Goal: Task Accomplishment & Management: Manage account settings

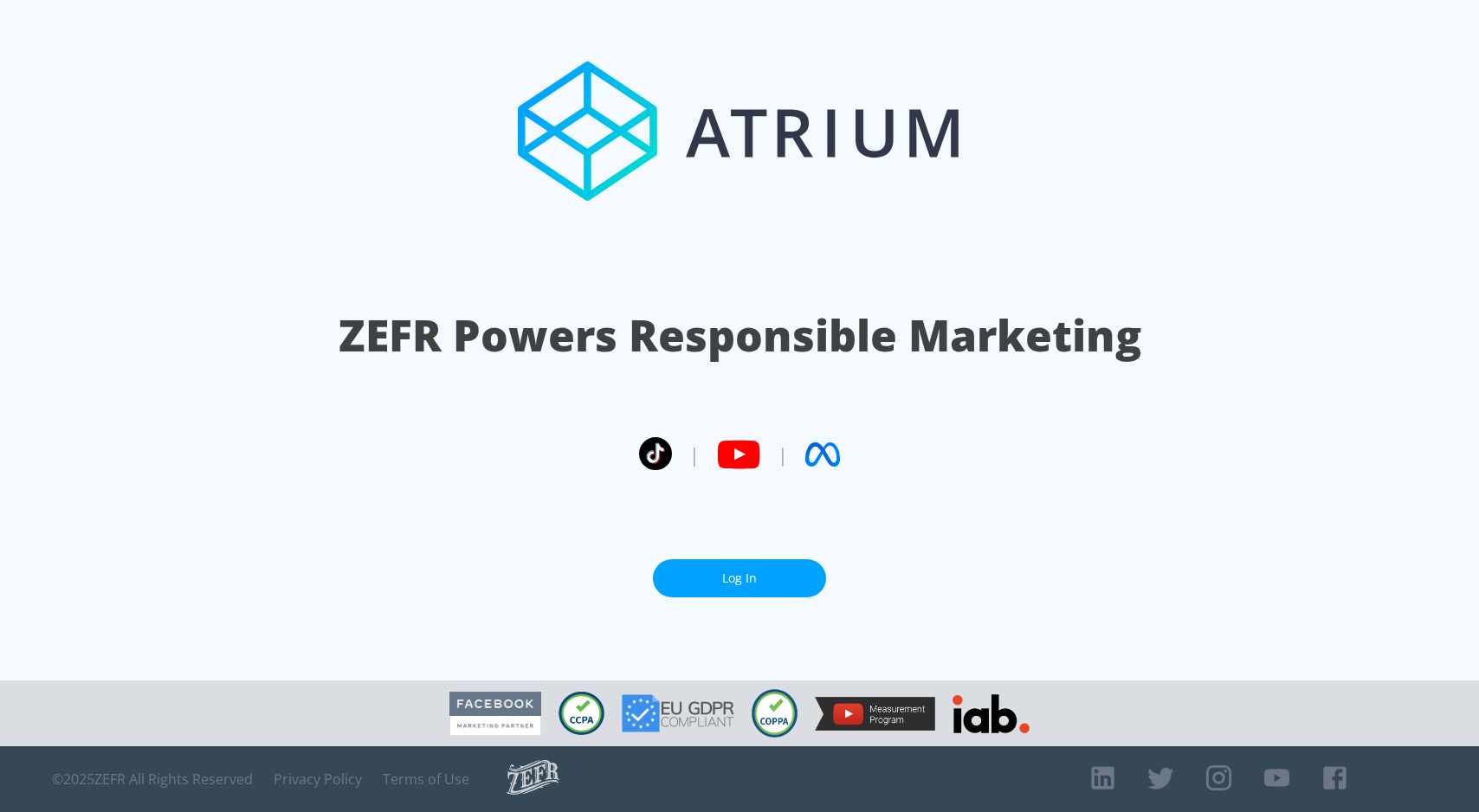
click at [769, 582] on link "Log In" at bounding box center [740, 579] width 174 height 39
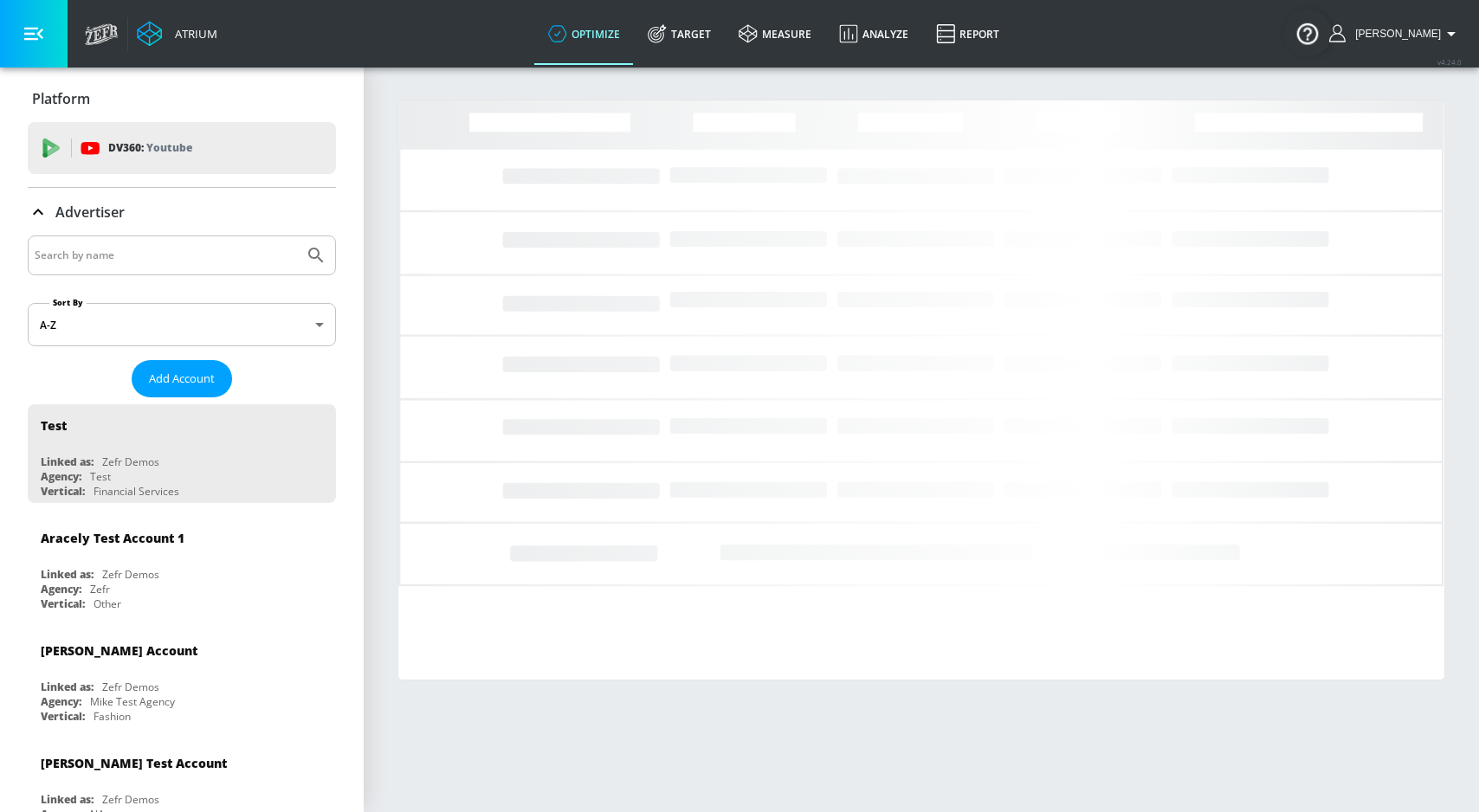
click at [227, 256] on input "Search by name" at bounding box center [165, 255] width 262 height 23
paste input "Coca-Cola_EUR_SVK_Meta"
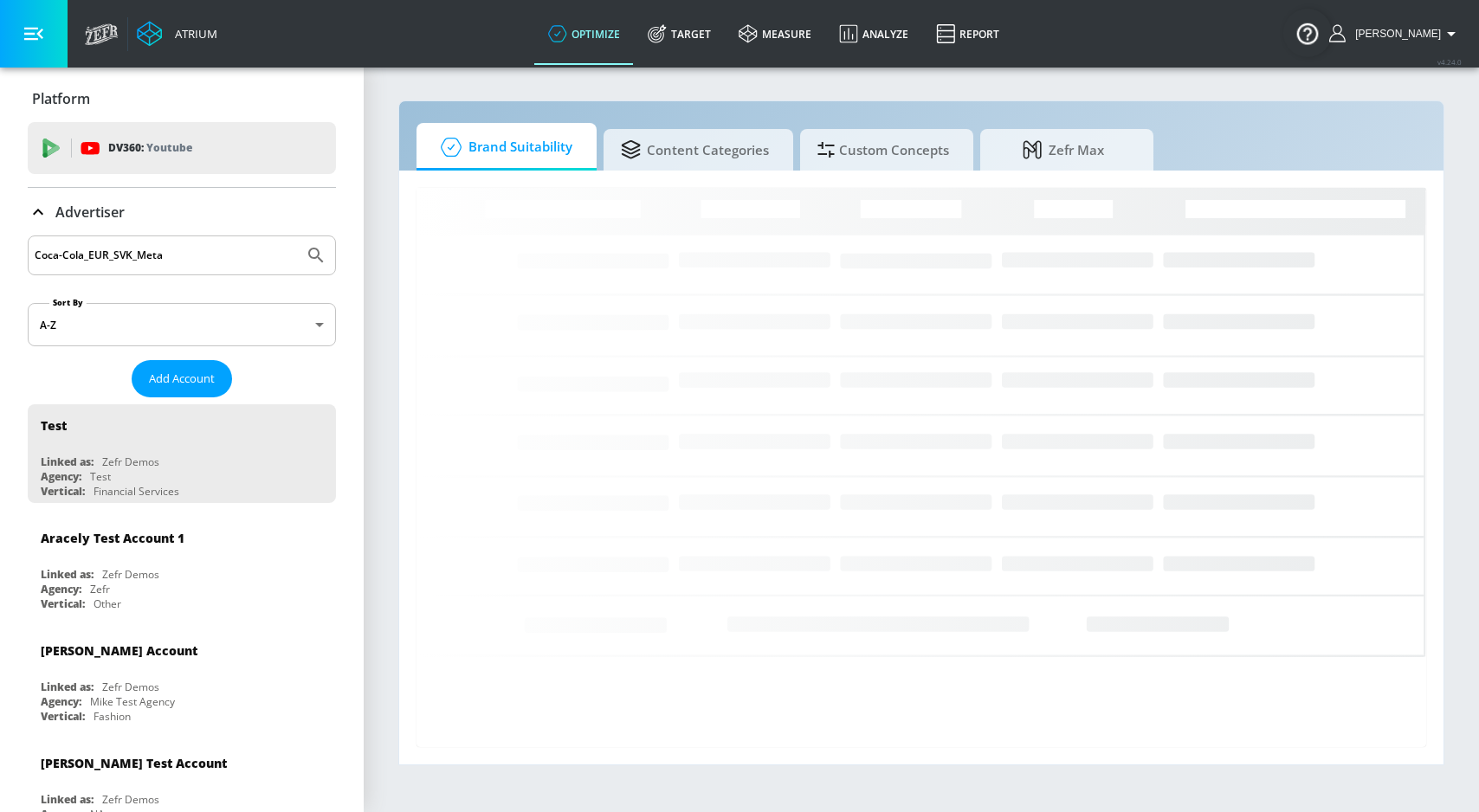
type input "Coca-Cola_EUR_SVK_Meta"
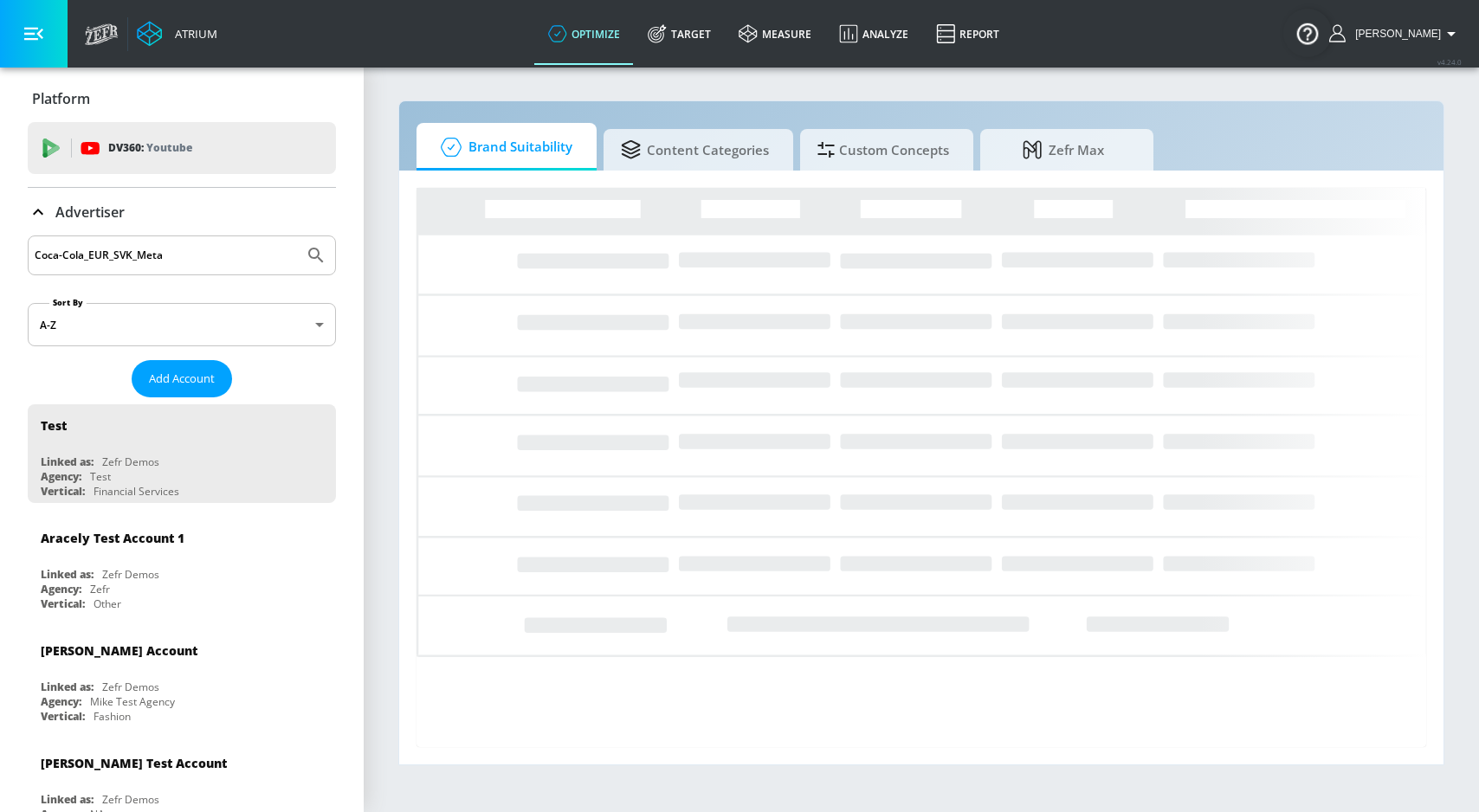
click at [298, 236] on button "Submit Search" at bounding box center [317, 255] width 38 height 38
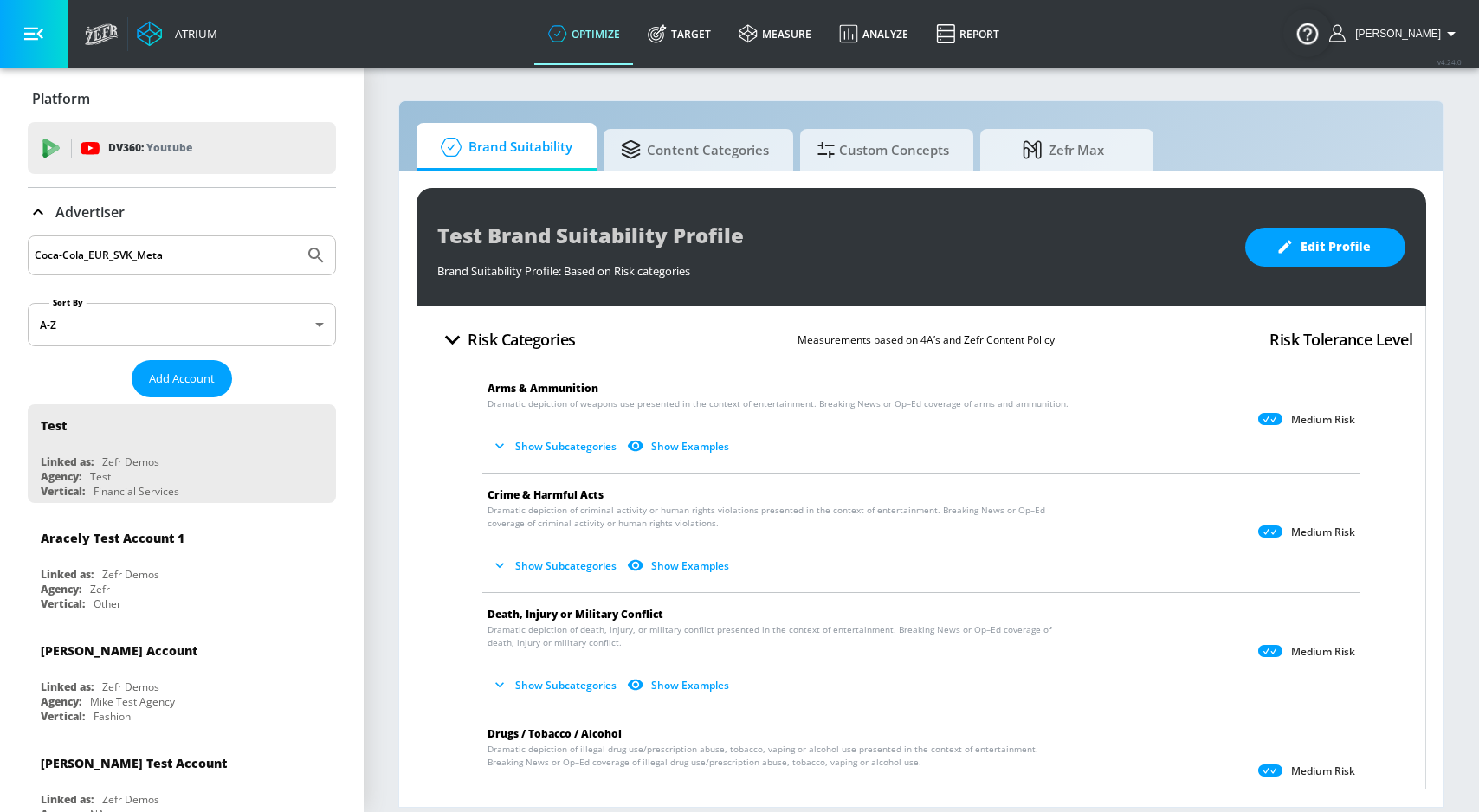
click at [187, 260] on input "Coca-Cola_EUR_SVK_Meta" at bounding box center [165, 255] width 262 height 23
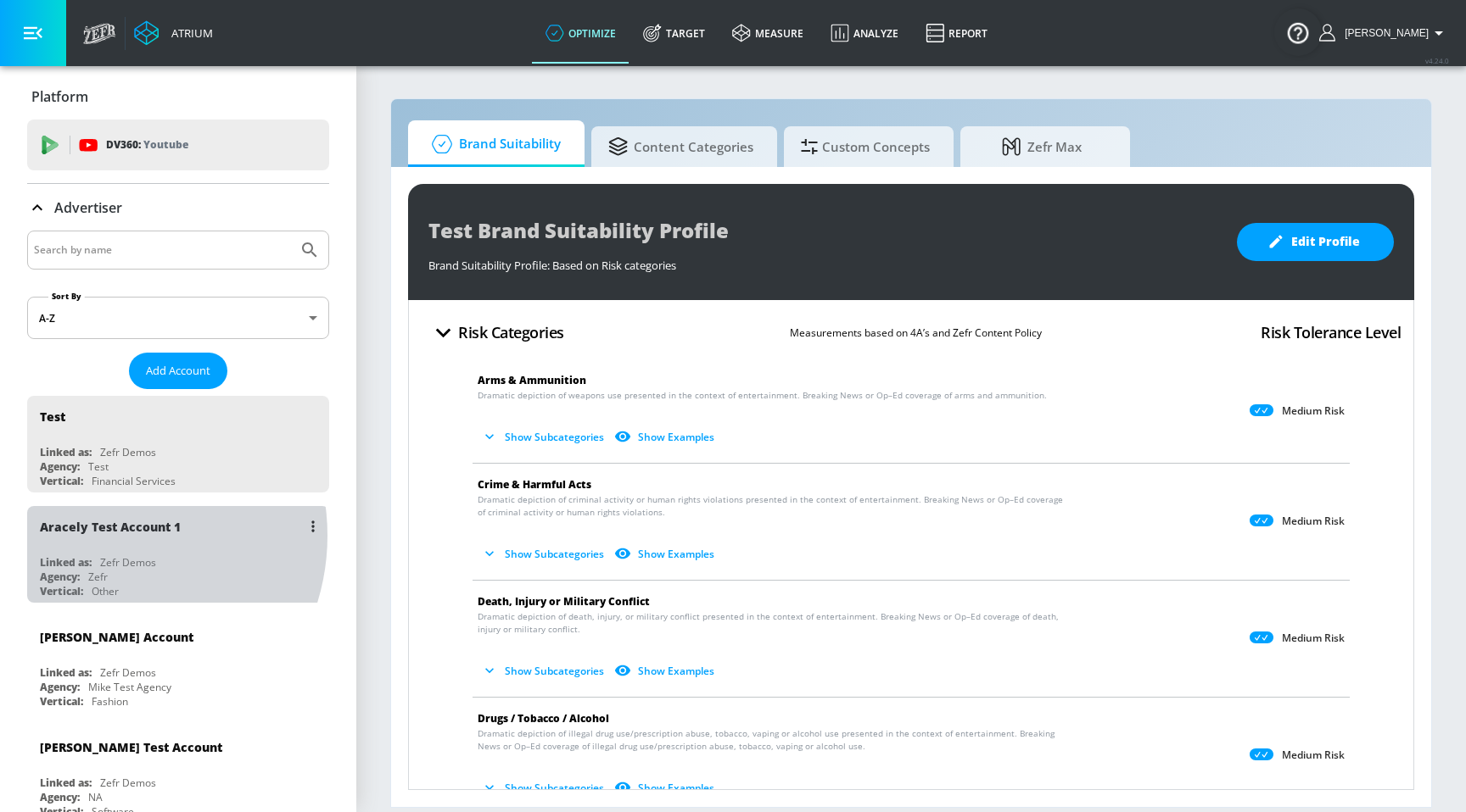
click at [100, 536] on div "Aracely Test Account 1" at bounding box center [182, 526] width 285 height 41
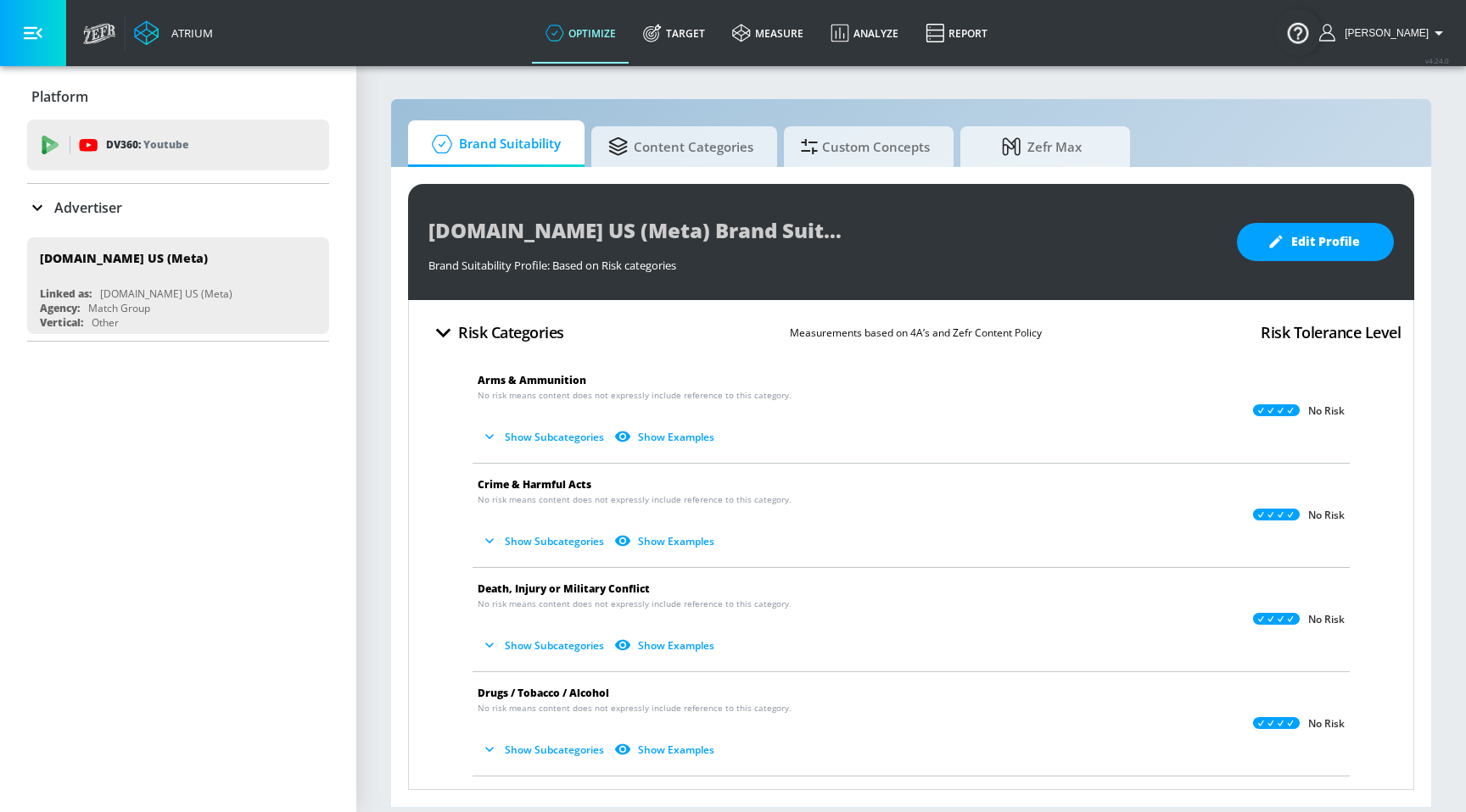
click at [553, 434] on button "Show Subcategories" at bounding box center [543, 437] width 134 height 28
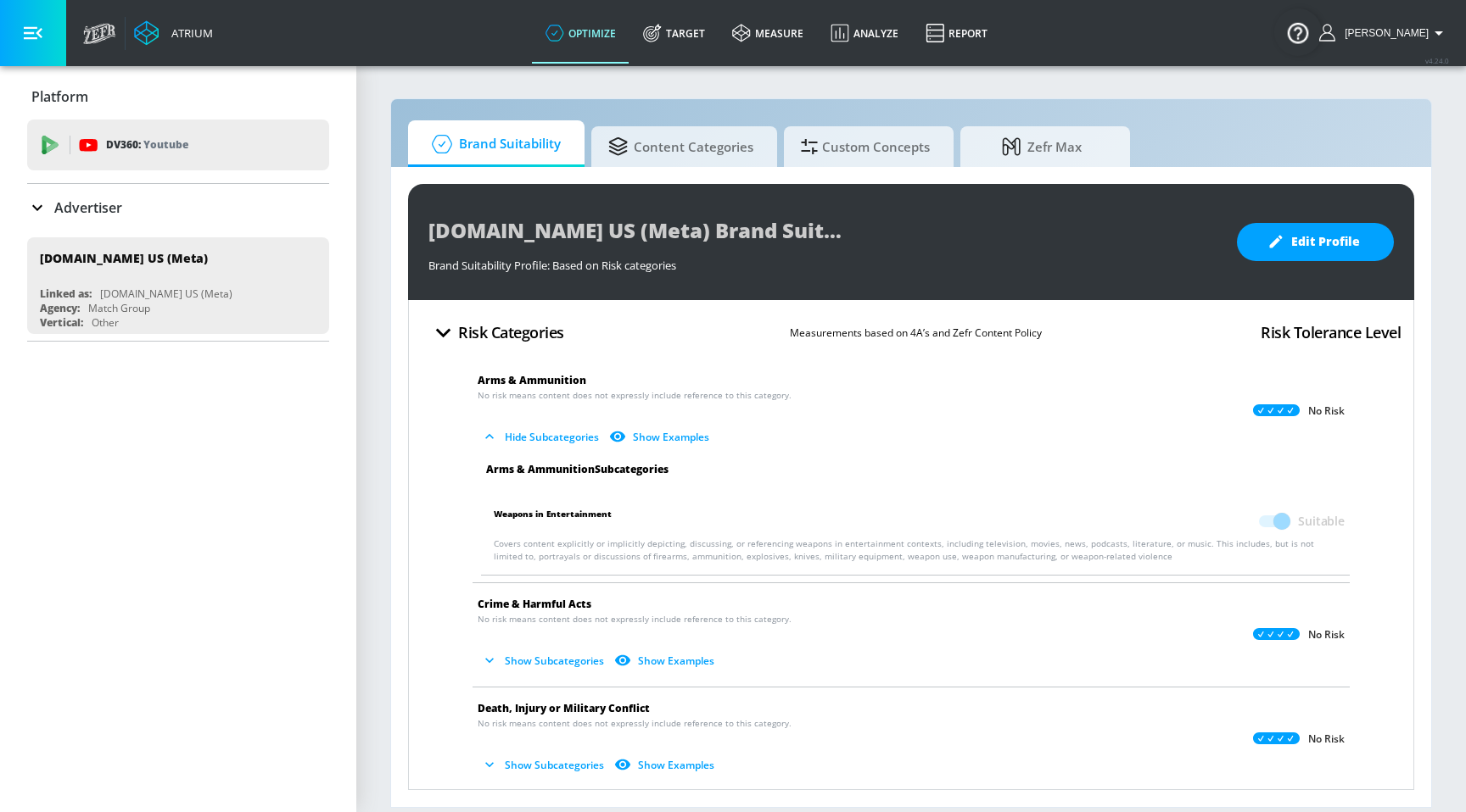
click at [552, 434] on button "Hide Subcategories" at bounding box center [541, 437] width 128 height 28
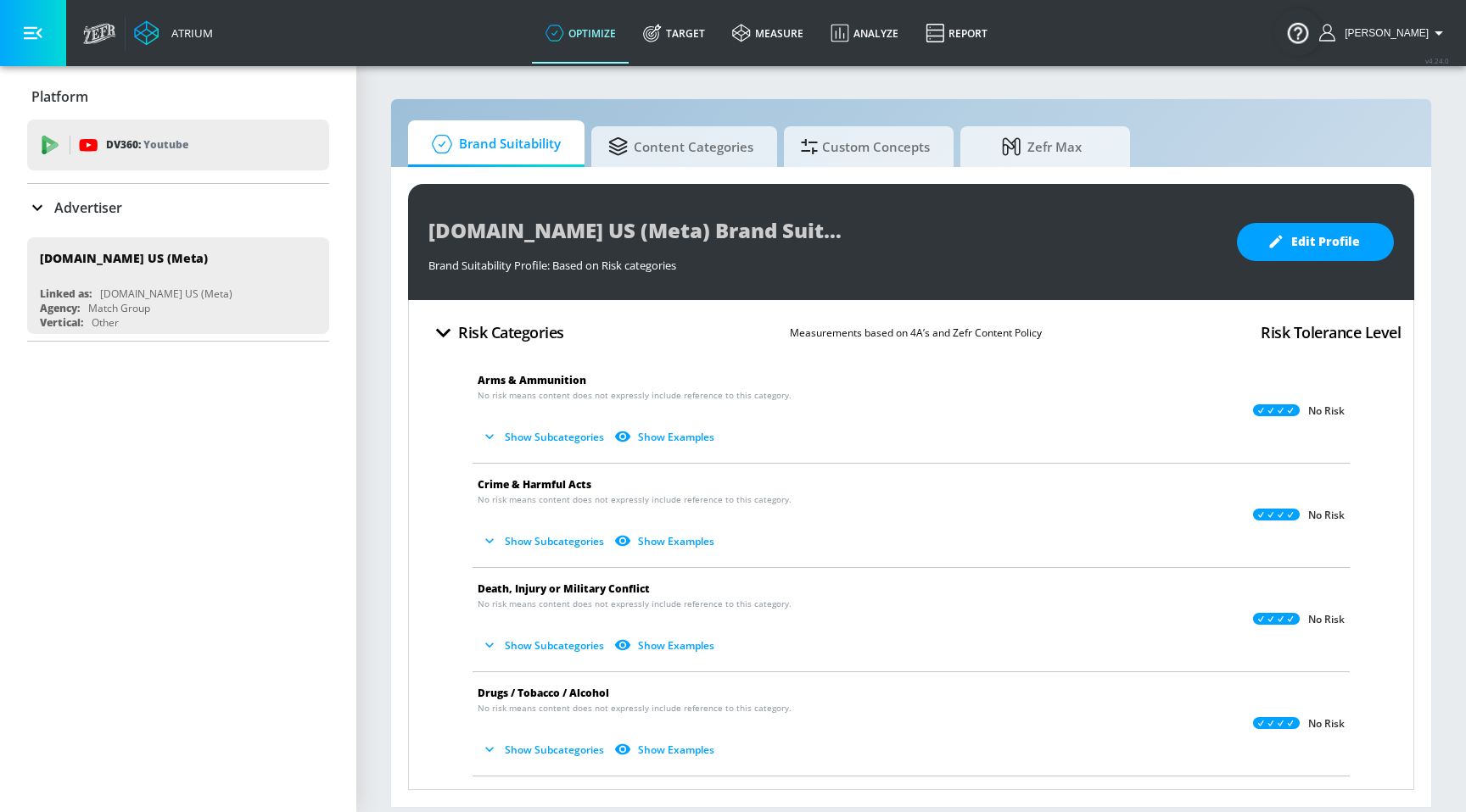
click at [571, 532] on button "Show Subcategories" at bounding box center [543, 541] width 134 height 28
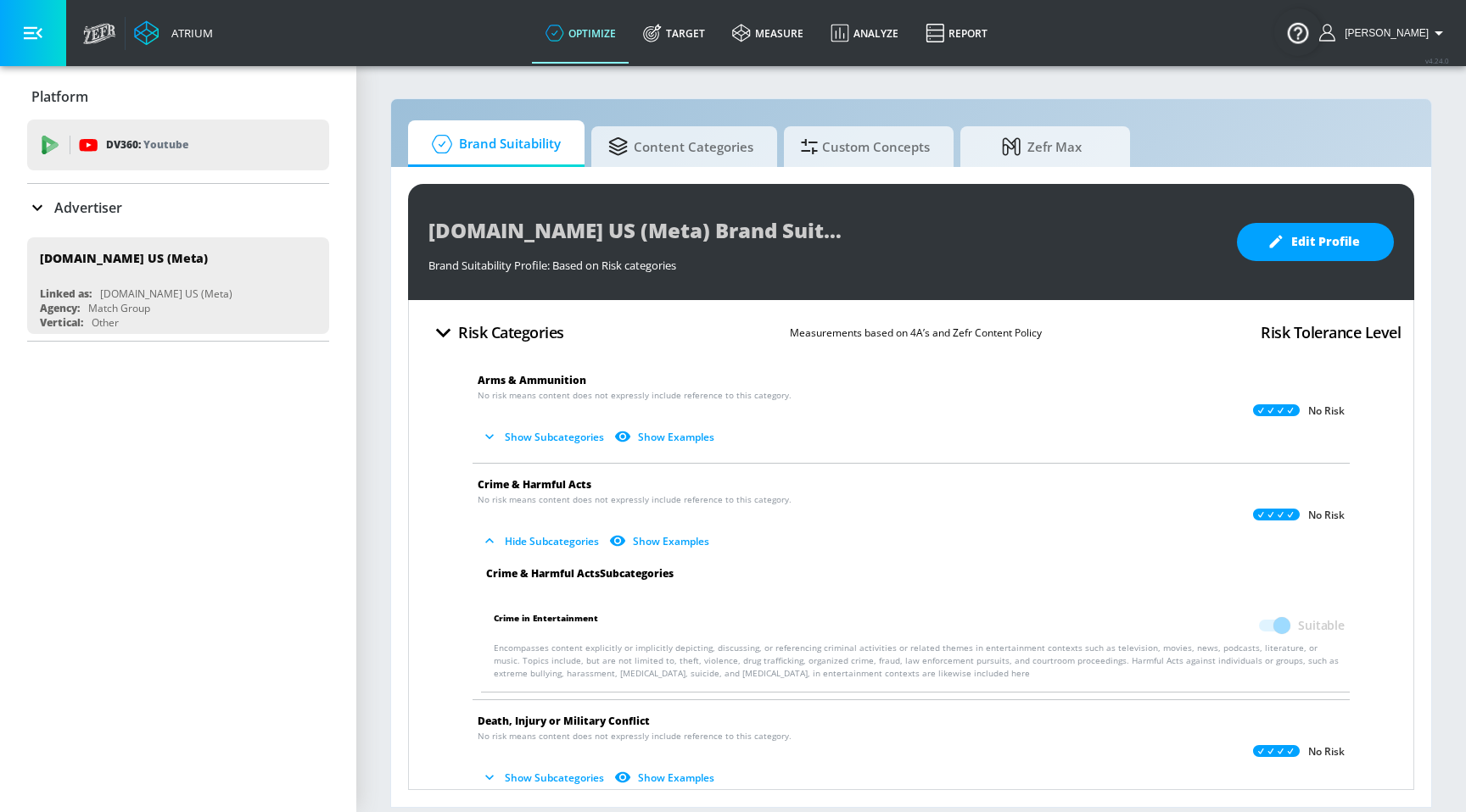
click at [570, 529] on button "Hide Subcategories" at bounding box center [541, 541] width 128 height 28
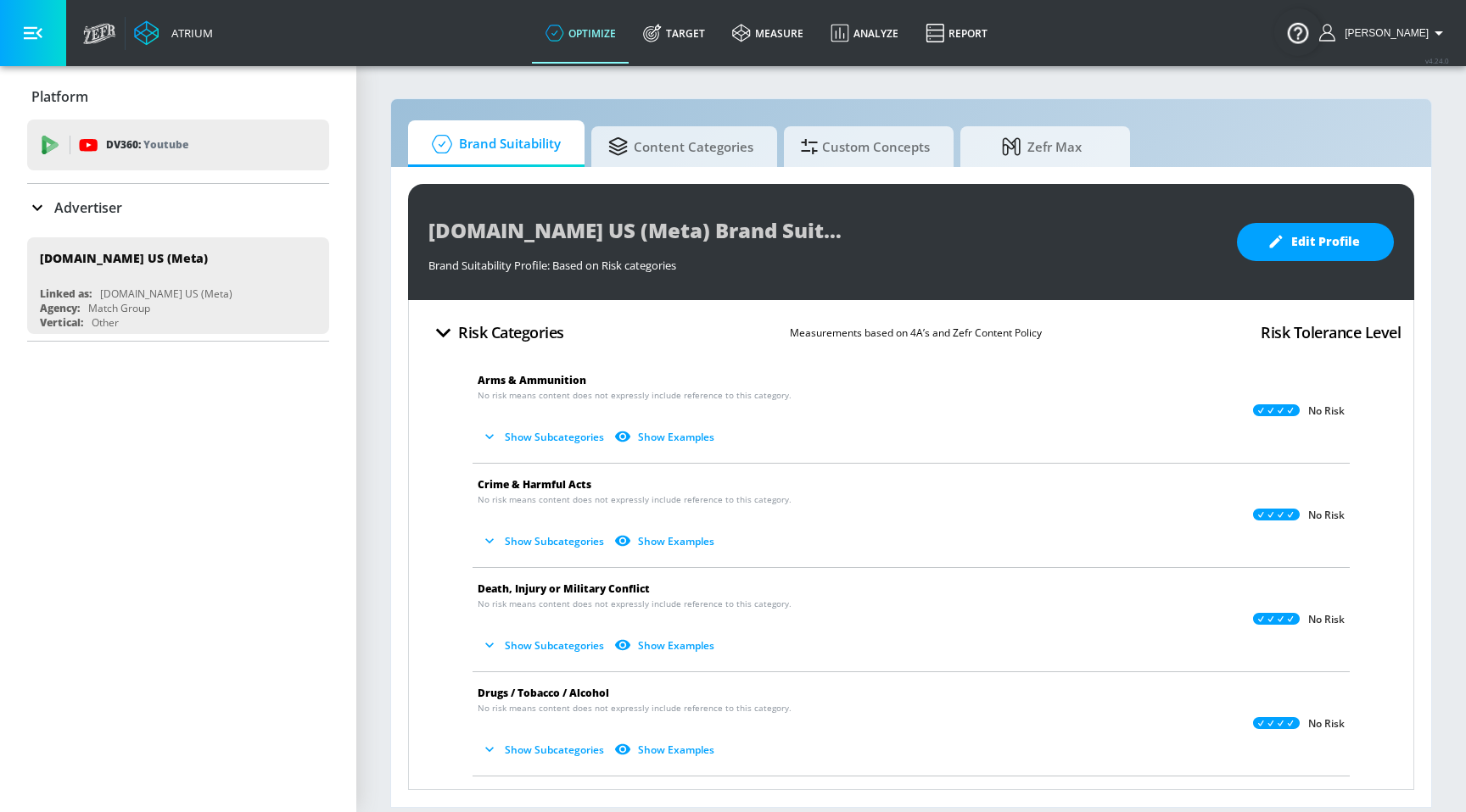
scroll to position [302, 0]
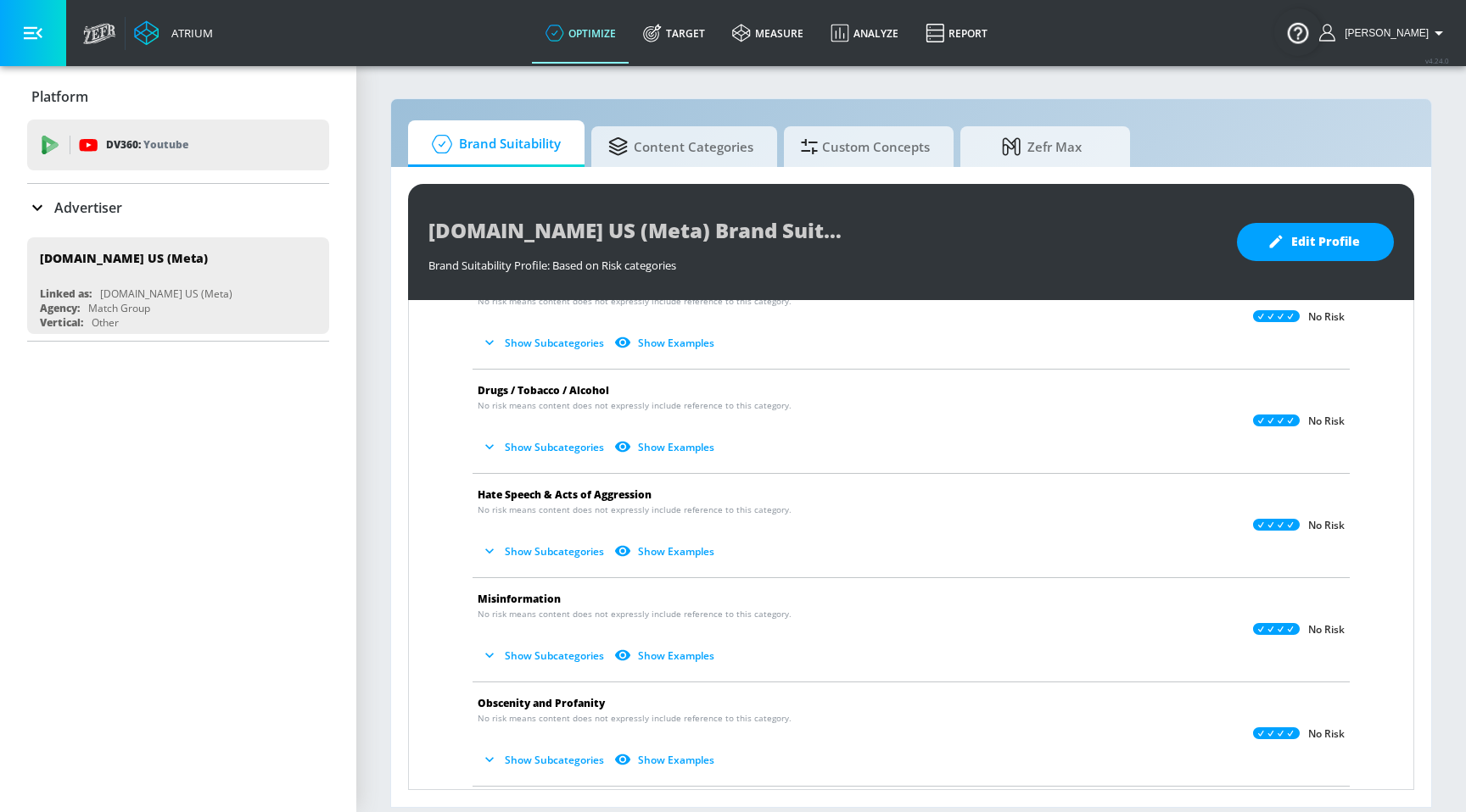
click at [565, 536] on p "No risk means content does not expressly include reference to this category. Sh…" at bounding box center [896, 535] width 839 height 62
click at [565, 545] on button "Show Subcategories" at bounding box center [543, 552] width 134 height 28
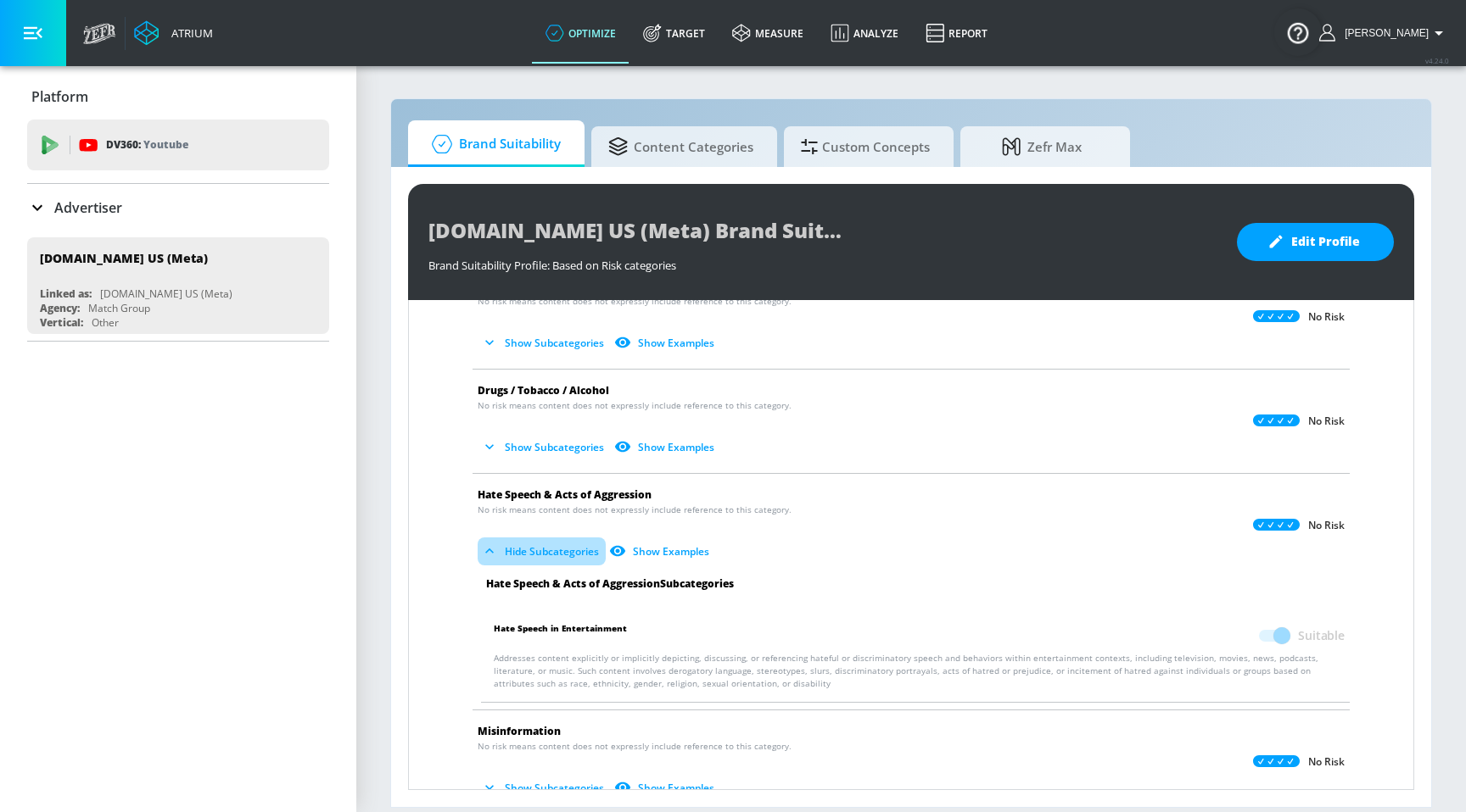
click at [564, 543] on button "Hide Subcategories" at bounding box center [541, 552] width 128 height 28
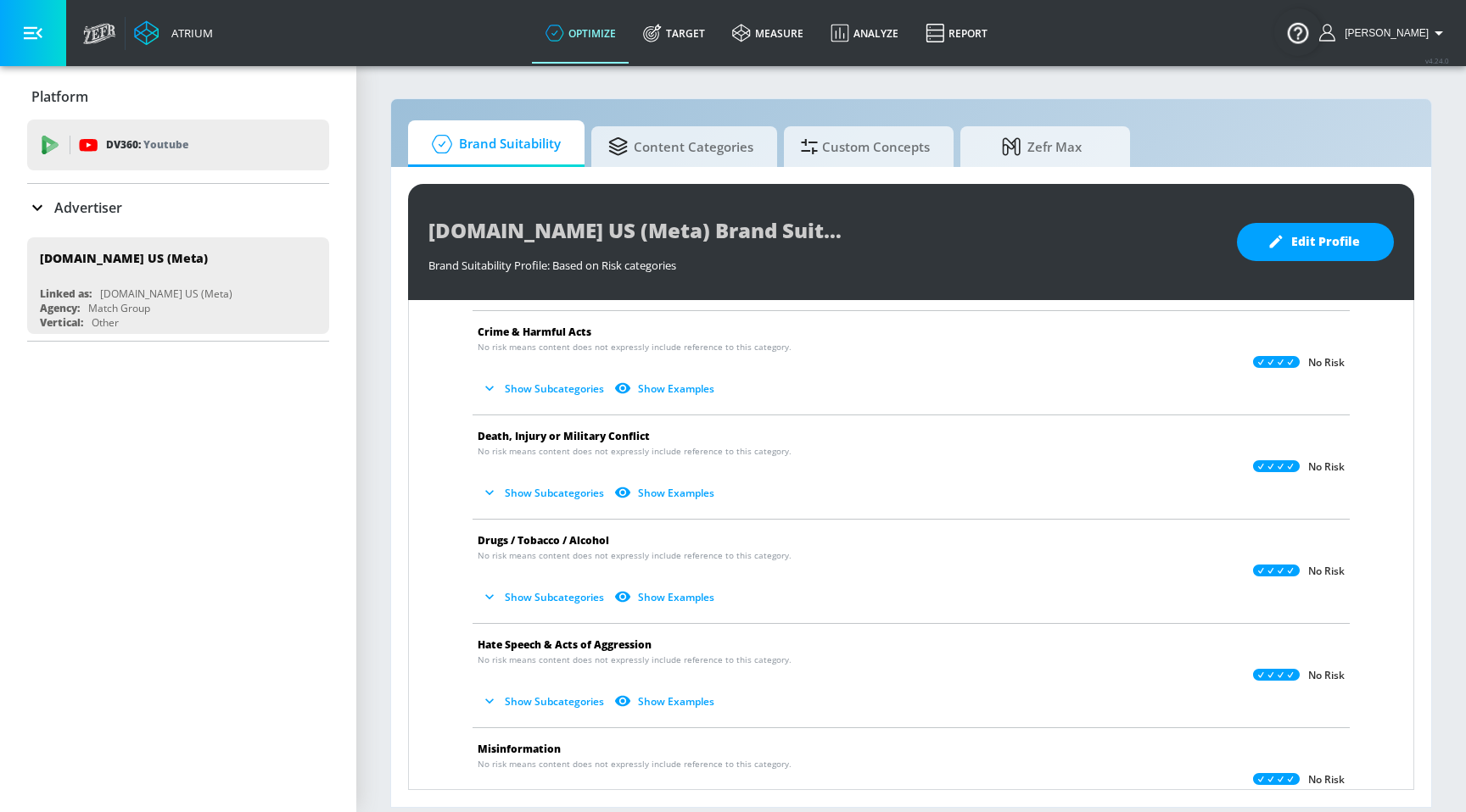
scroll to position [0, 0]
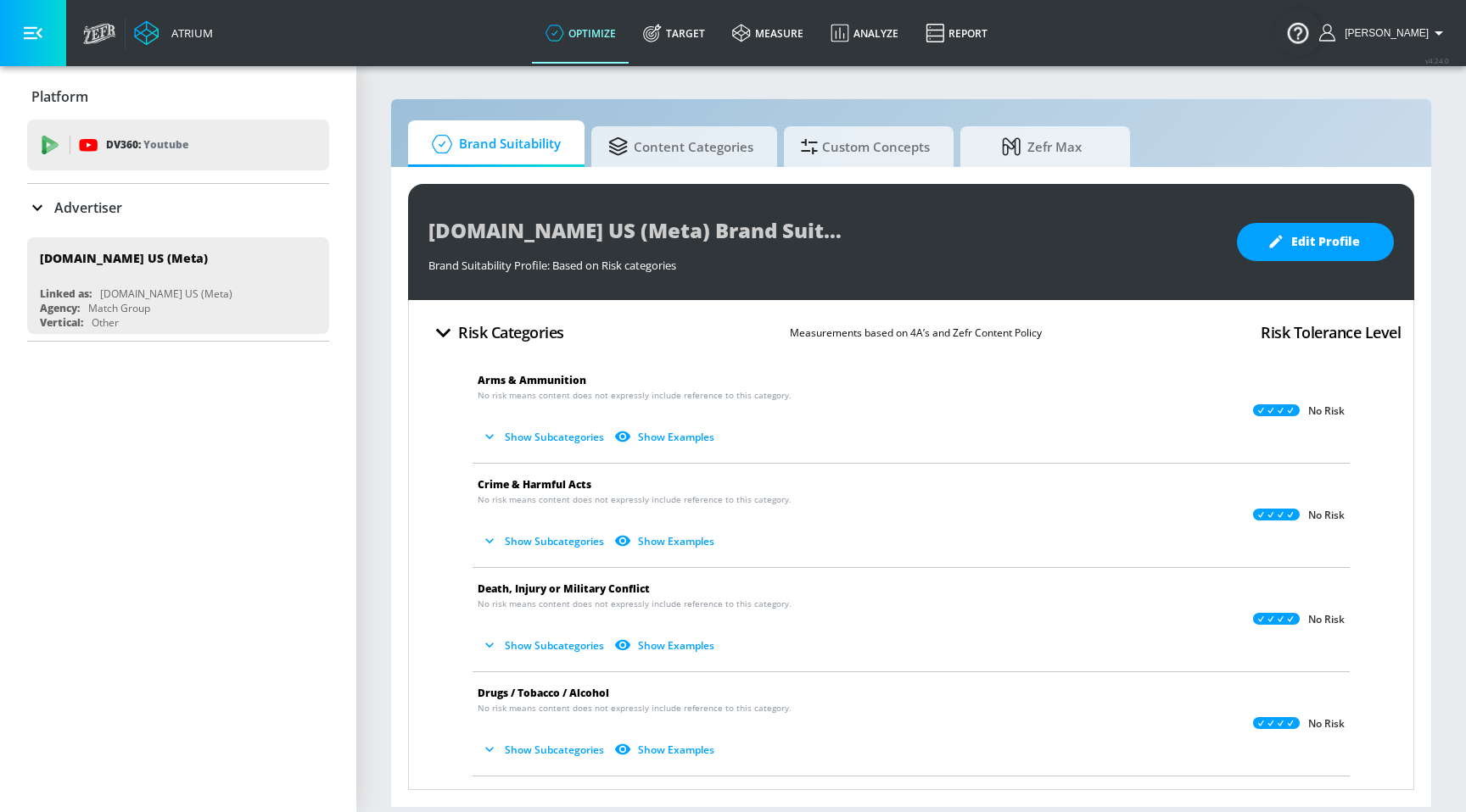
click at [567, 530] on button "Show Subcategories" at bounding box center [543, 541] width 134 height 28
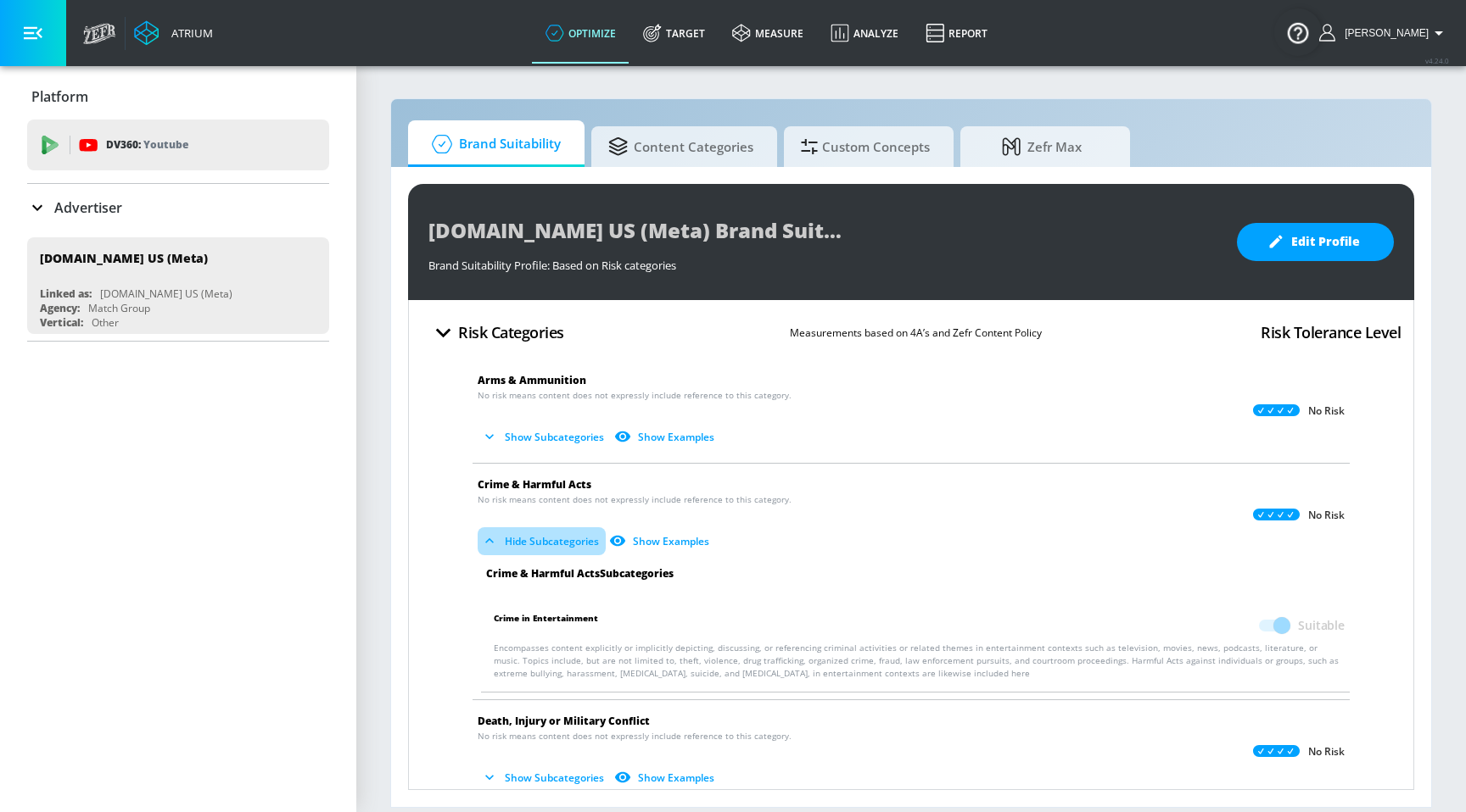
click at [567, 530] on button "Hide Subcategories" at bounding box center [541, 541] width 128 height 28
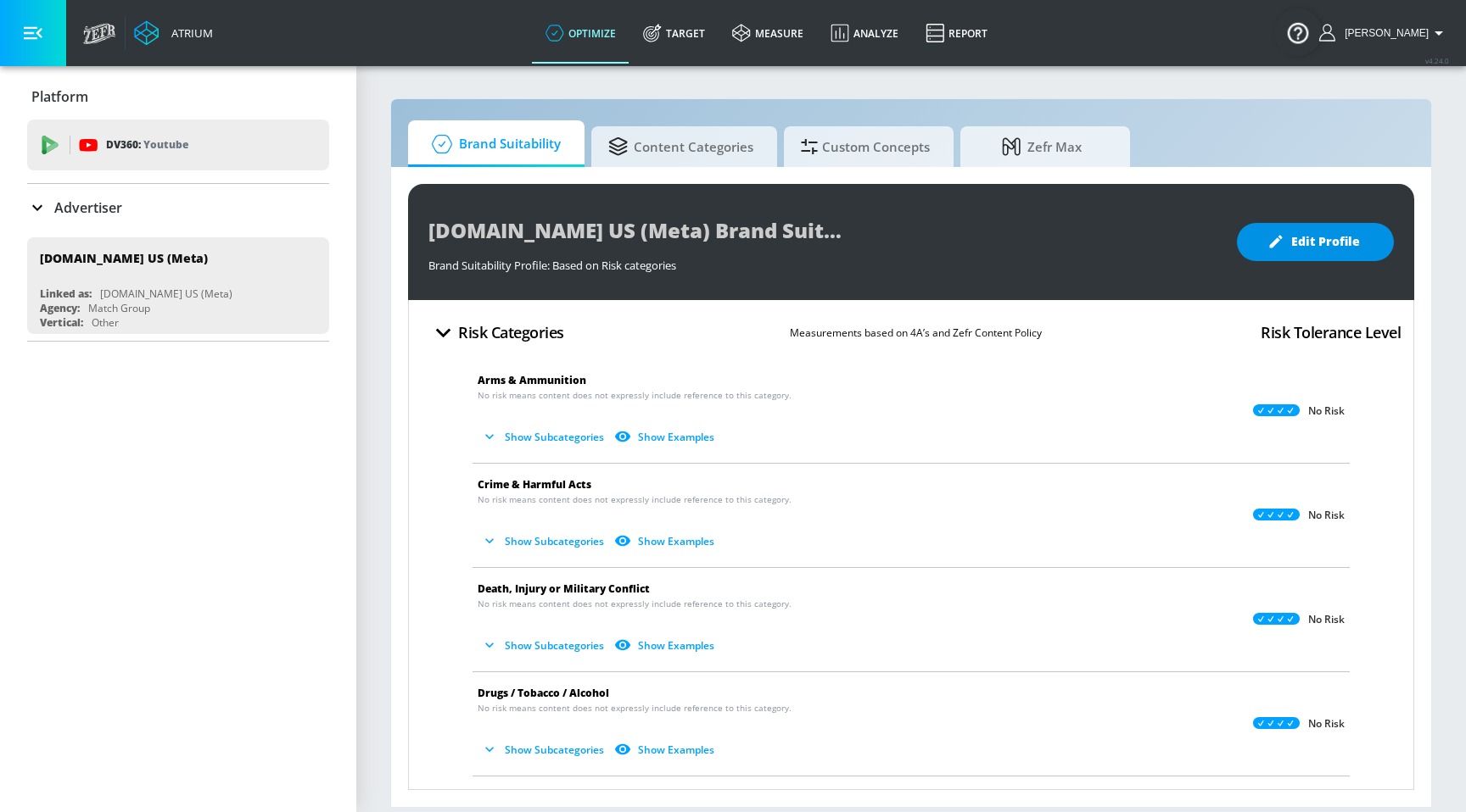
click at [1275, 257] on button "Edit Profile" at bounding box center [1315, 242] width 157 height 38
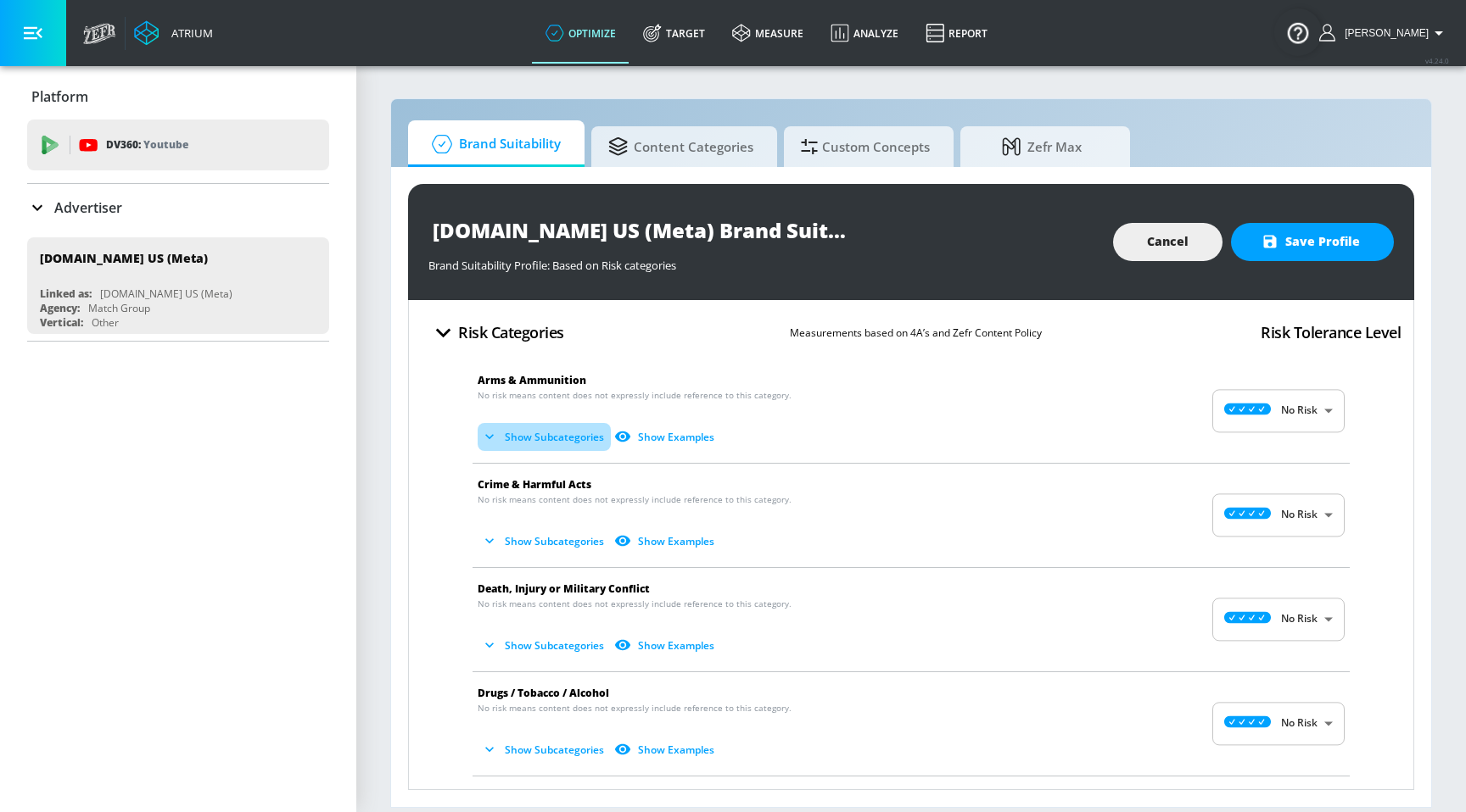
click at [517, 436] on button "Show Subcategories" at bounding box center [543, 437] width 134 height 28
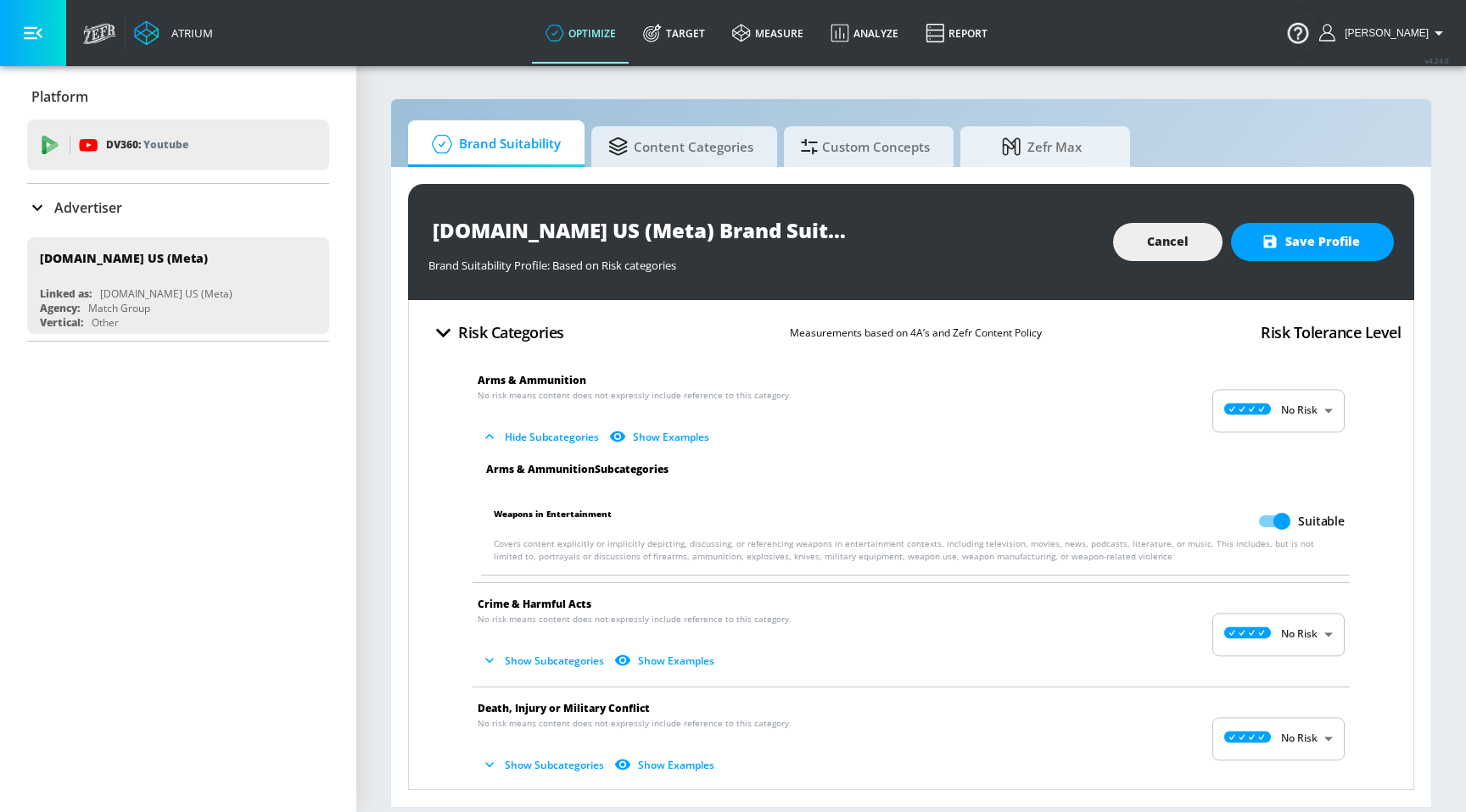
click at [517, 436] on button "Hide Subcategories" at bounding box center [541, 437] width 128 height 28
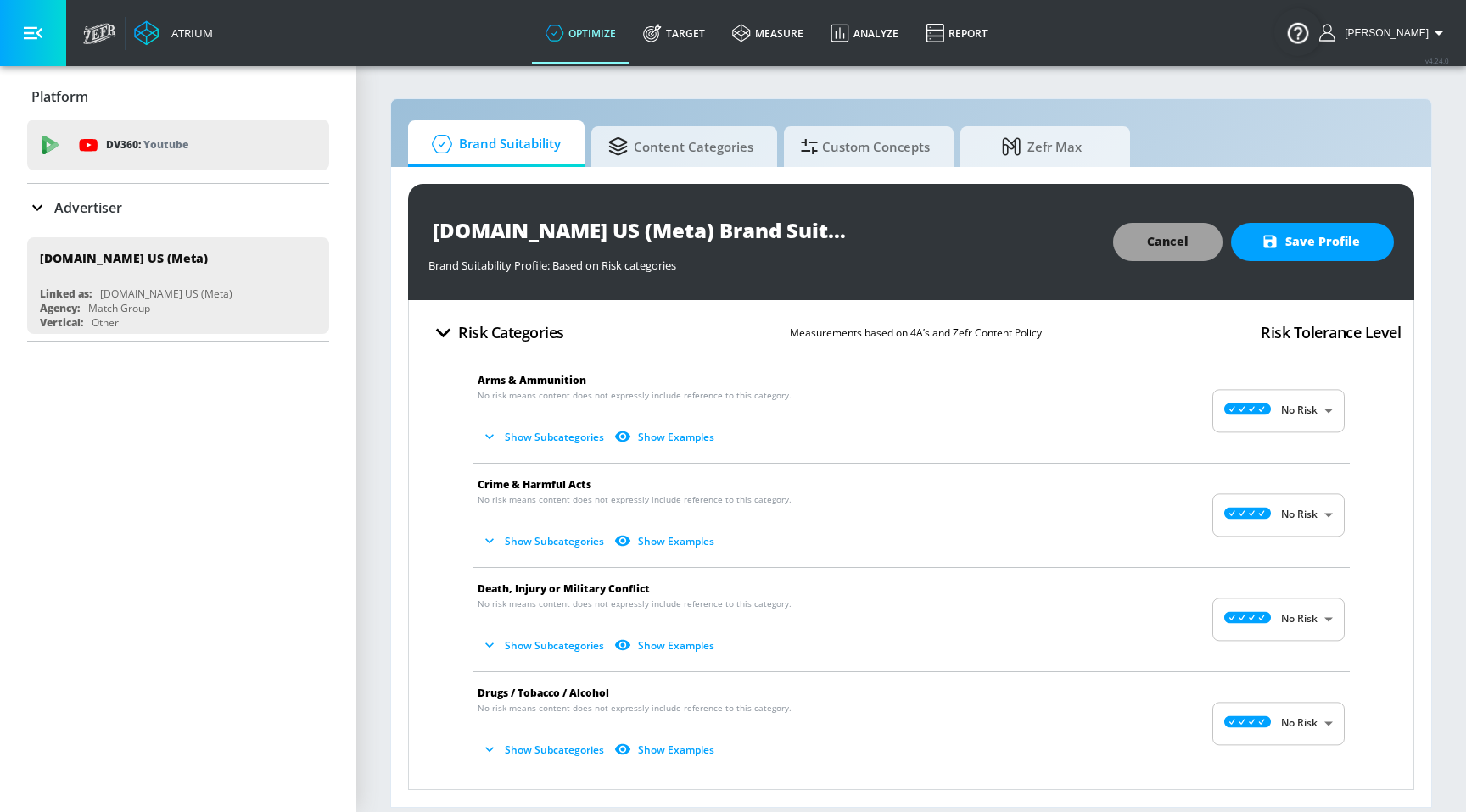
click at [1187, 241] on span "Cancel" at bounding box center [1167, 242] width 42 height 21
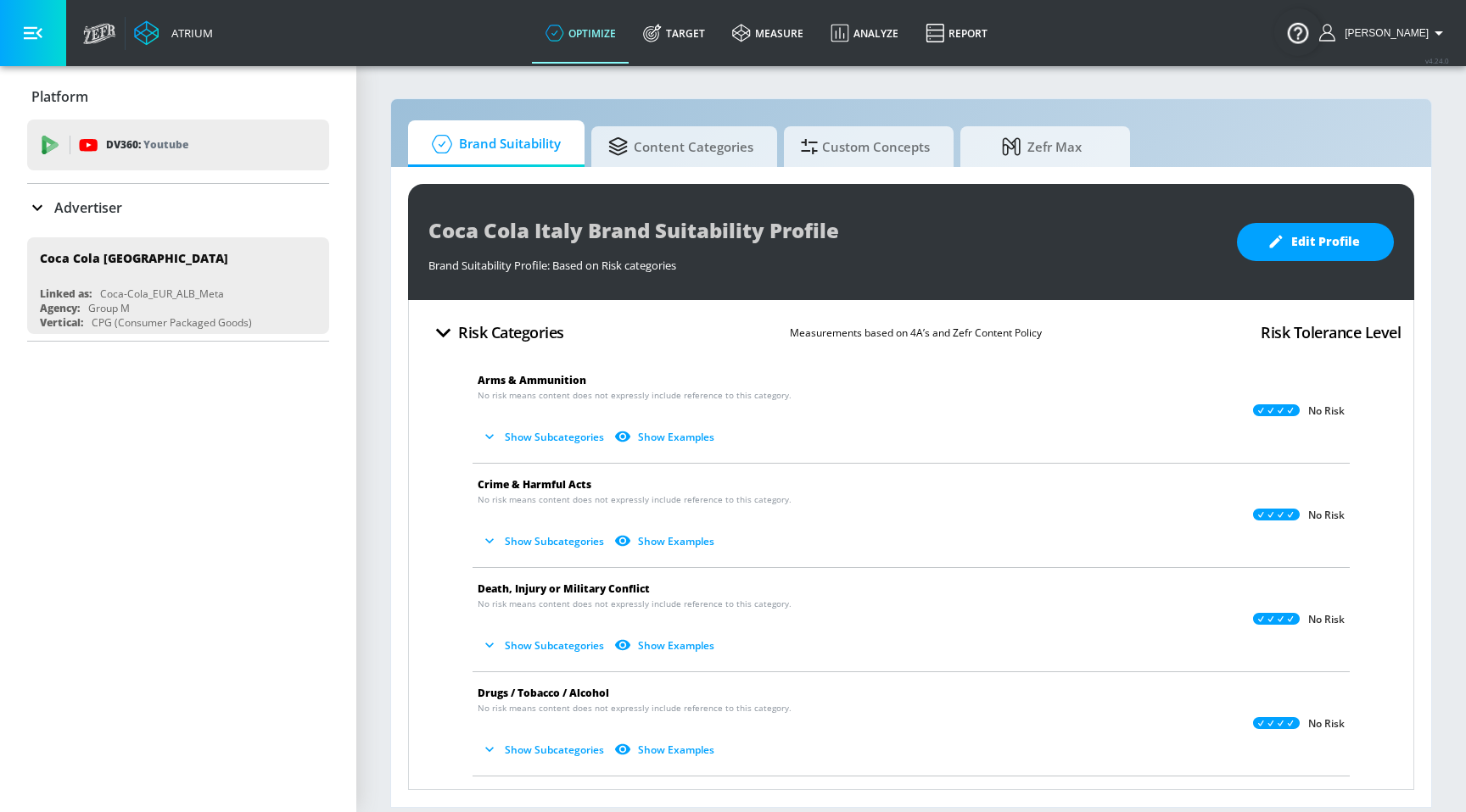
click at [546, 433] on button "Show Subcategories" at bounding box center [543, 437] width 134 height 28
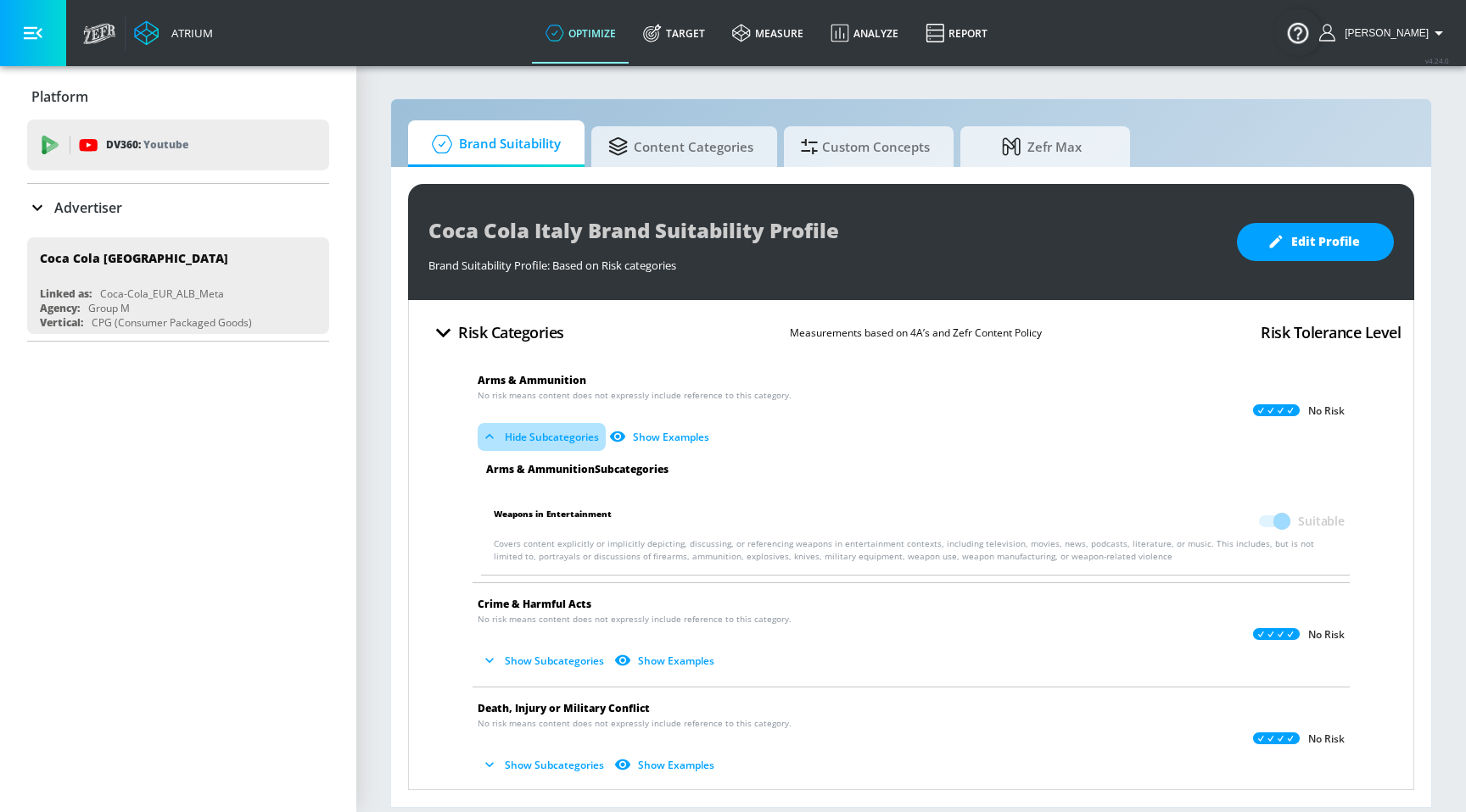
click at [546, 433] on button "Hide Subcategories" at bounding box center [541, 437] width 128 height 28
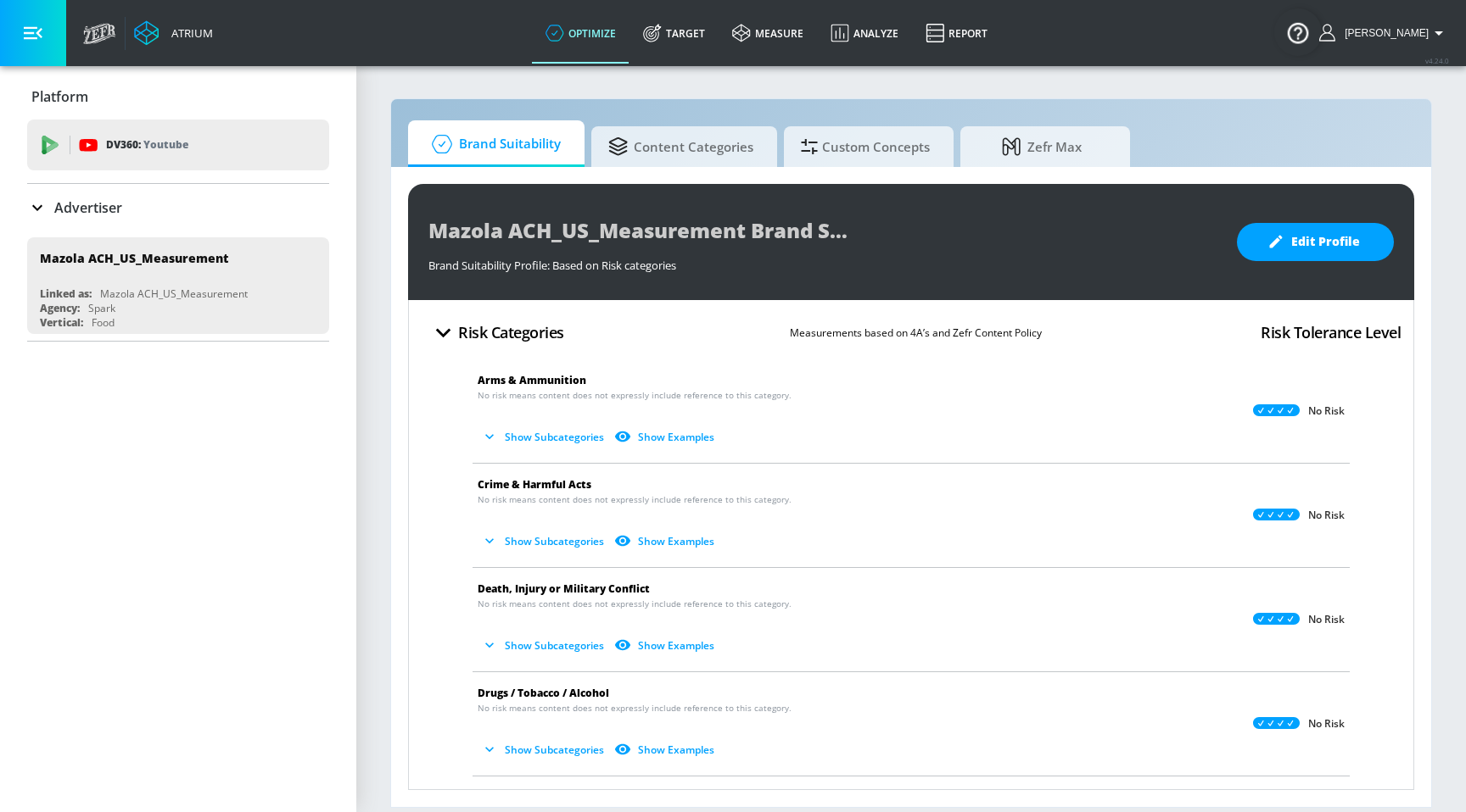
click at [527, 430] on button "Show Subcategories" at bounding box center [543, 437] width 134 height 28
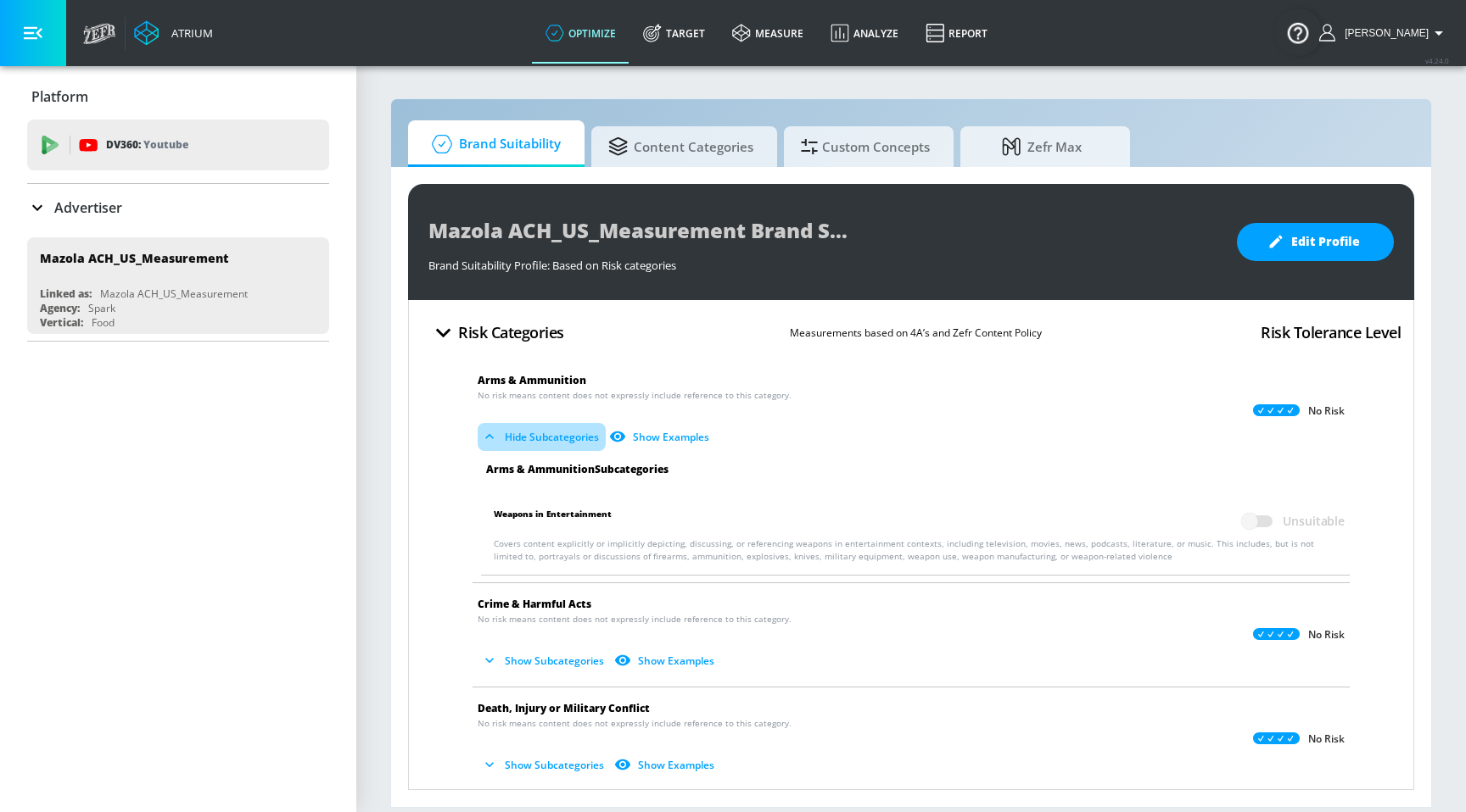
click at [527, 430] on button "Hide Subcategories" at bounding box center [541, 437] width 128 height 28
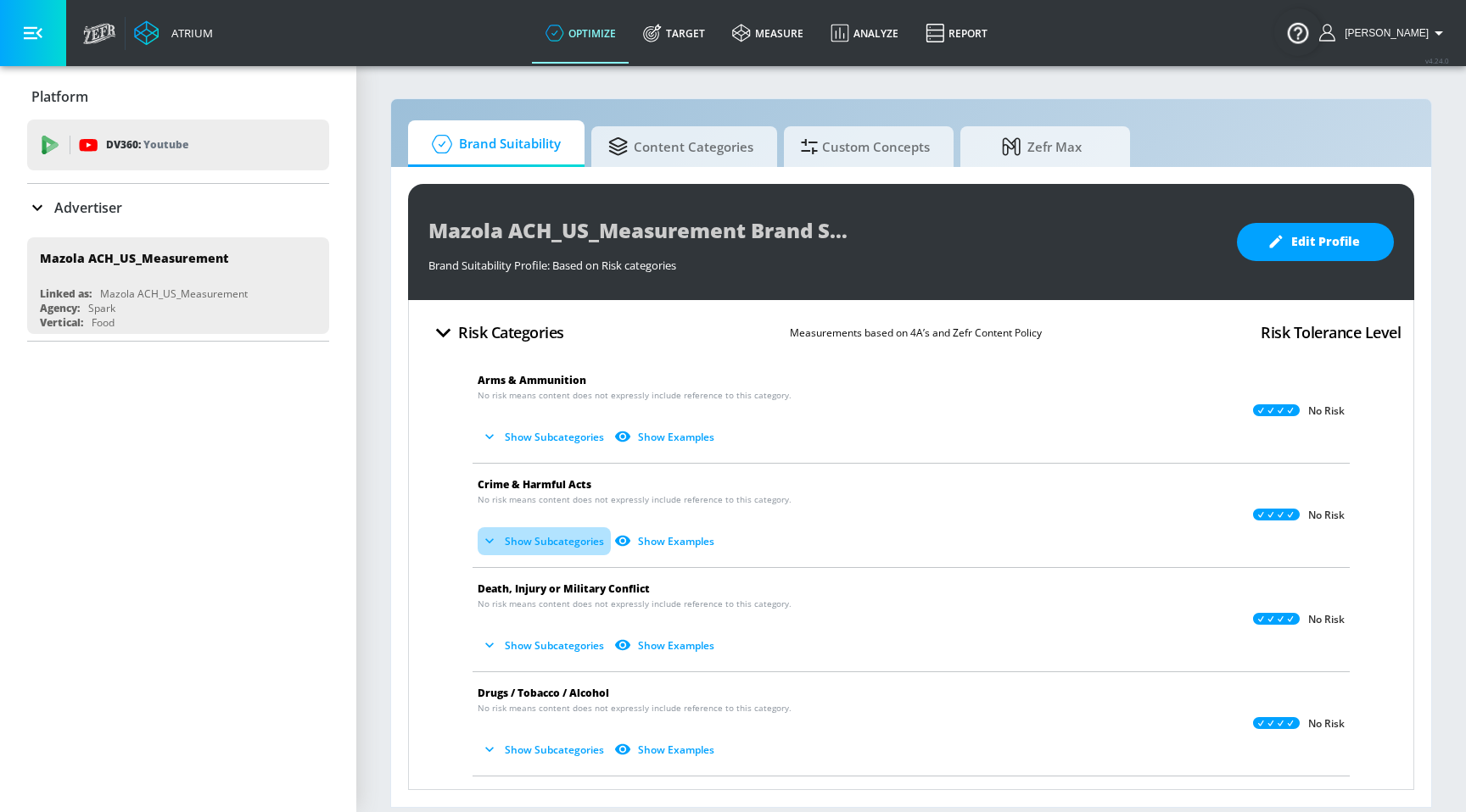
click at [559, 546] on button "Show Subcategories" at bounding box center [543, 541] width 134 height 28
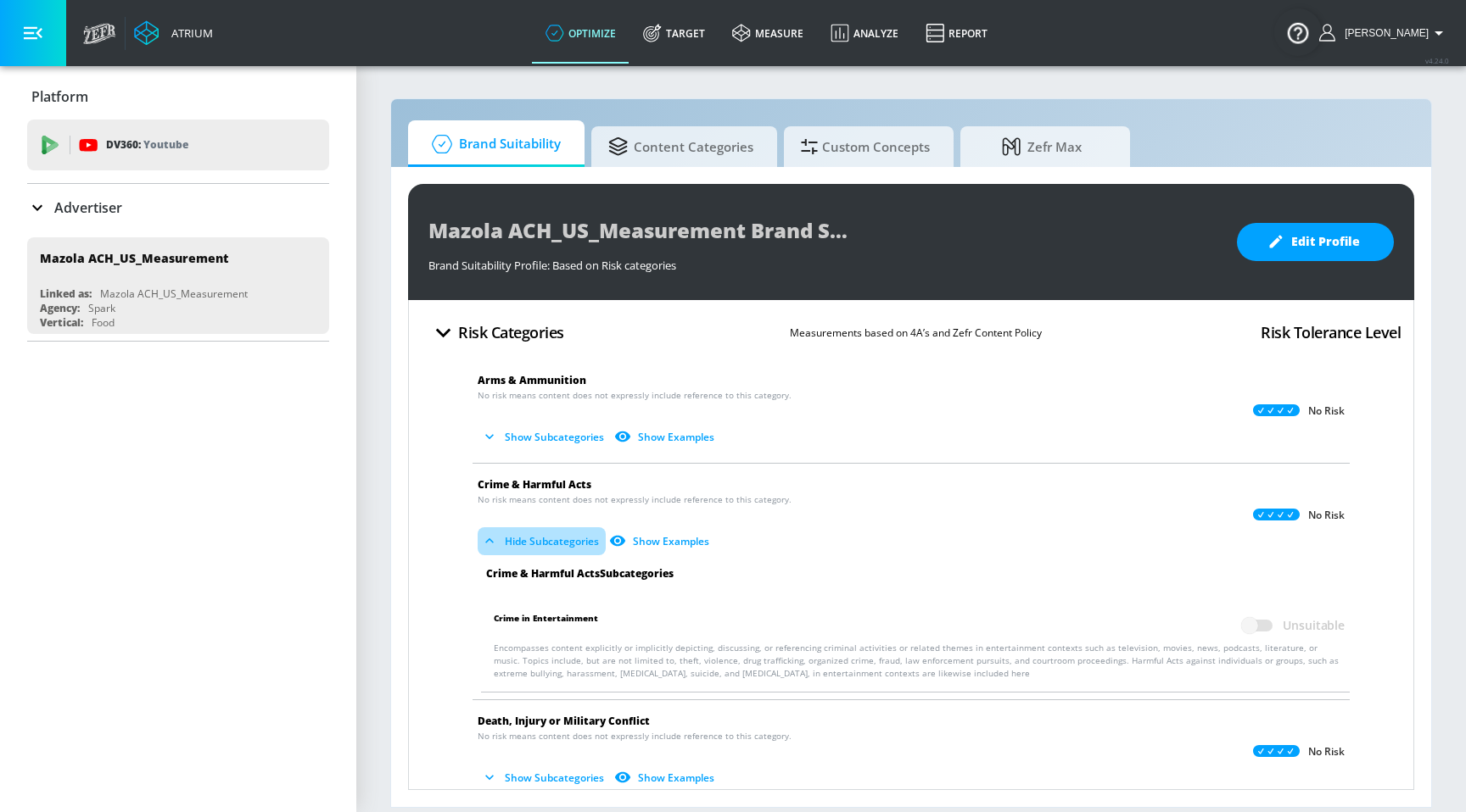
click at [559, 545] on button "Hide Subcategories" at bounding box center [541, 541] width 128 height 28
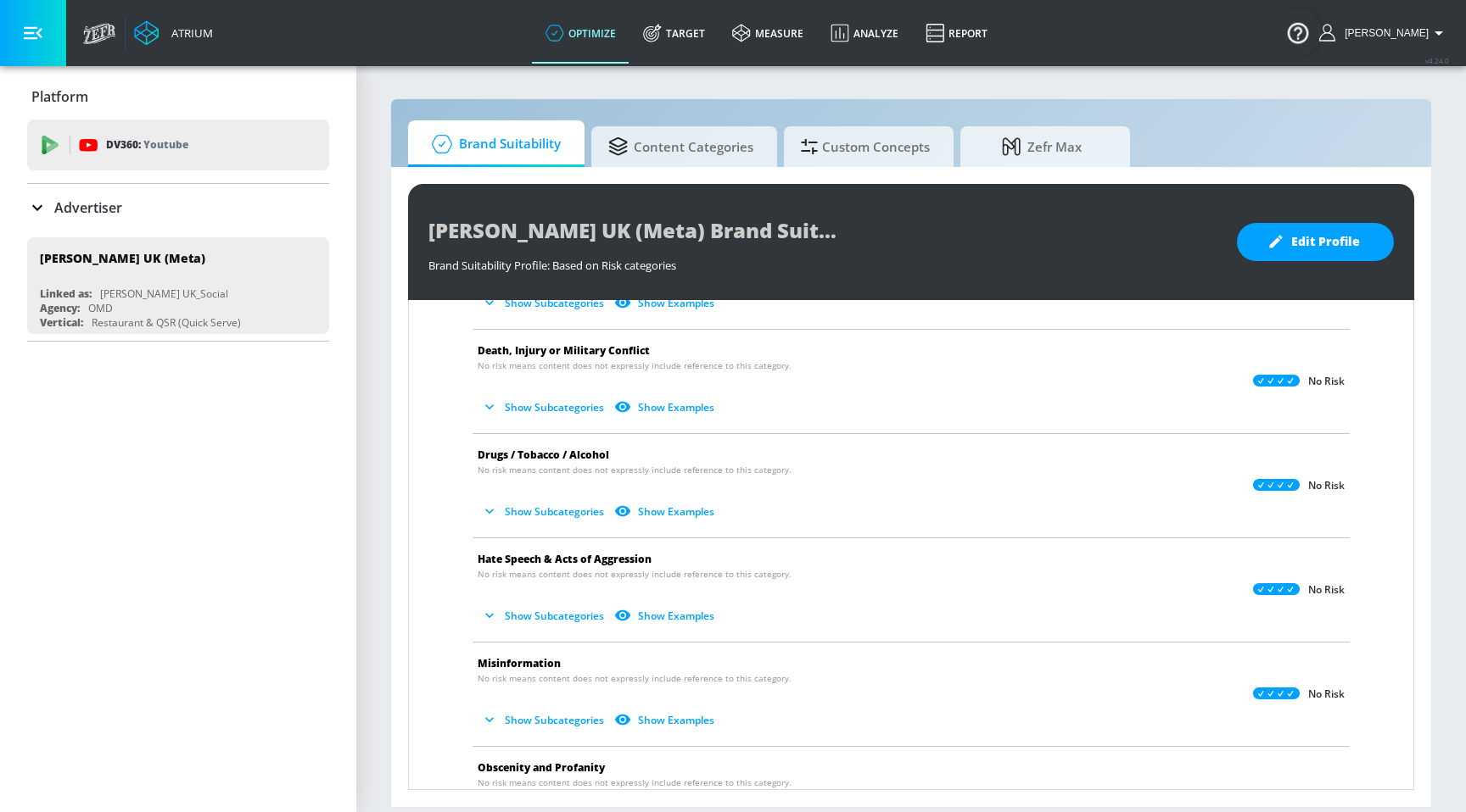
scroll to position [237, 0]
click at [557, 421] on button "Show Subcategories" at bounding box center [543, 408] width 134 height 28
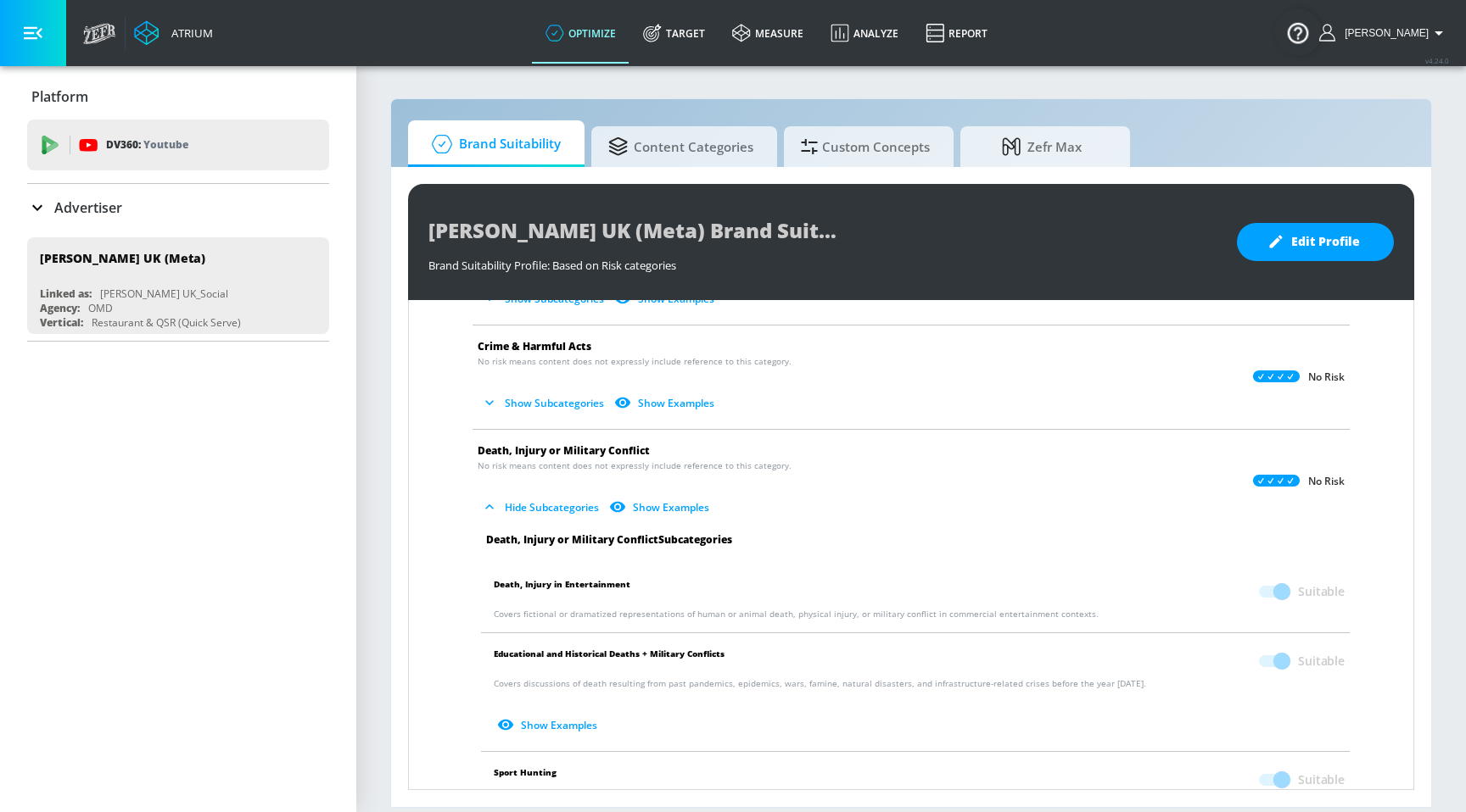
scroll to position [52, 0]
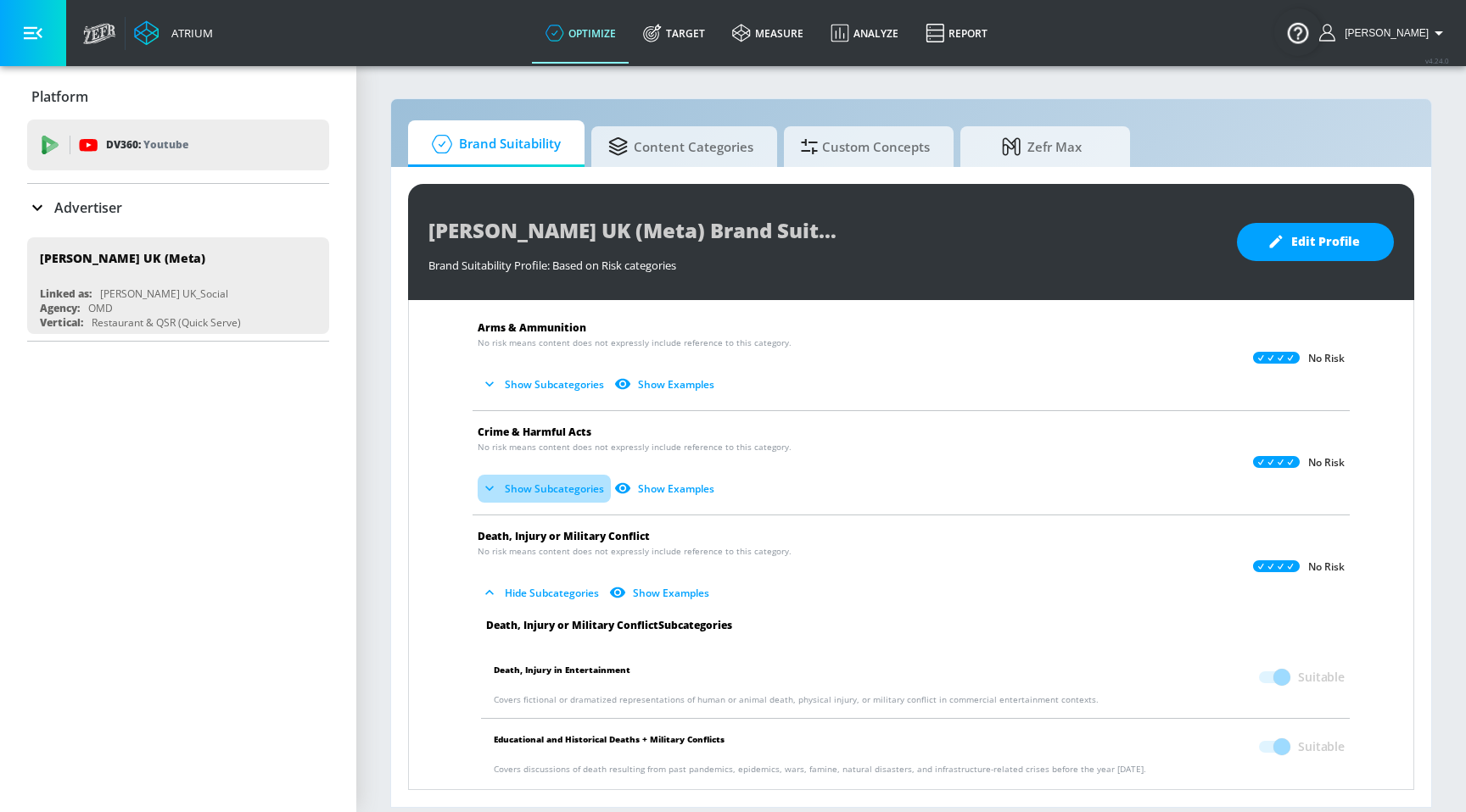
click at [562, 480] on button "Show Subcategories" at bounding box center [543, 489] width 134 height 28
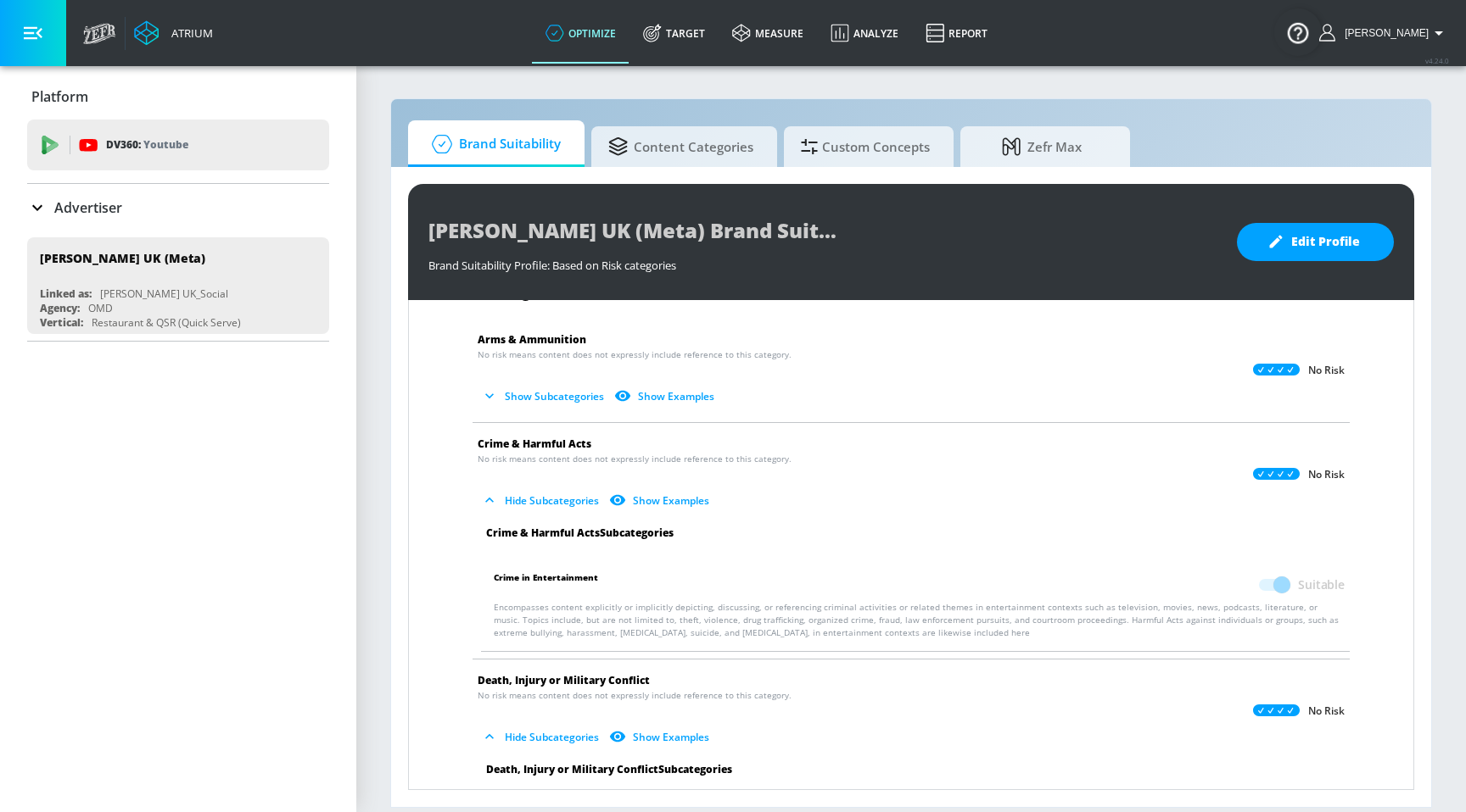
scroll to position [23, 0]
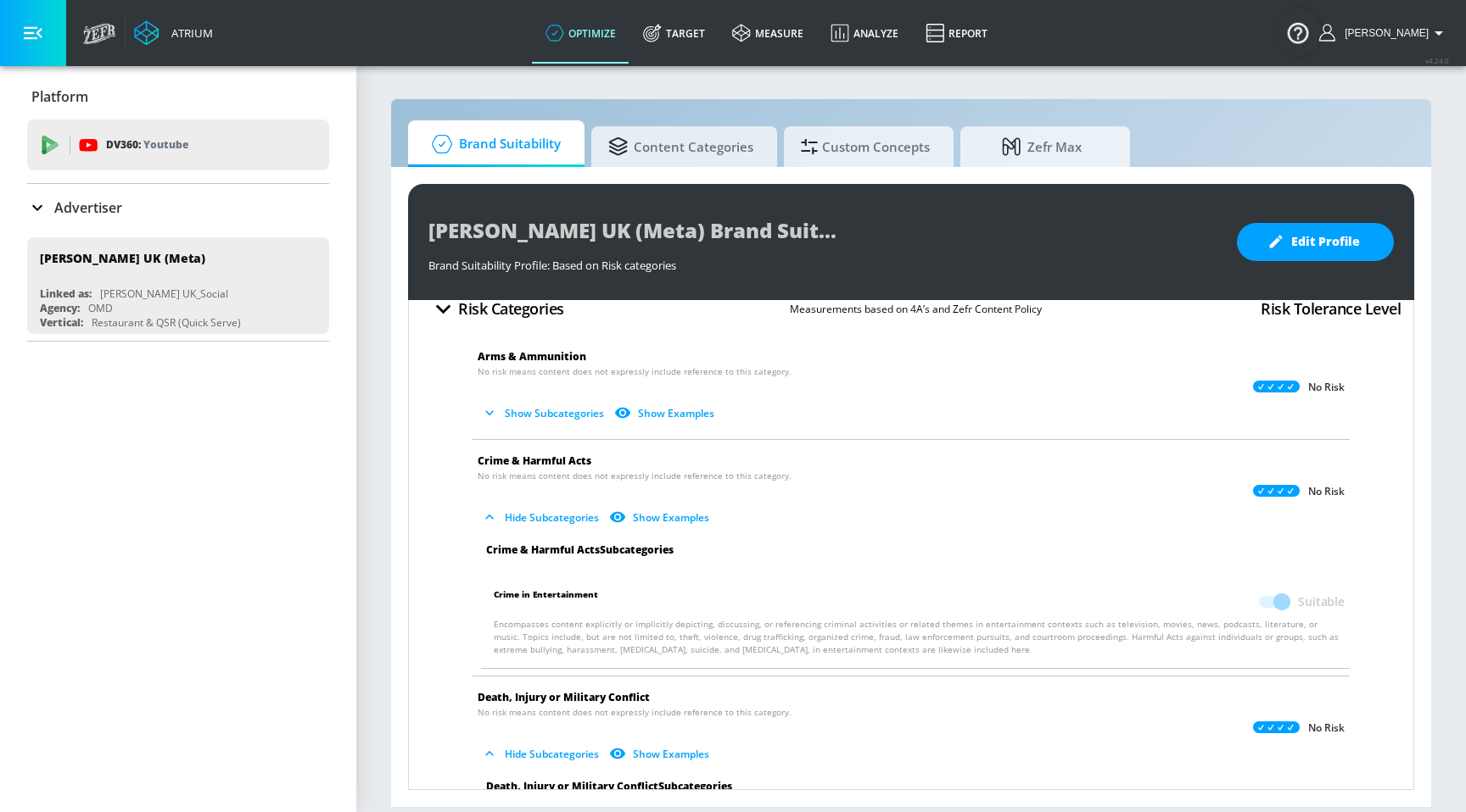
click at [550, 418] on button "Show Subcategories" at bounding box center [543, 413] width 134 height 28
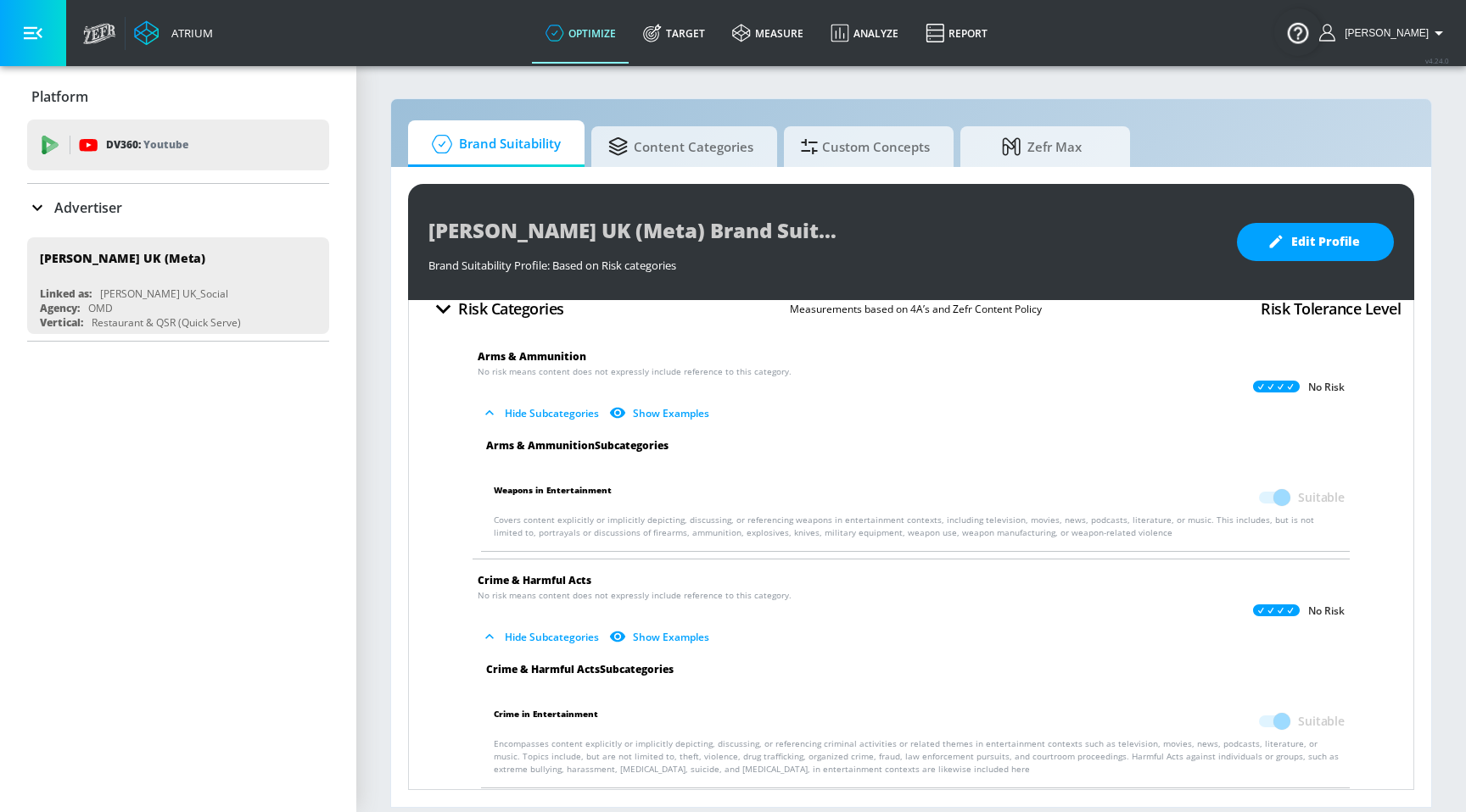
click at [550, 418] on button "Hide Subcategories" at bounding box center [541, 413] width 128 height 28
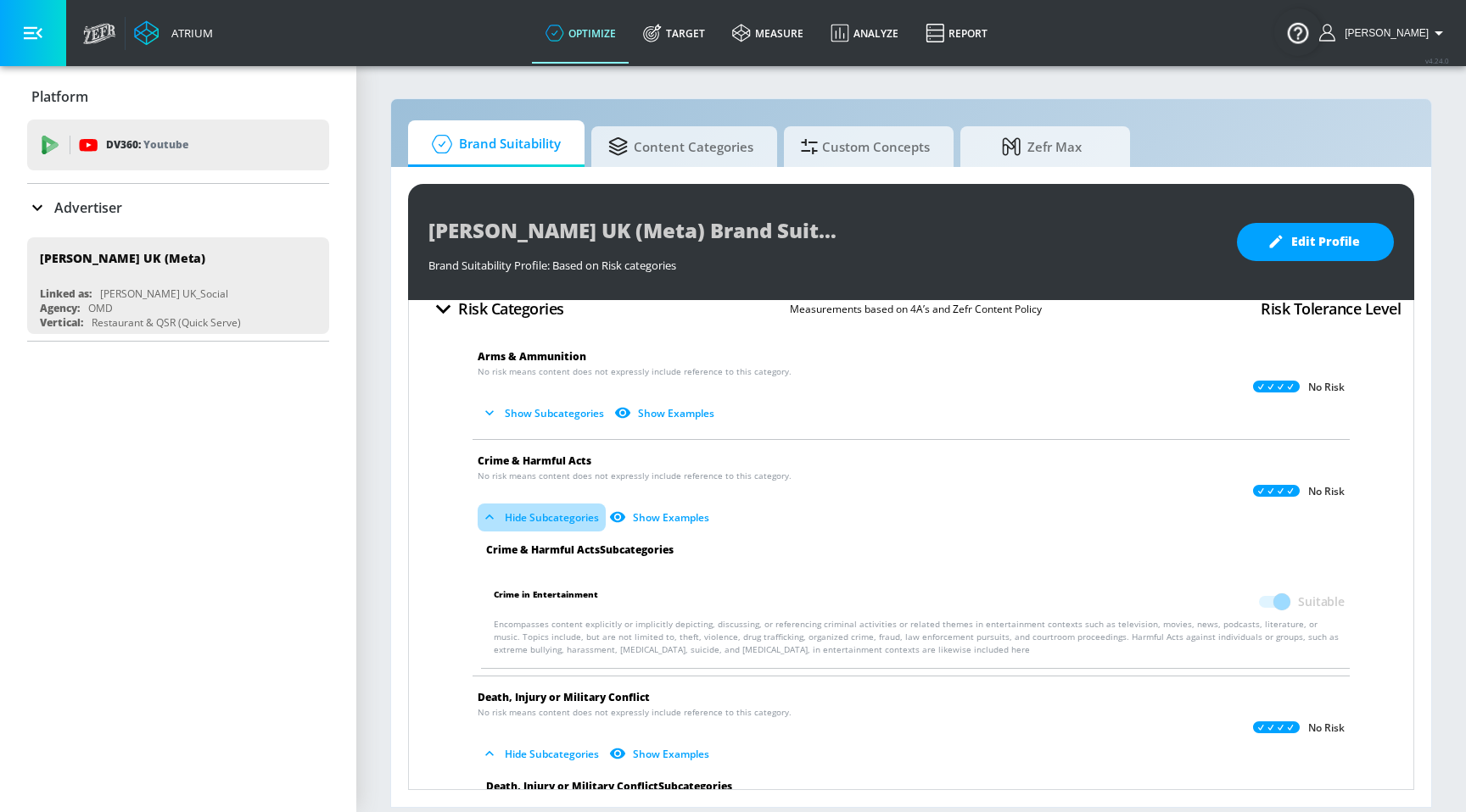
click at [560, 511] on button "Hide Subcategories" at bounding box center [541, 518] width 128 height 28
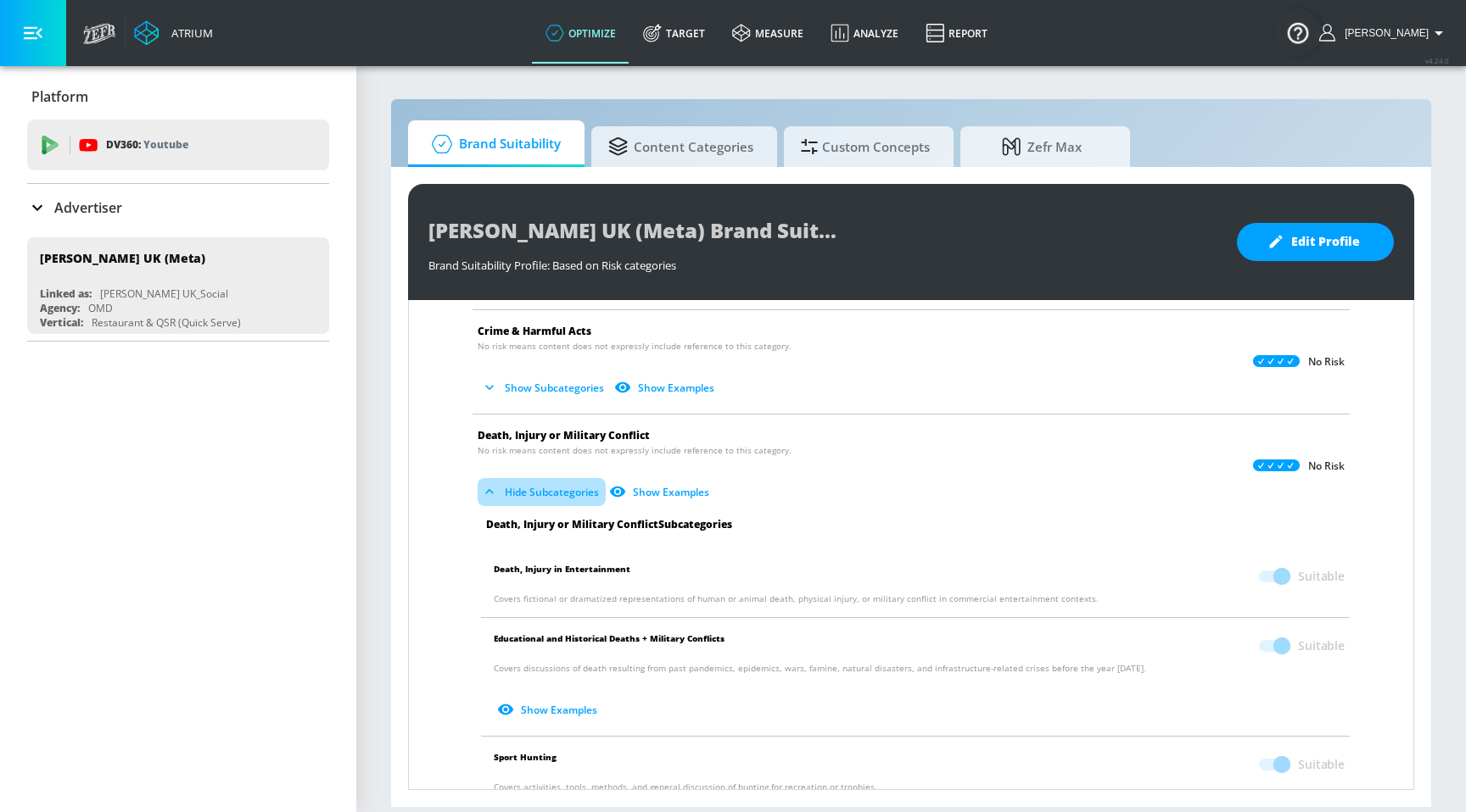
click at [558, 490] on button "Hide Subcategories" at bounding box center [541, 492] width 128 height 28
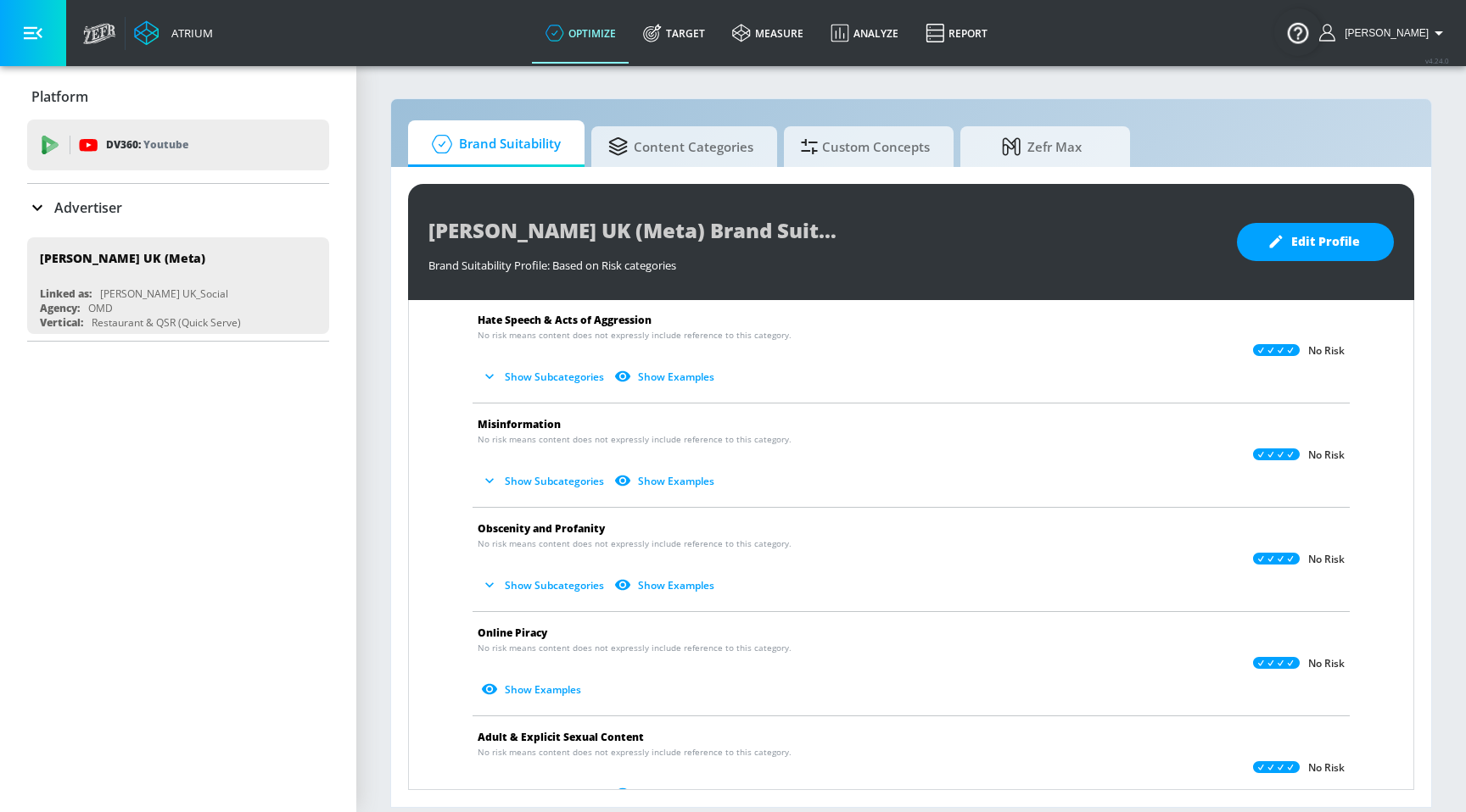
scroll to position [481, 0]
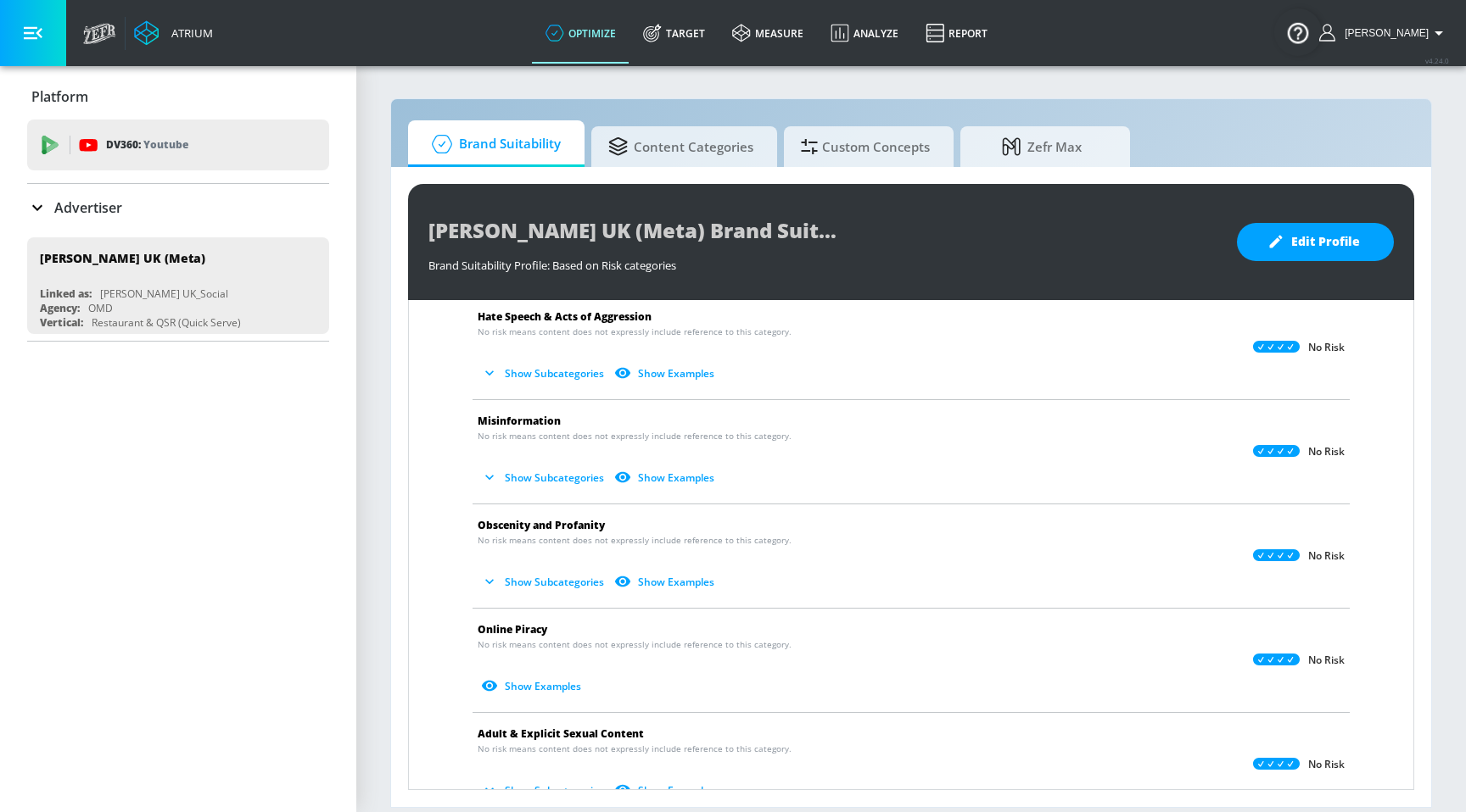
click at [553, 472] on button "Show Subcategories" at bounding box center [543, 478] width 134 height 28
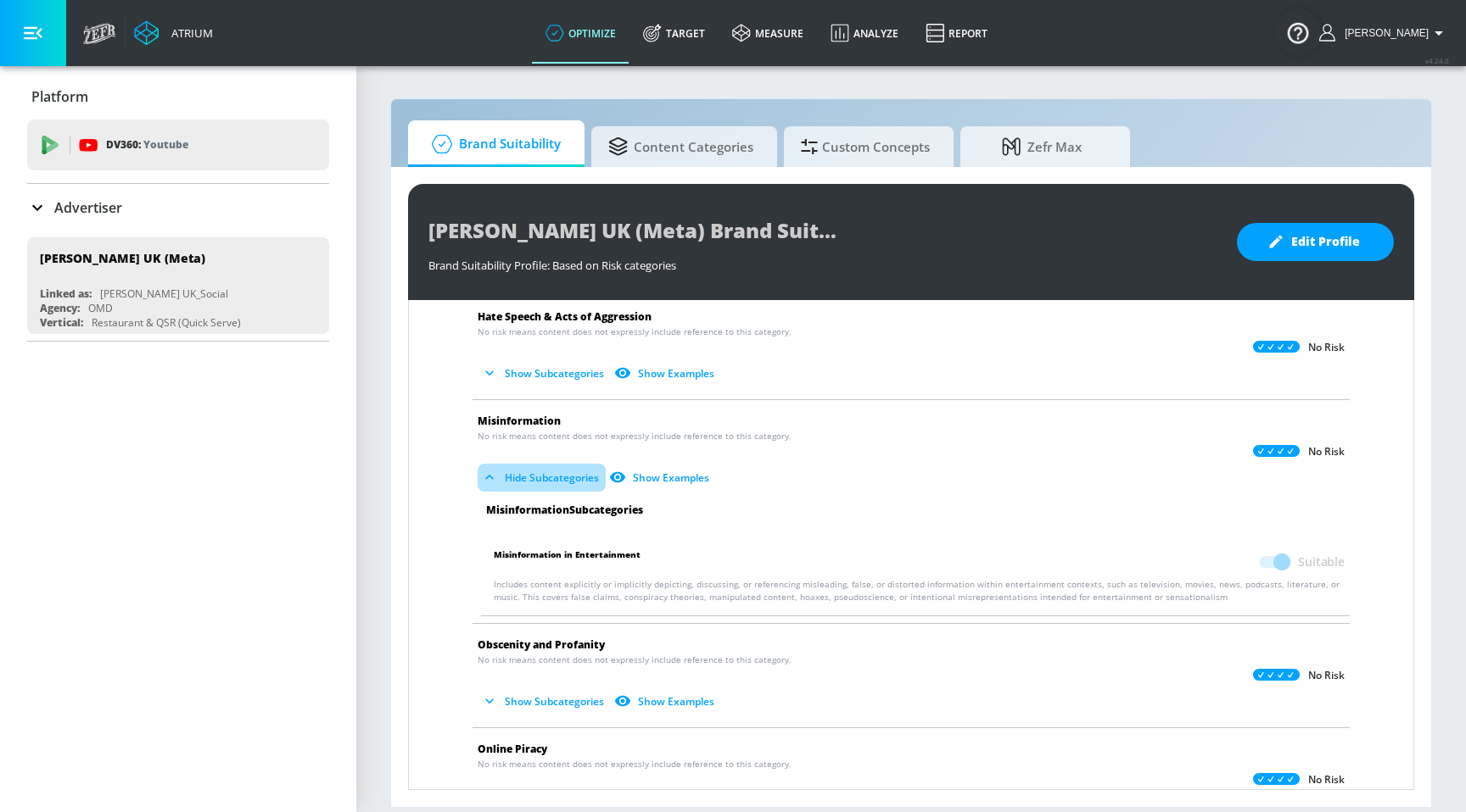
click at [553, 472] on button "Hide Subcategories" at bounding box center [541, 478] width 128 height 28
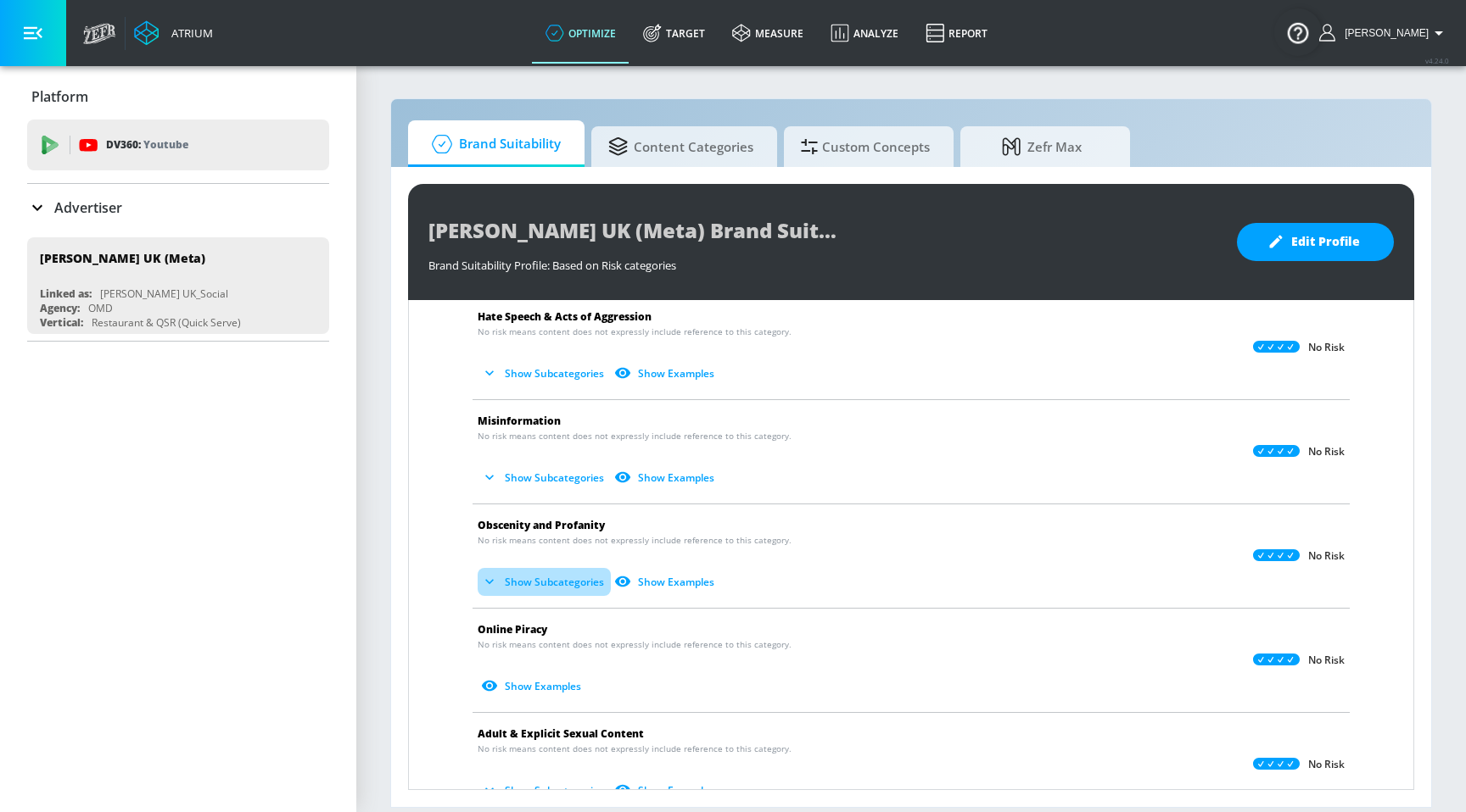
click at [559, 581] on button "Show Subcategories" at bounding box center [543, 582] width 134 height 28
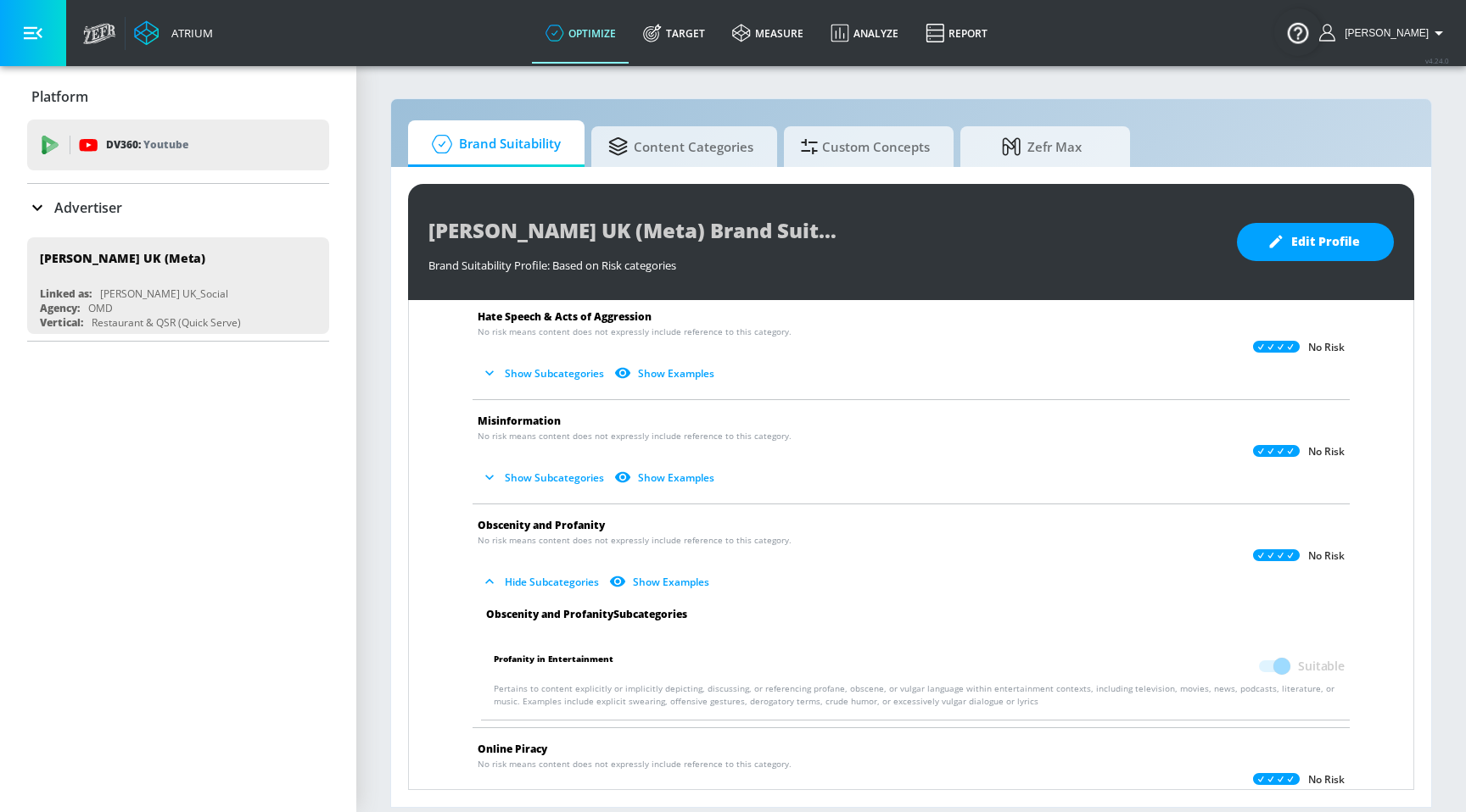
click at [559, 581] on button "Hide Subcategories" at bounding box center [541, 582] width 128 height 28
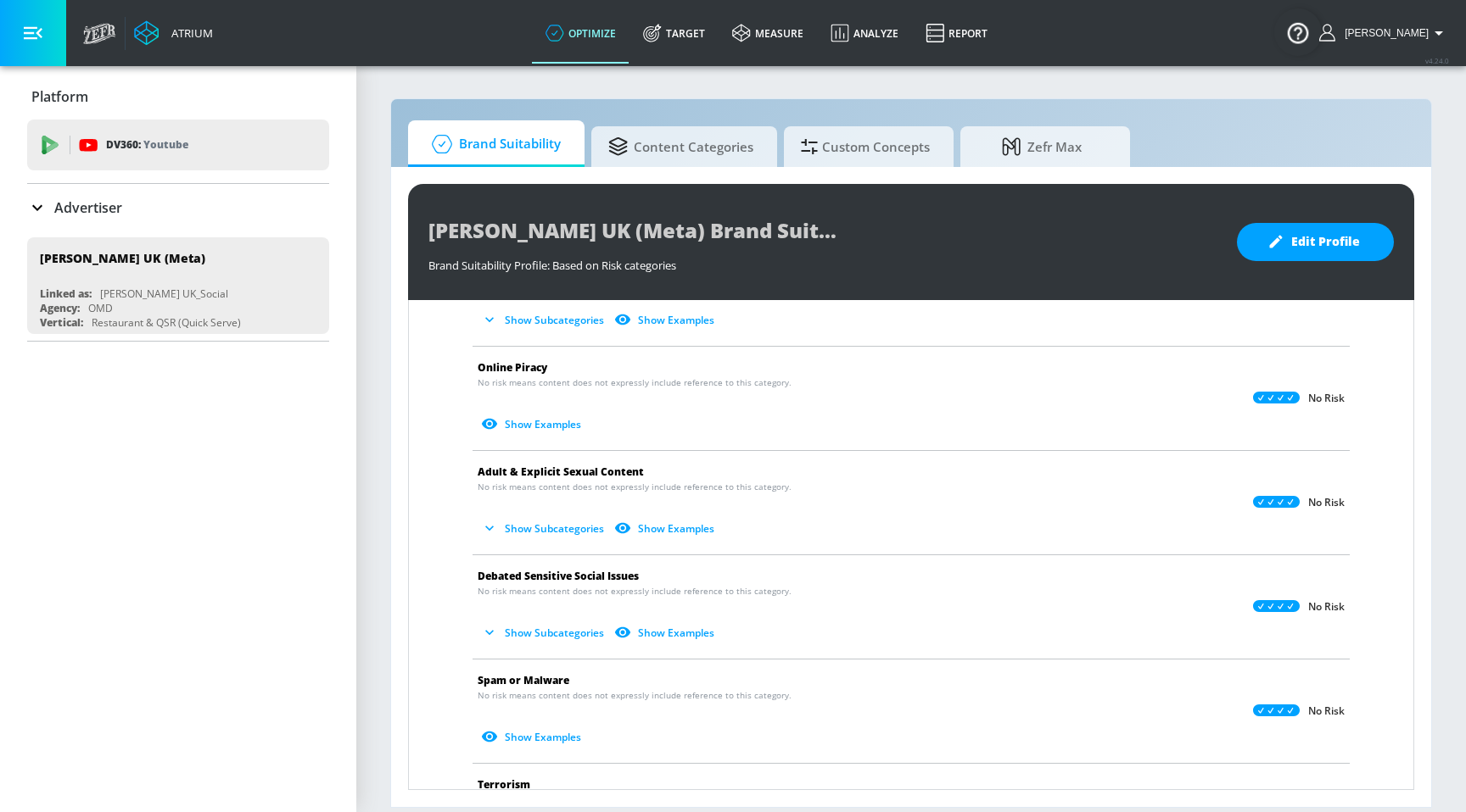
scroll to position [744, 0]
click at [553, 533] on button "Show Subcategories" at bounding box center [543, 527] width 134 height 28
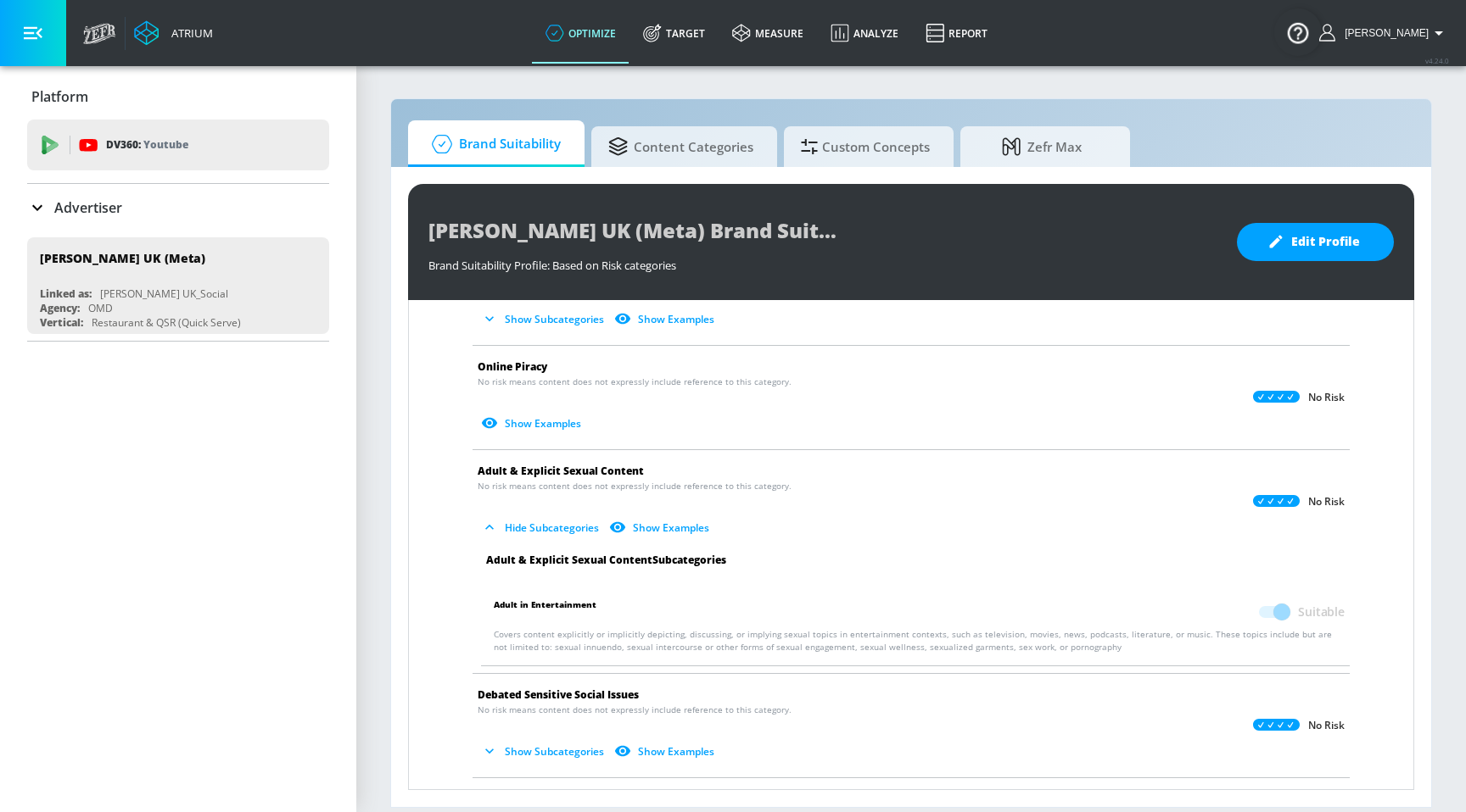
click at [553, 533] on button "Hide Subcategories" at bounding box center [541, 527] width 128 height 28
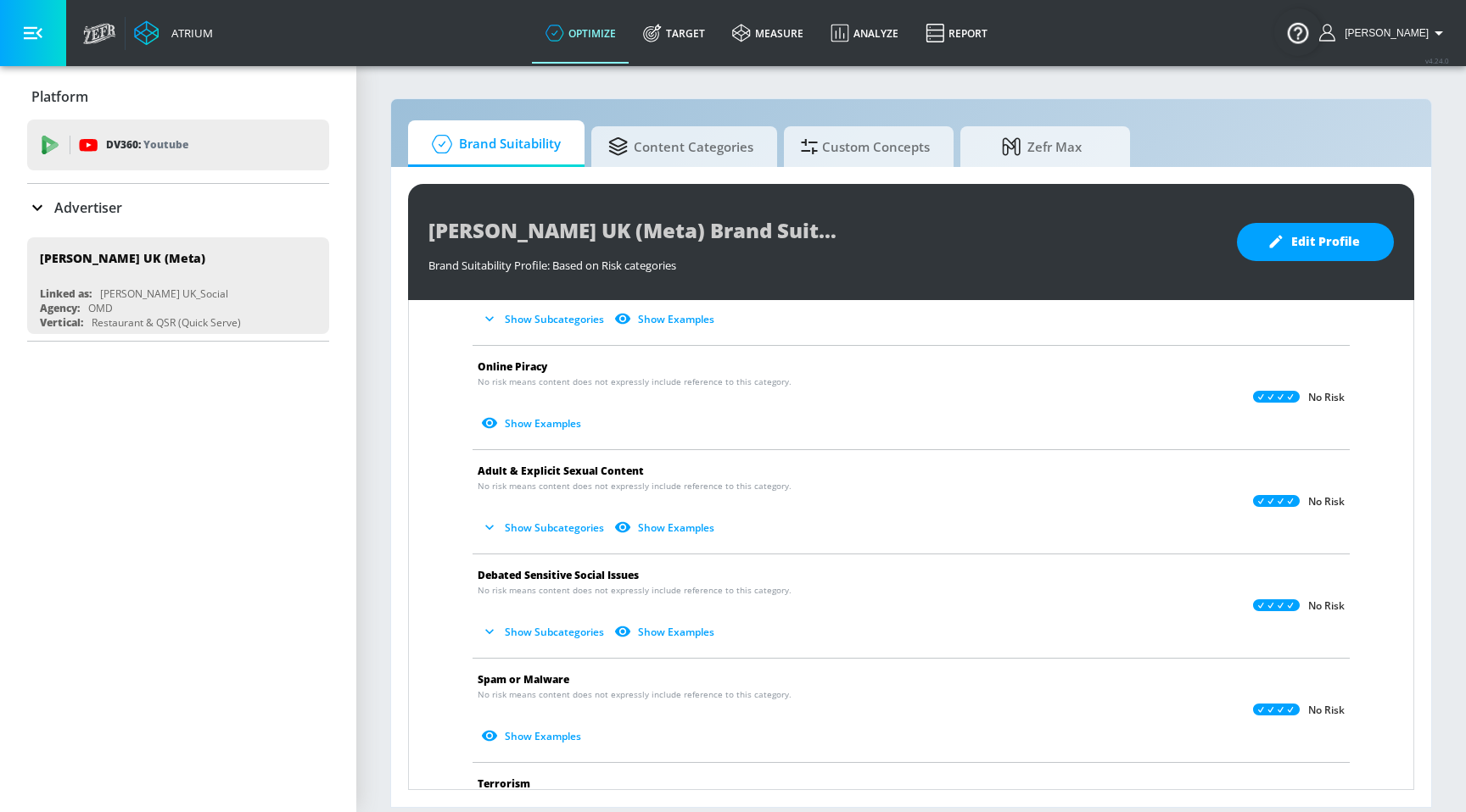
click at [569, 622] on button "Show Subcategories" at bounding box center [543, 632] width 134 height 28
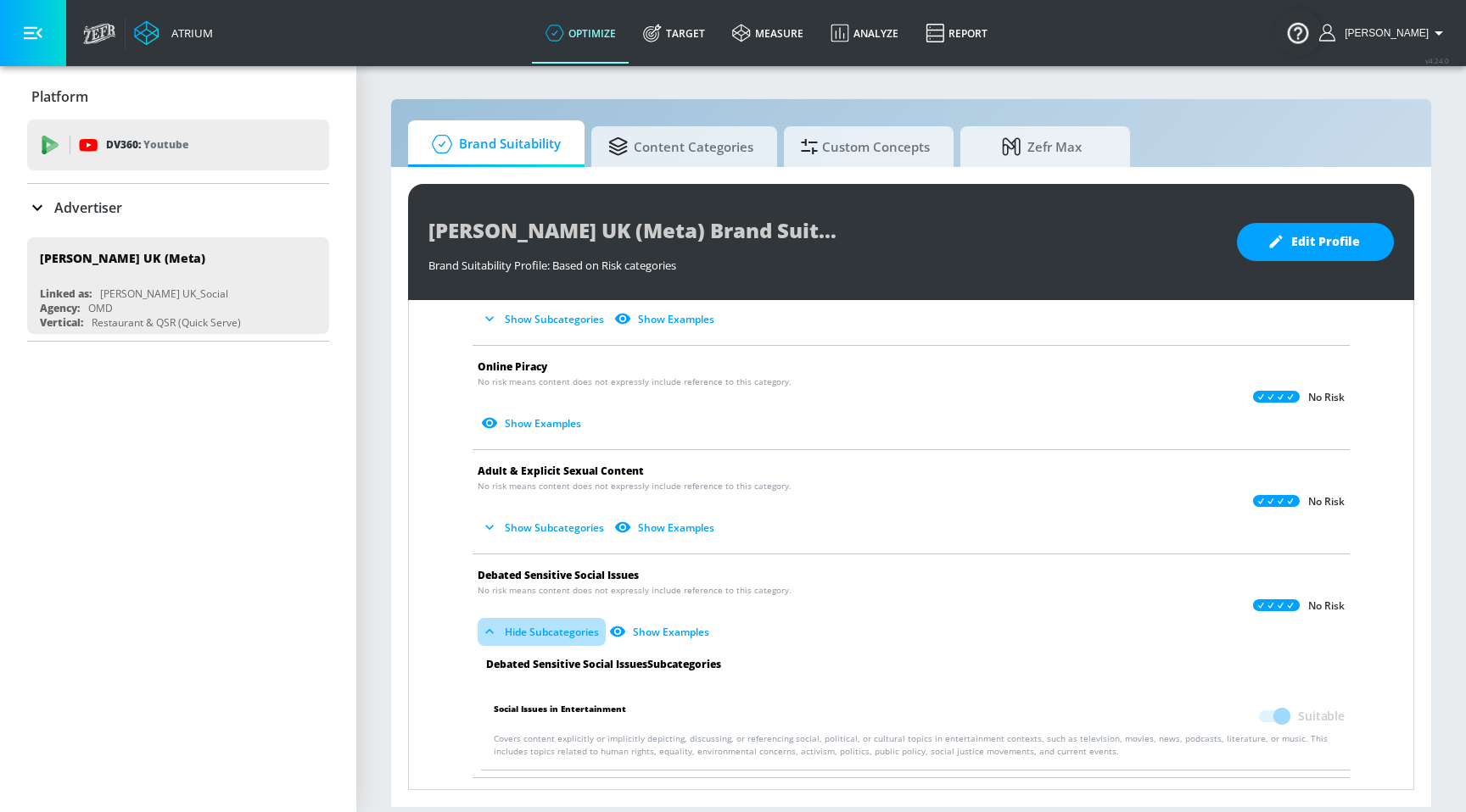
click at [569, 622] on button "Hide Subcategories" at bounding box center [541, 632] width 128 height 28
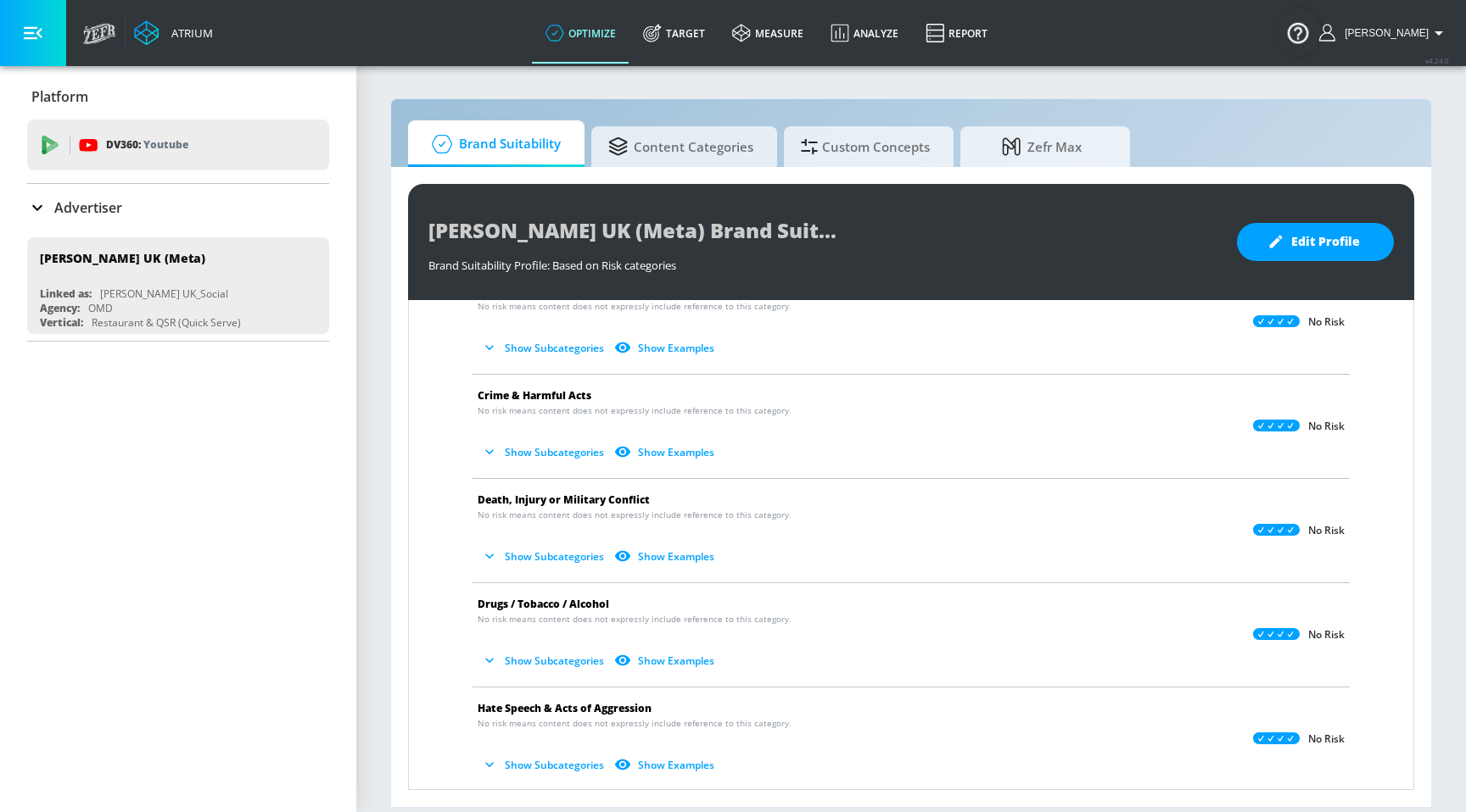
scroll to position [0, 0]
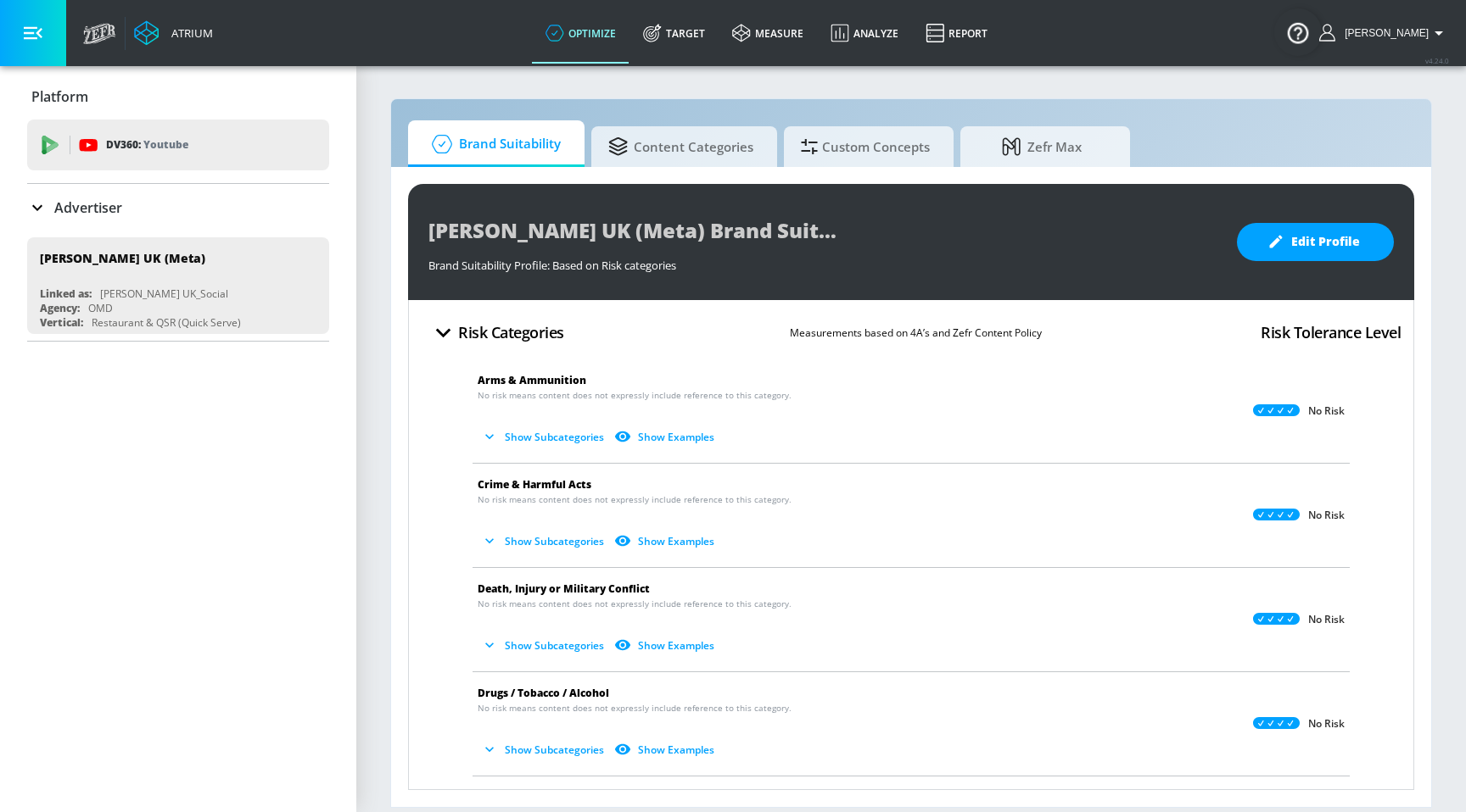
click at [571, 562] on li "Crime & Harmful Acts No risk means content does not expressly include reference…" at bounding box center [910, 515] width 894 height 104
click at [571, 549] on button "Show Subcategories" at bounding box center [543, 541] width 134 height 28
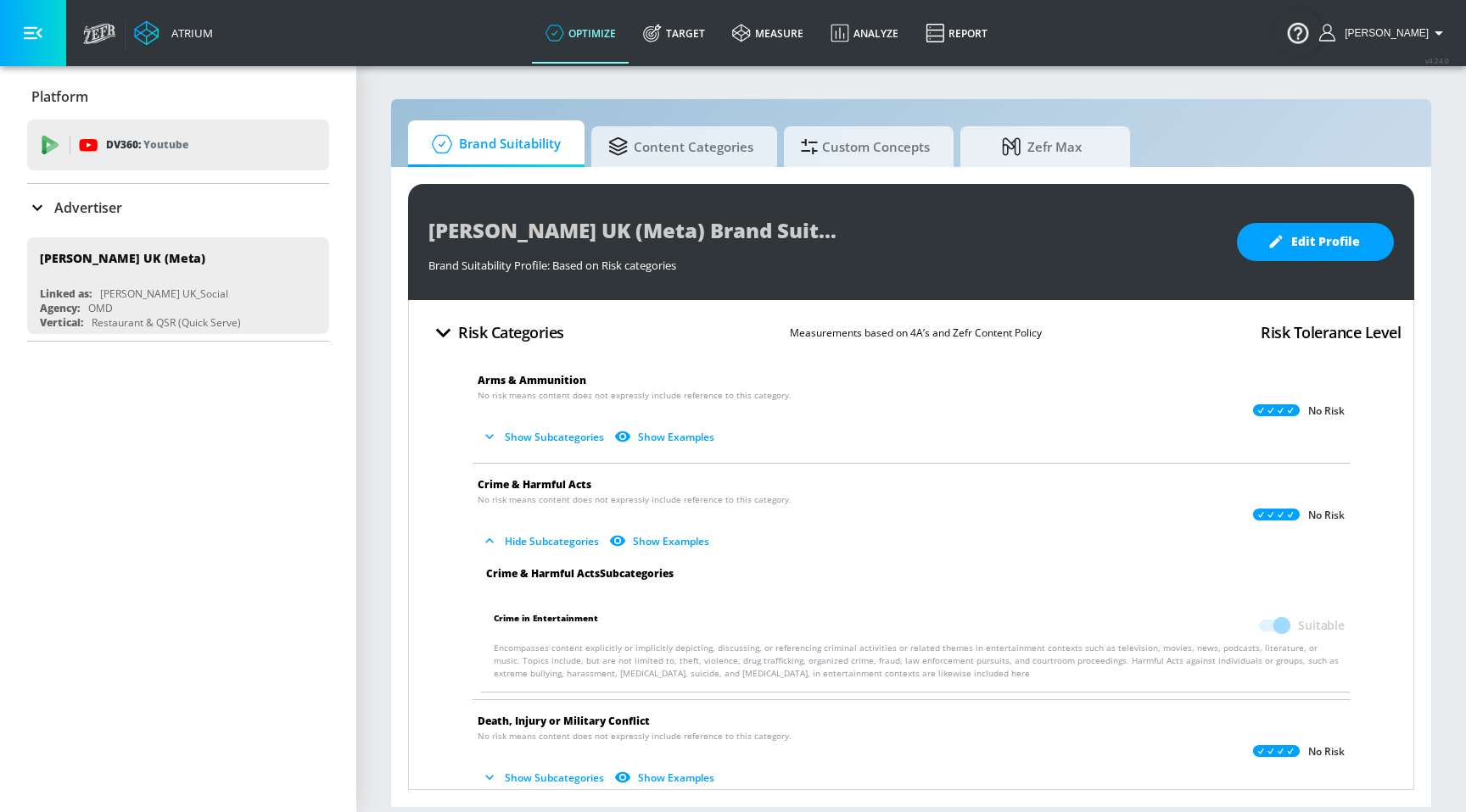
click at [571, 549] on button "Hide Subcategories" at bounding box center [541, 541] width 128 height 28
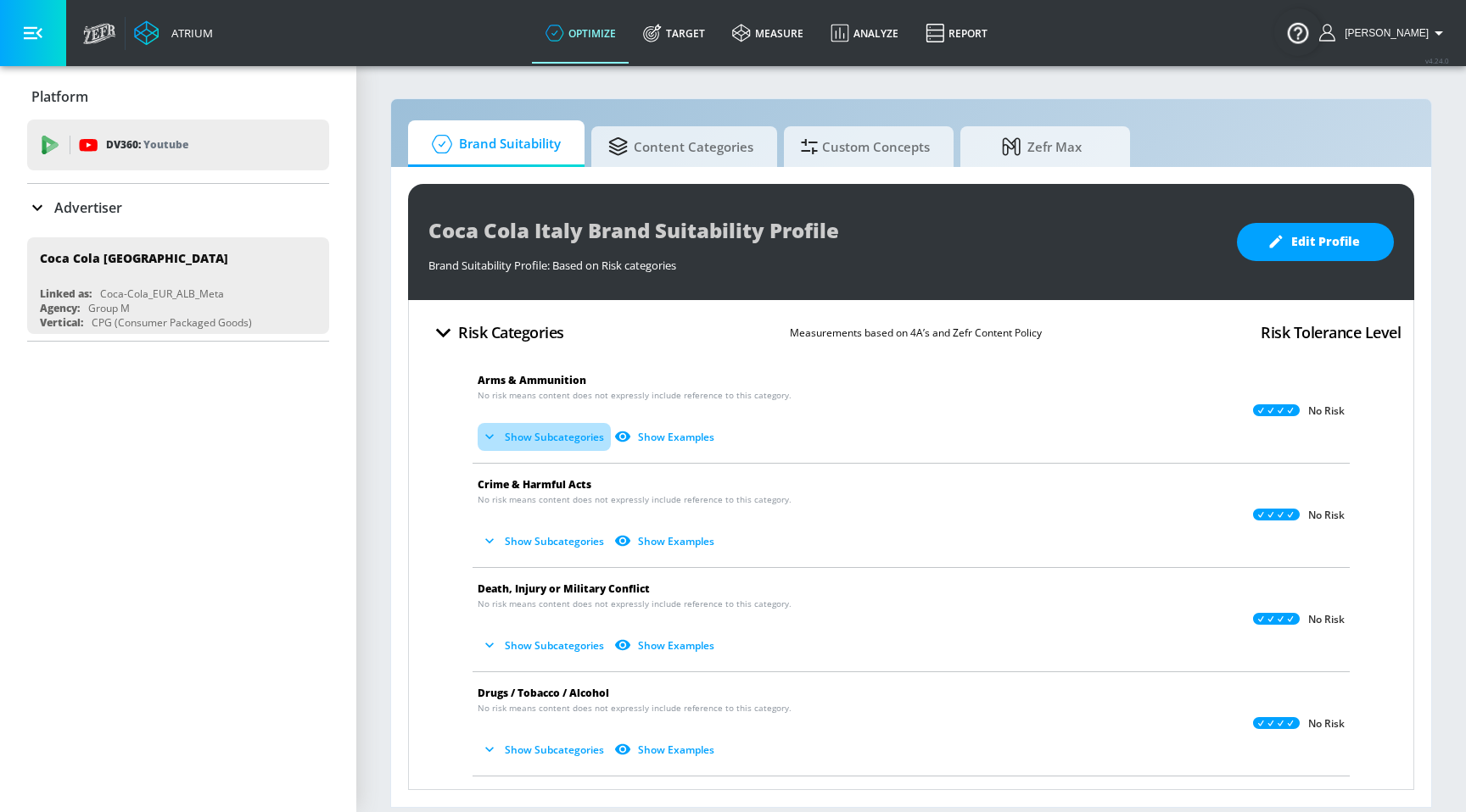
click at [557, 449] on button "Show Subcategories" at bounding box center [543, 437] width 134 height 28
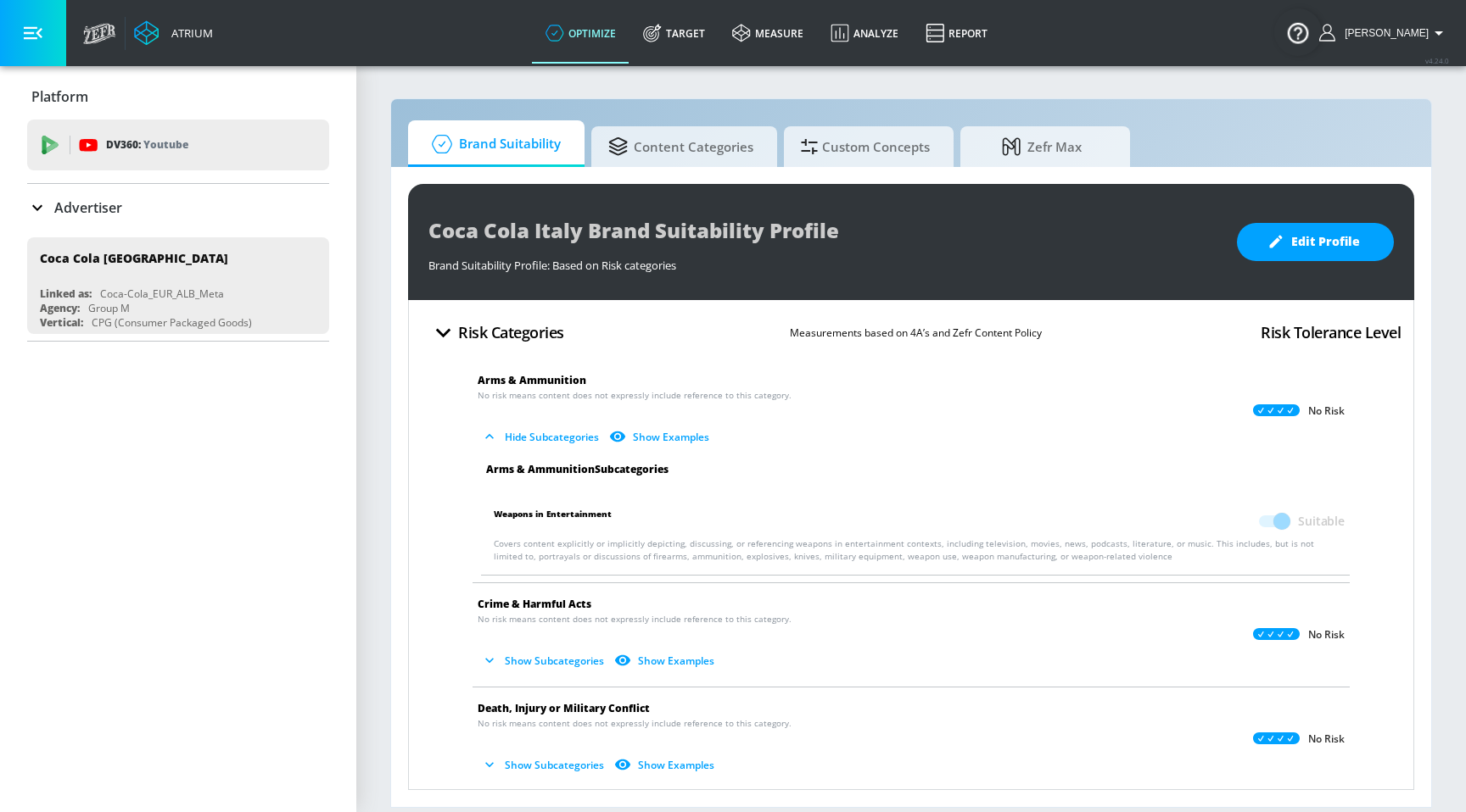
scroll to position [147, 0]
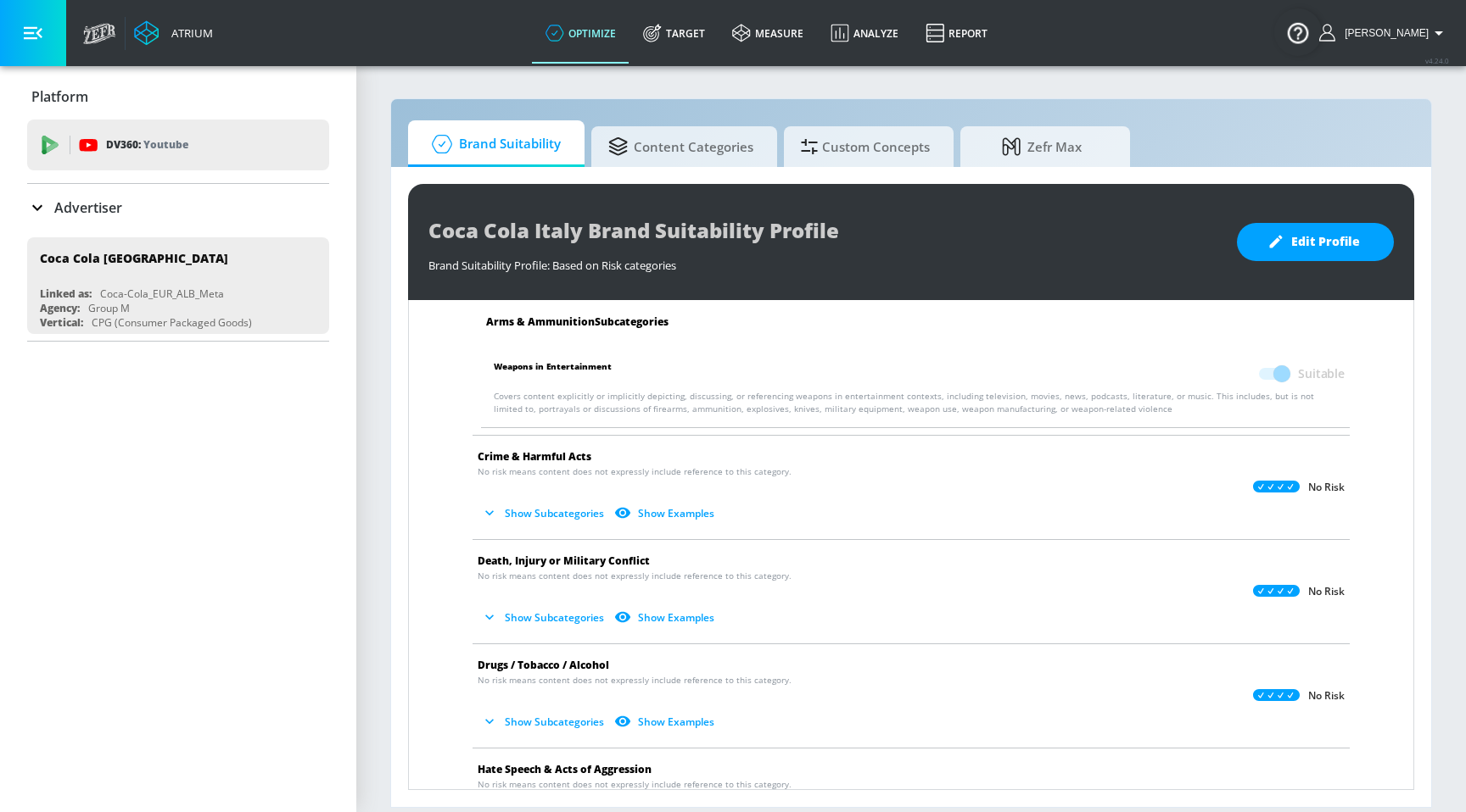
click at [550, 513] on button "Show Subcategories" at bounding box center [543, 513] width 134 height 28
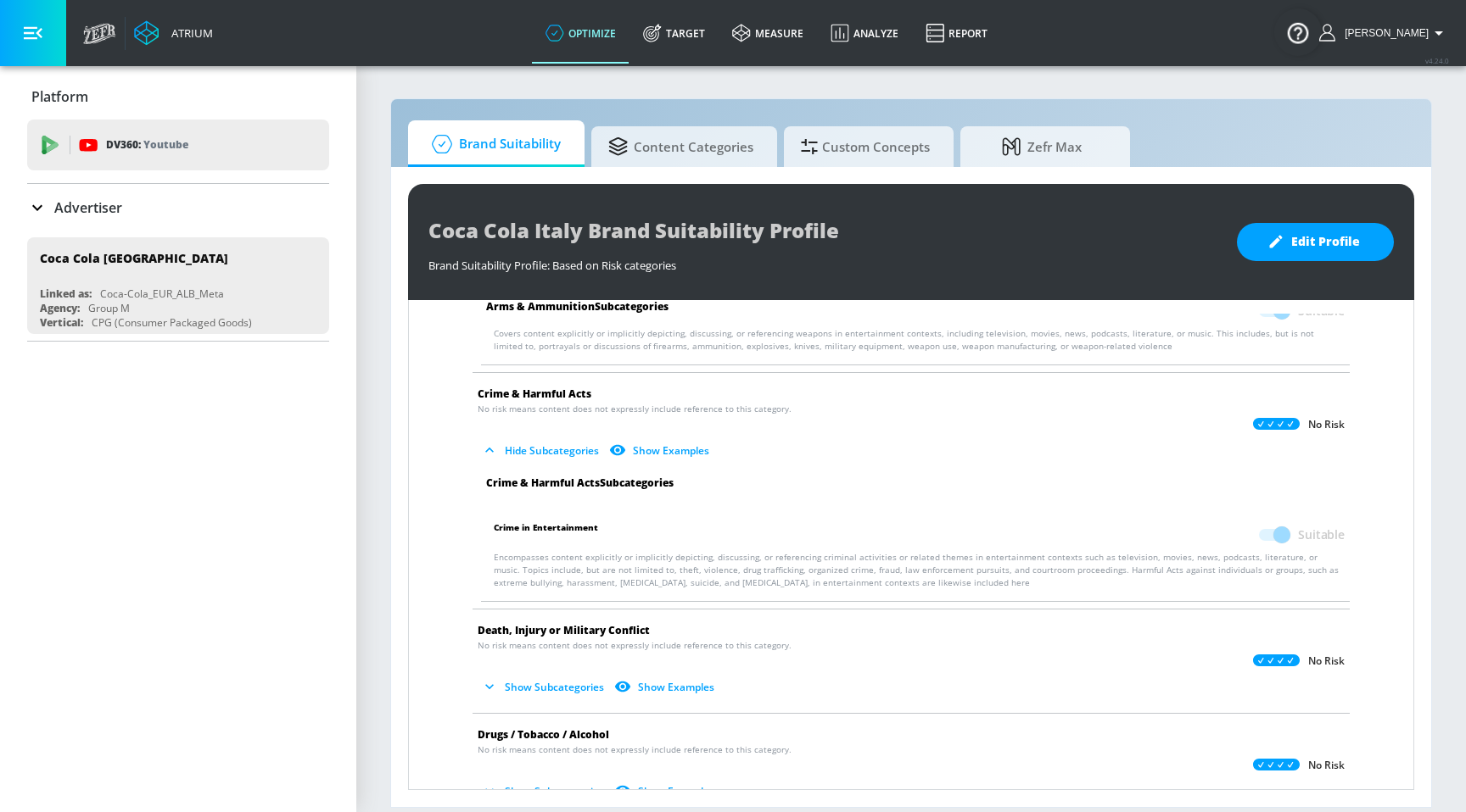
scroll to position [291, 0]
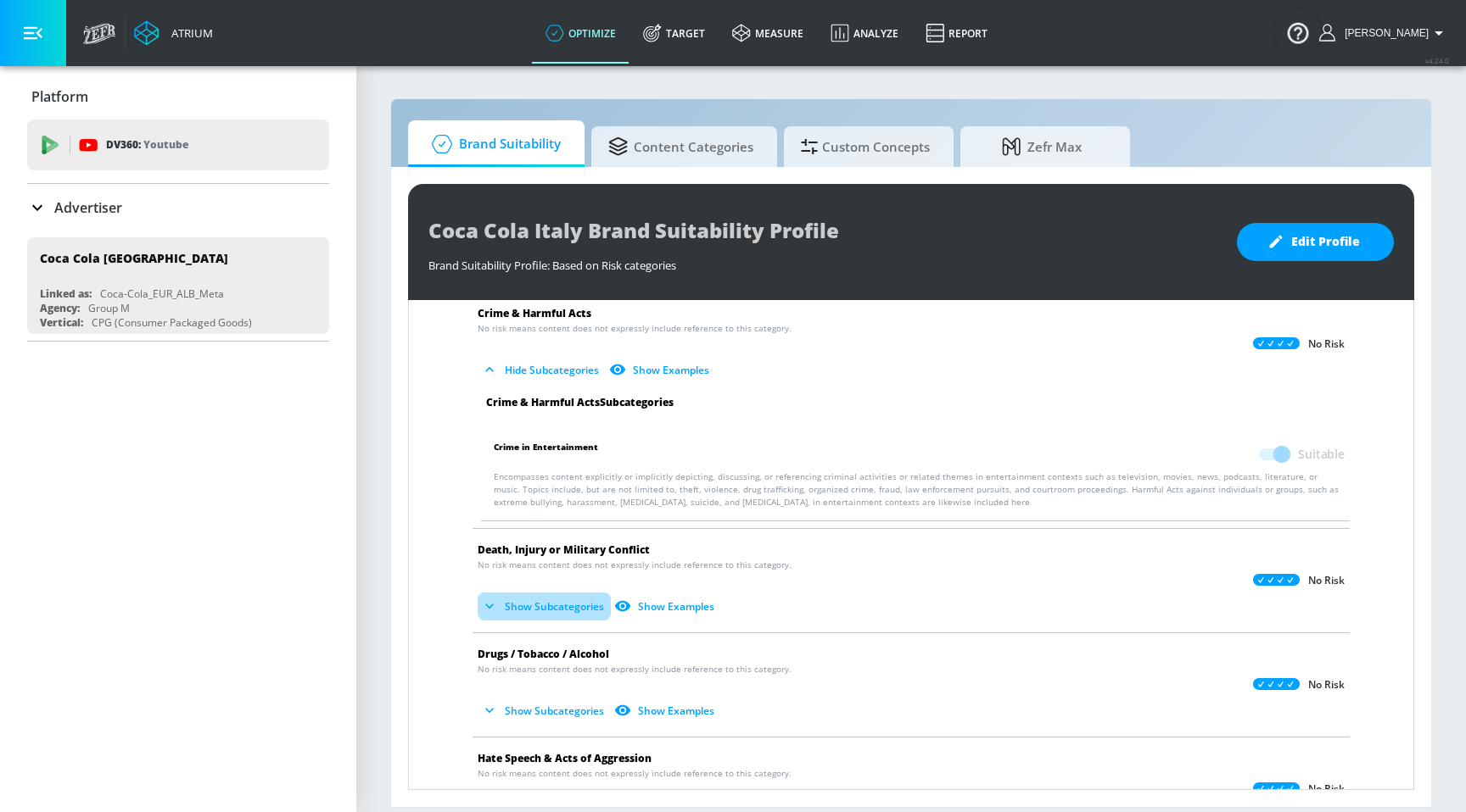
click at [545, 596] on button "Show Subcategories" at bounding box center [543, 607] width 134 height 28
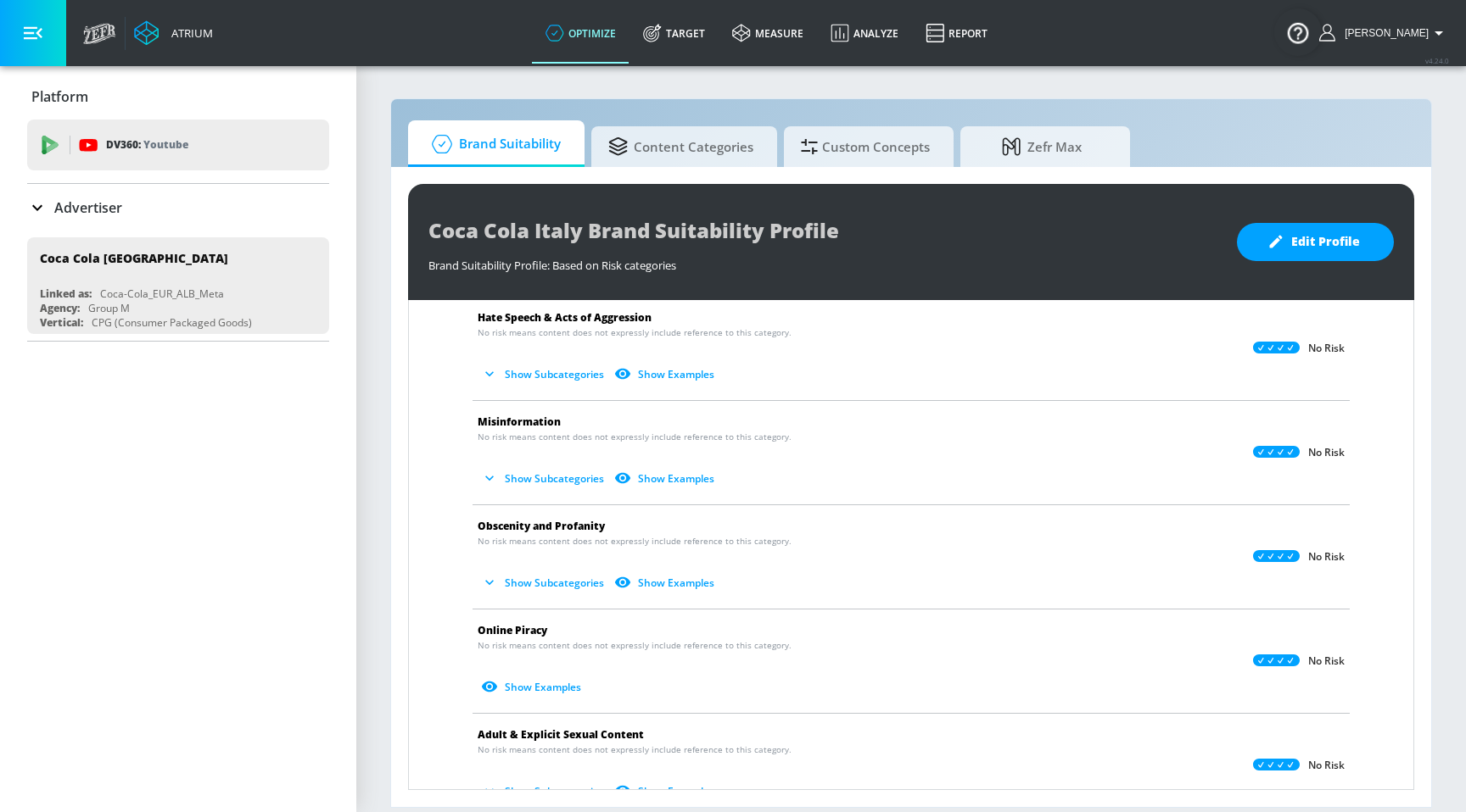
scroll to position [917, 0]
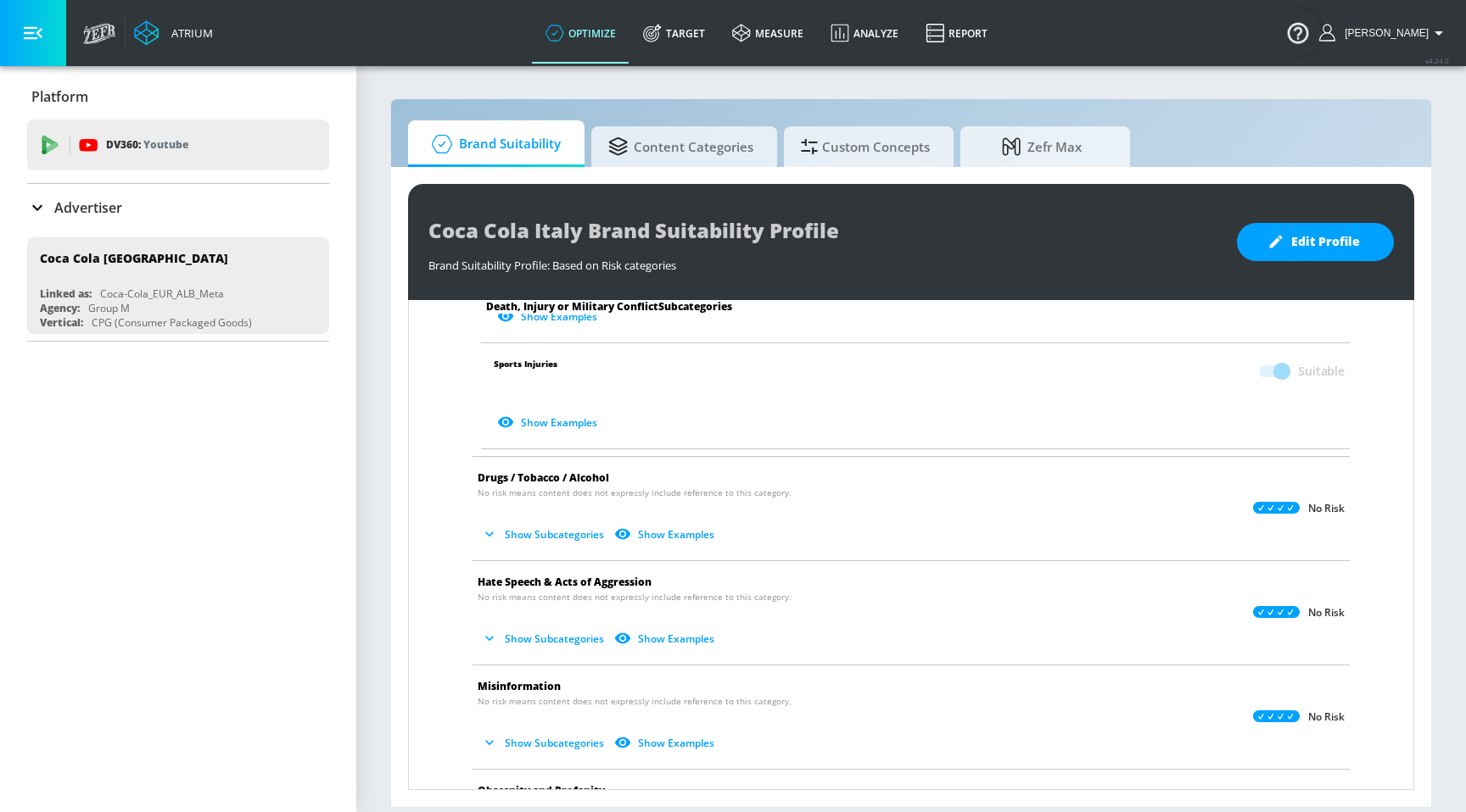
click at [543, 567] on li "Hate Speech & Acts of Aggression No risk means content does not expressly inclu…" at bounding box center [910, 612] width 894 height 104
click at [542, 539] on button "Show Subcategories" at bounding box center [543, 535] width 134 height 28
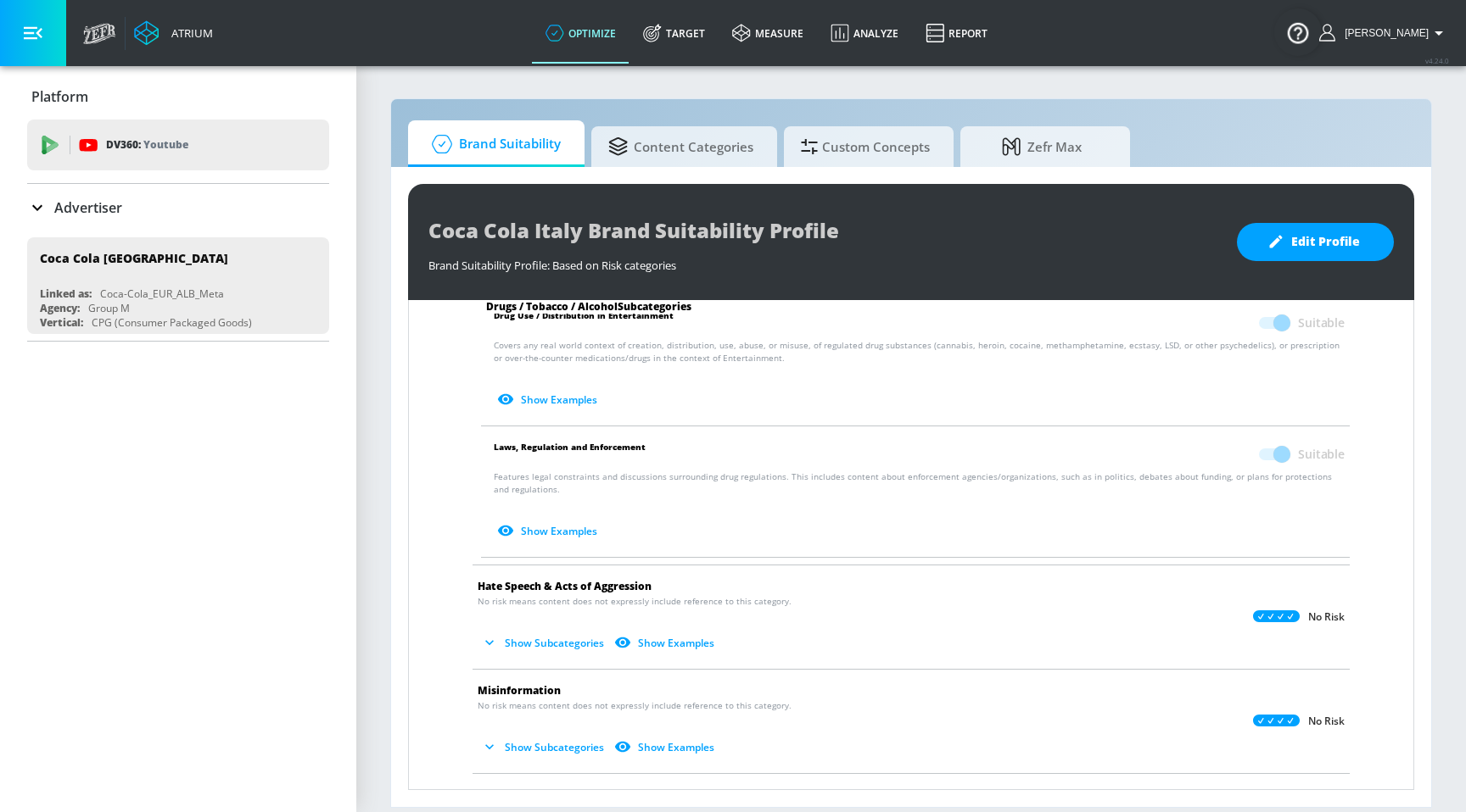
scroll to position [1351, 0]
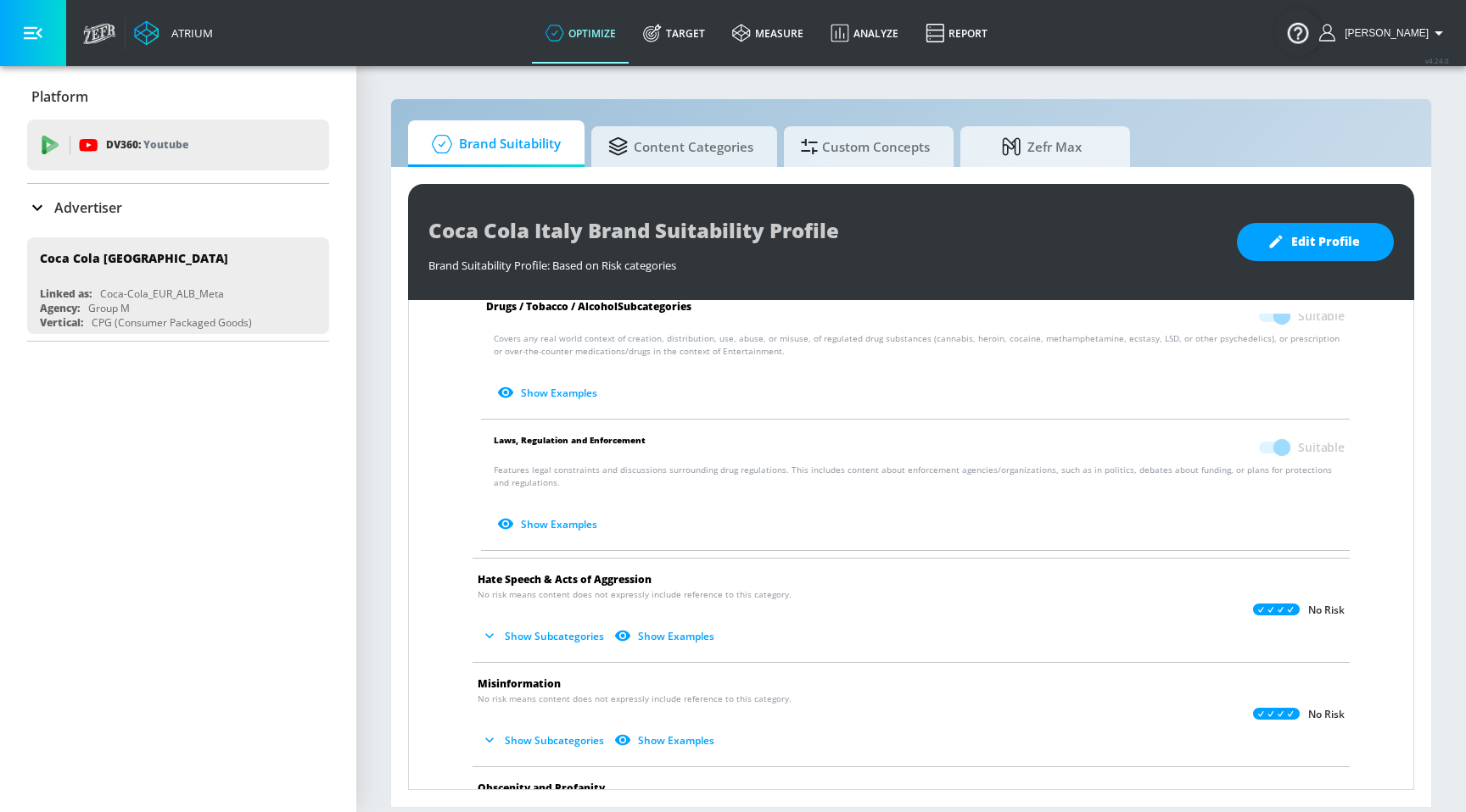
click at [547, 631] on button "Show Subcategories" at bounding box center [543, 637] width 134 height 28
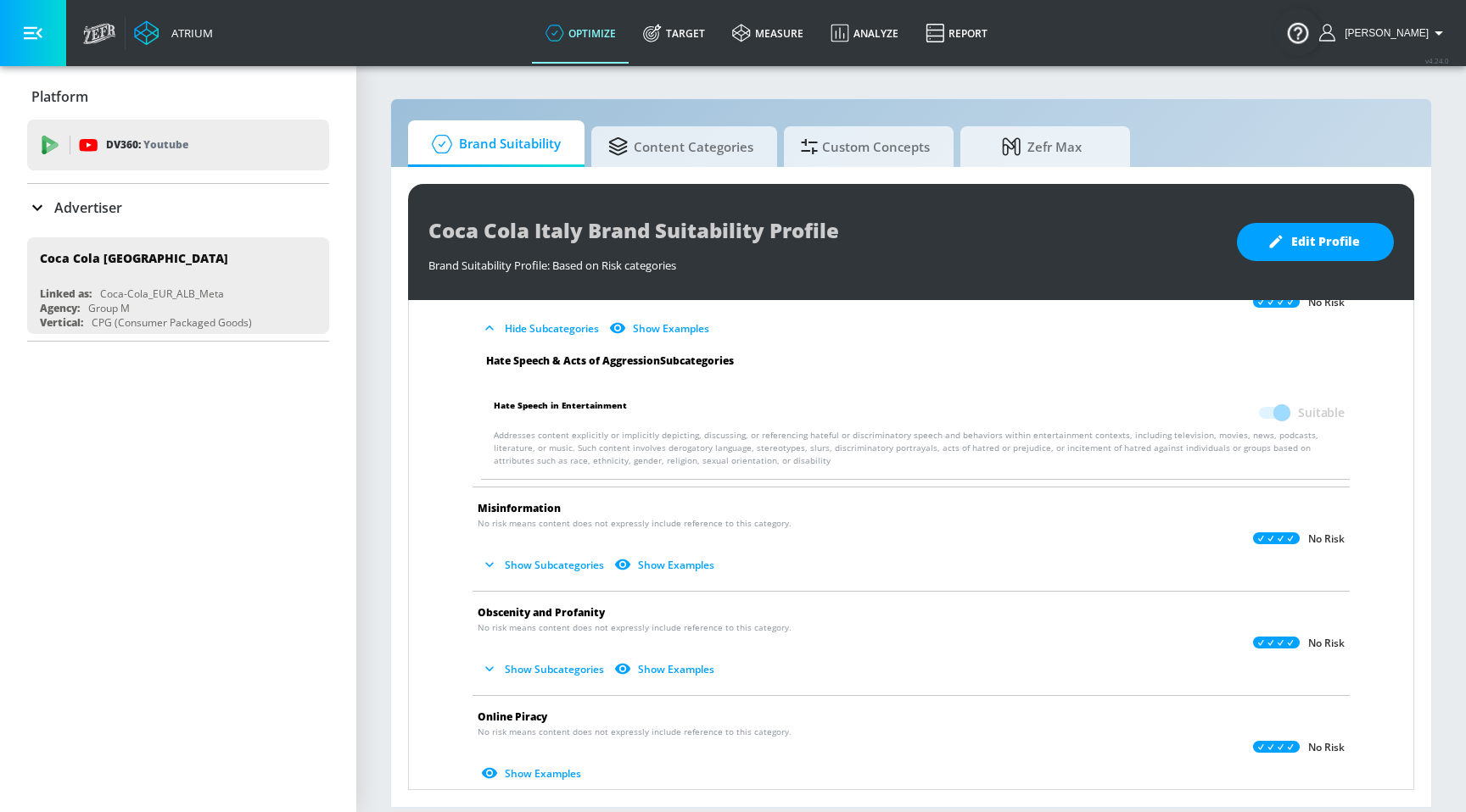
scroll to position [1665, 0]
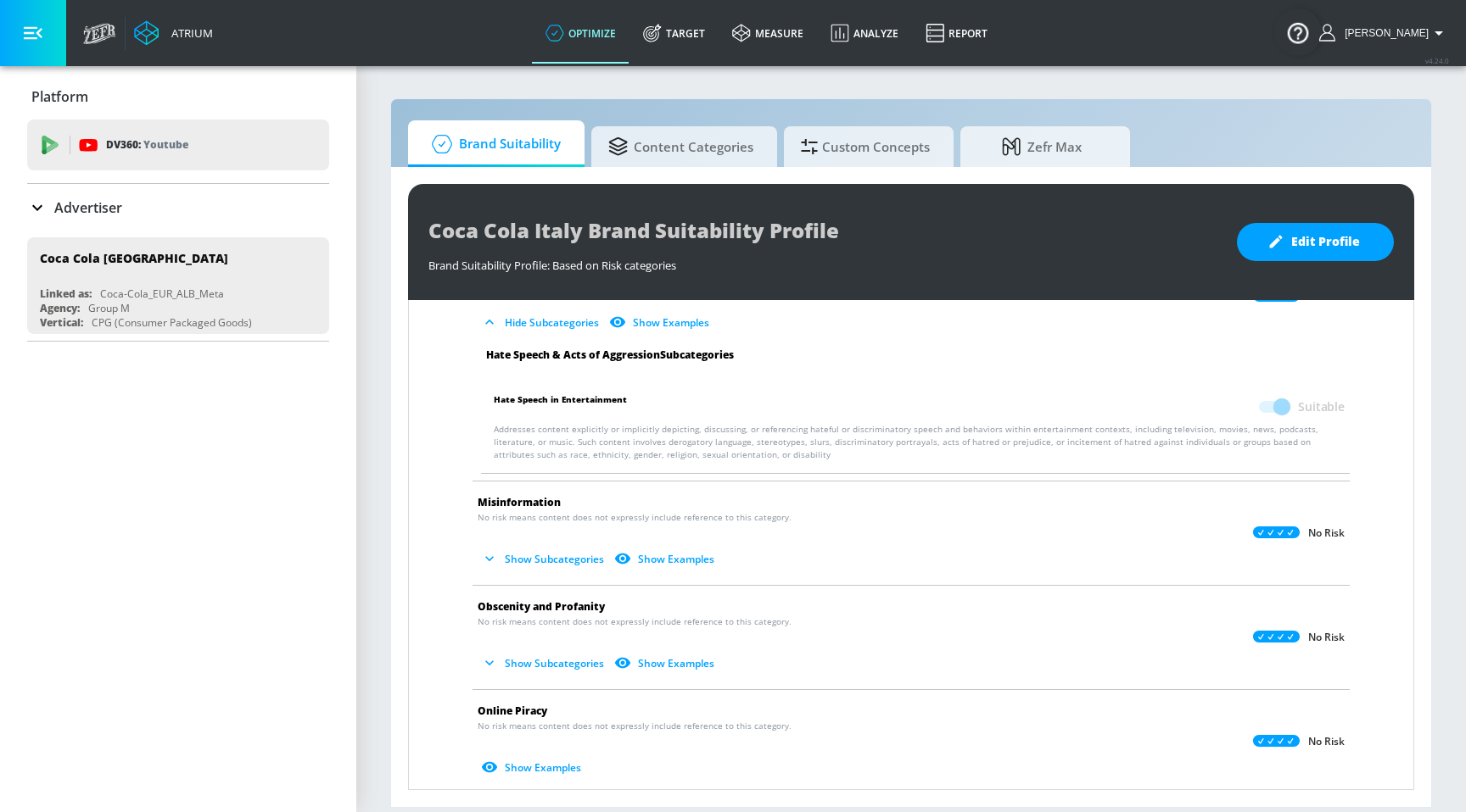
click at [546, 554] on button "Show Subcategories" at bounding box center [543, 559] width 134 height 28
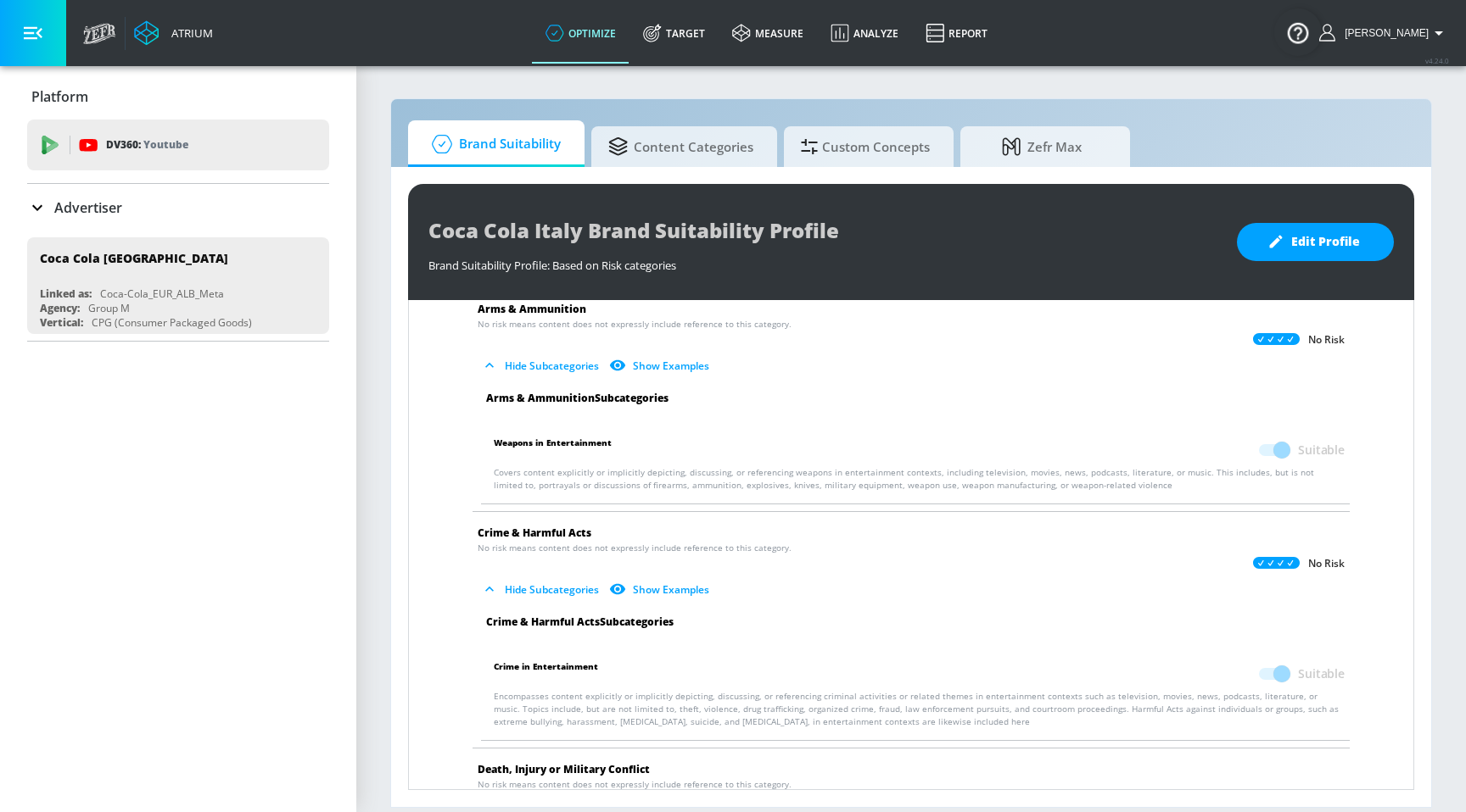
scroll to position [0, 0]
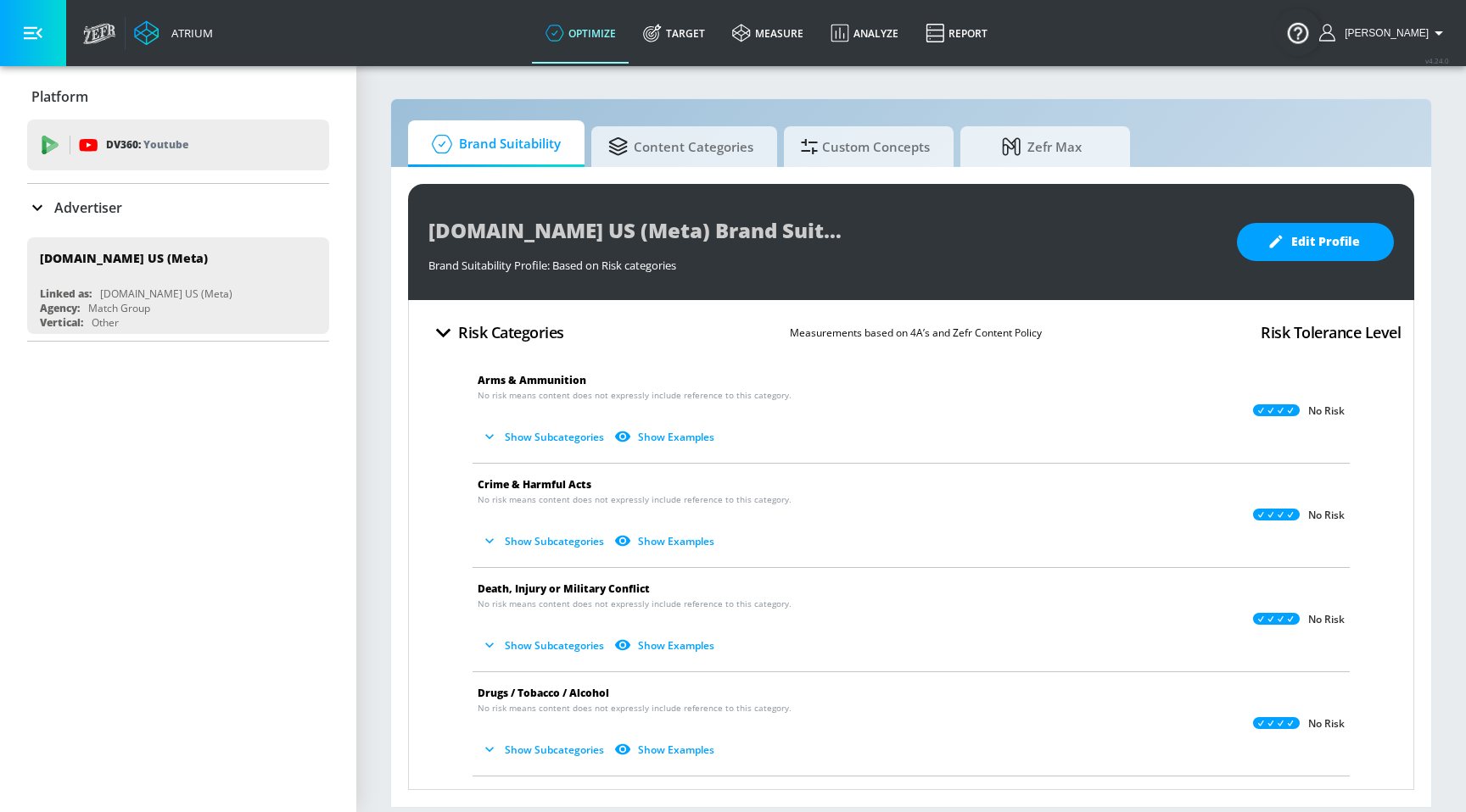
click at [689, 433] on button "Show Examples" at bounding box center [666, 437] width 110 height 28
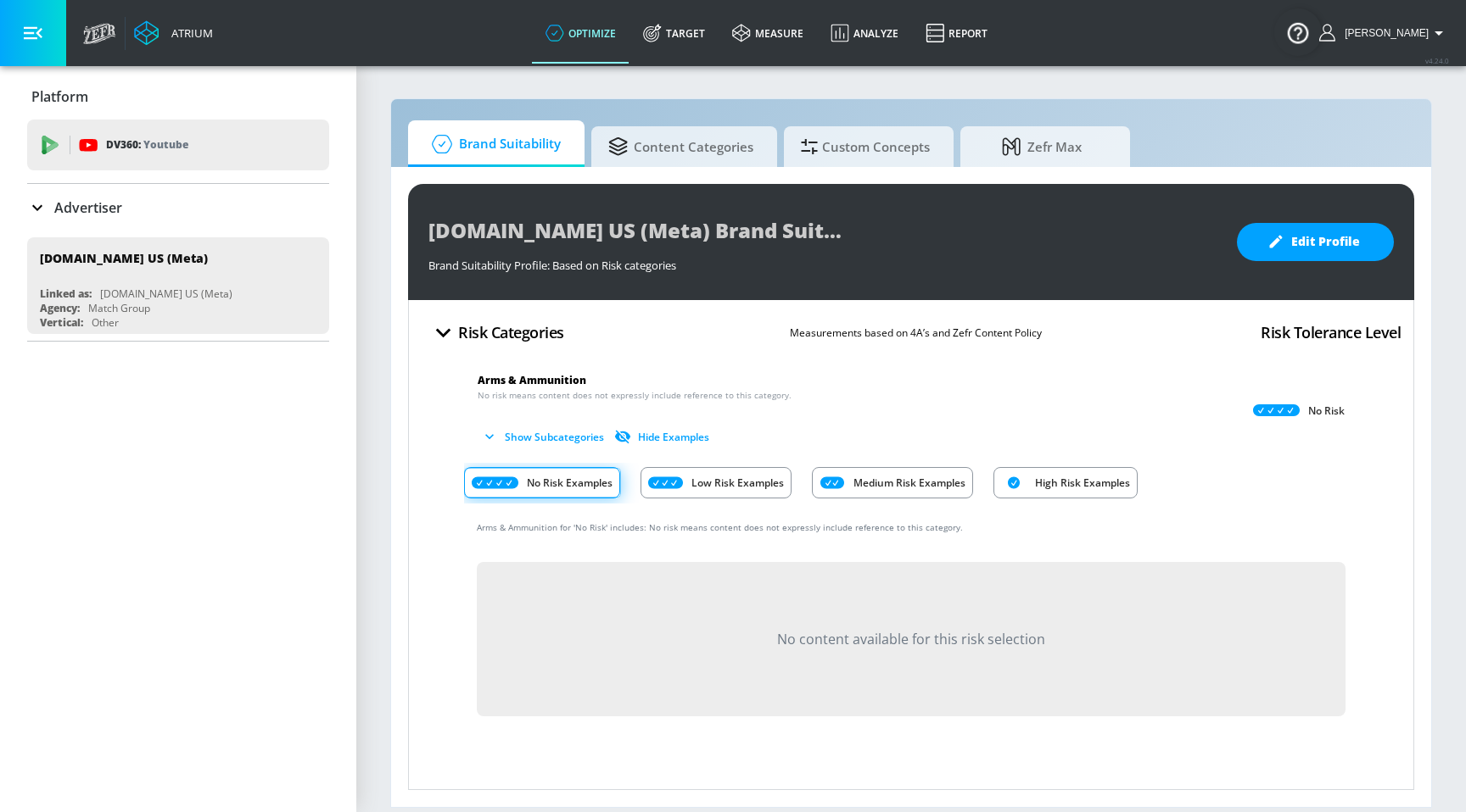
click at [689, 431] on button "Hide Examples" at bounding box center [663, 437] width 106 height 28
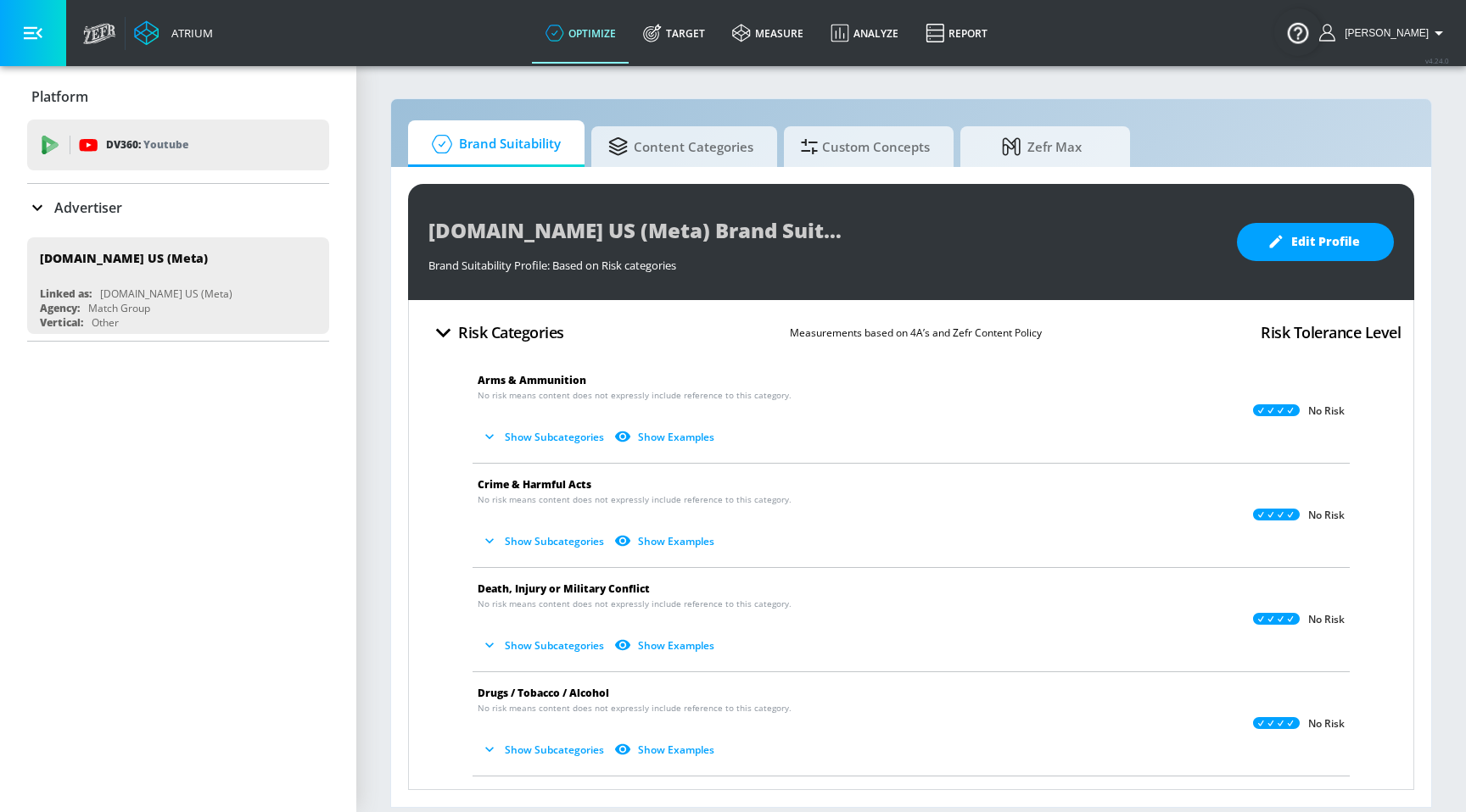
click at [567, 432] on button "Show Subcategories" at bounding box center [543, 437] width 134 height 28
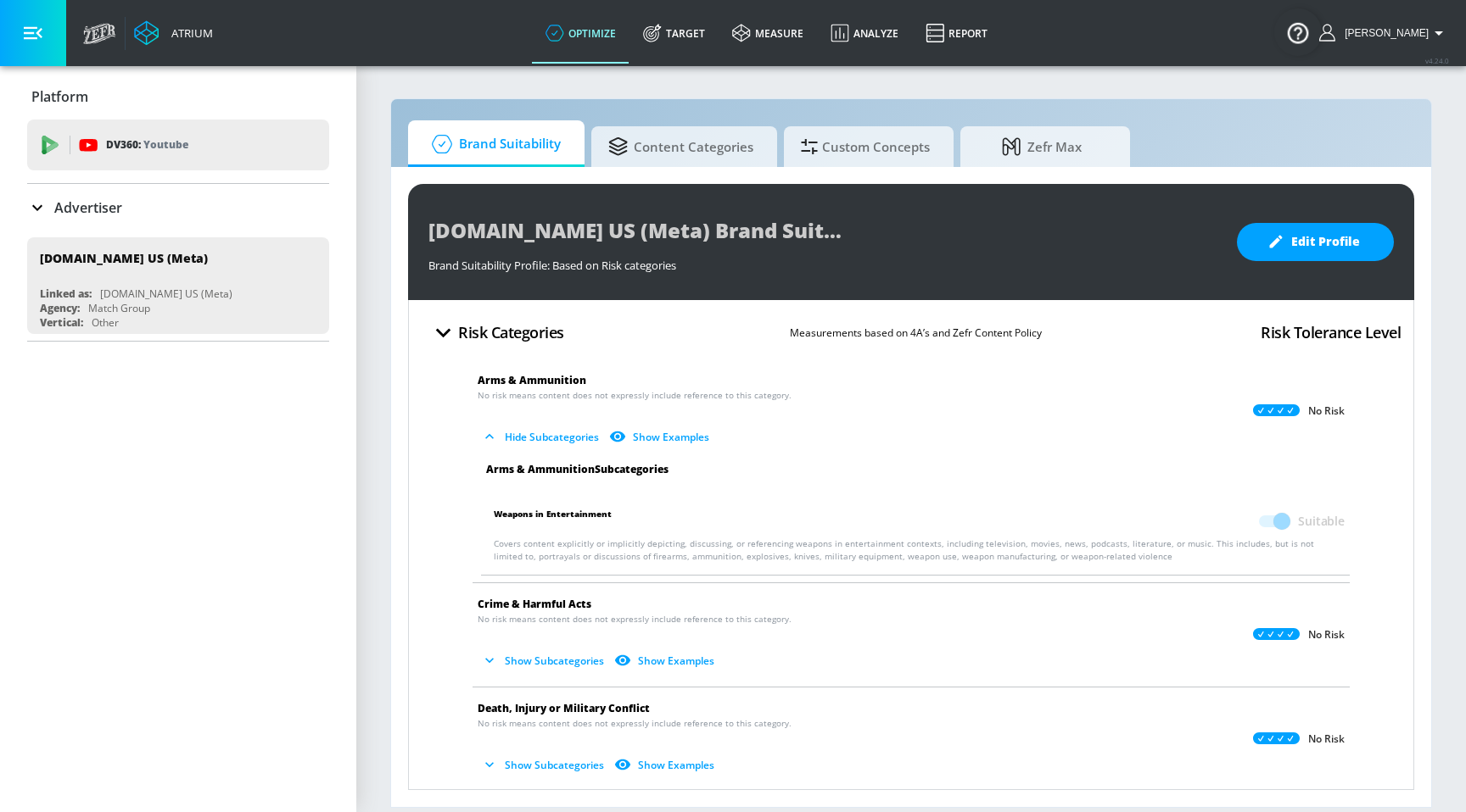
click at [567, 430] on button "Hide Subcategories" at bounding box center [541, 437] width 128 height 28
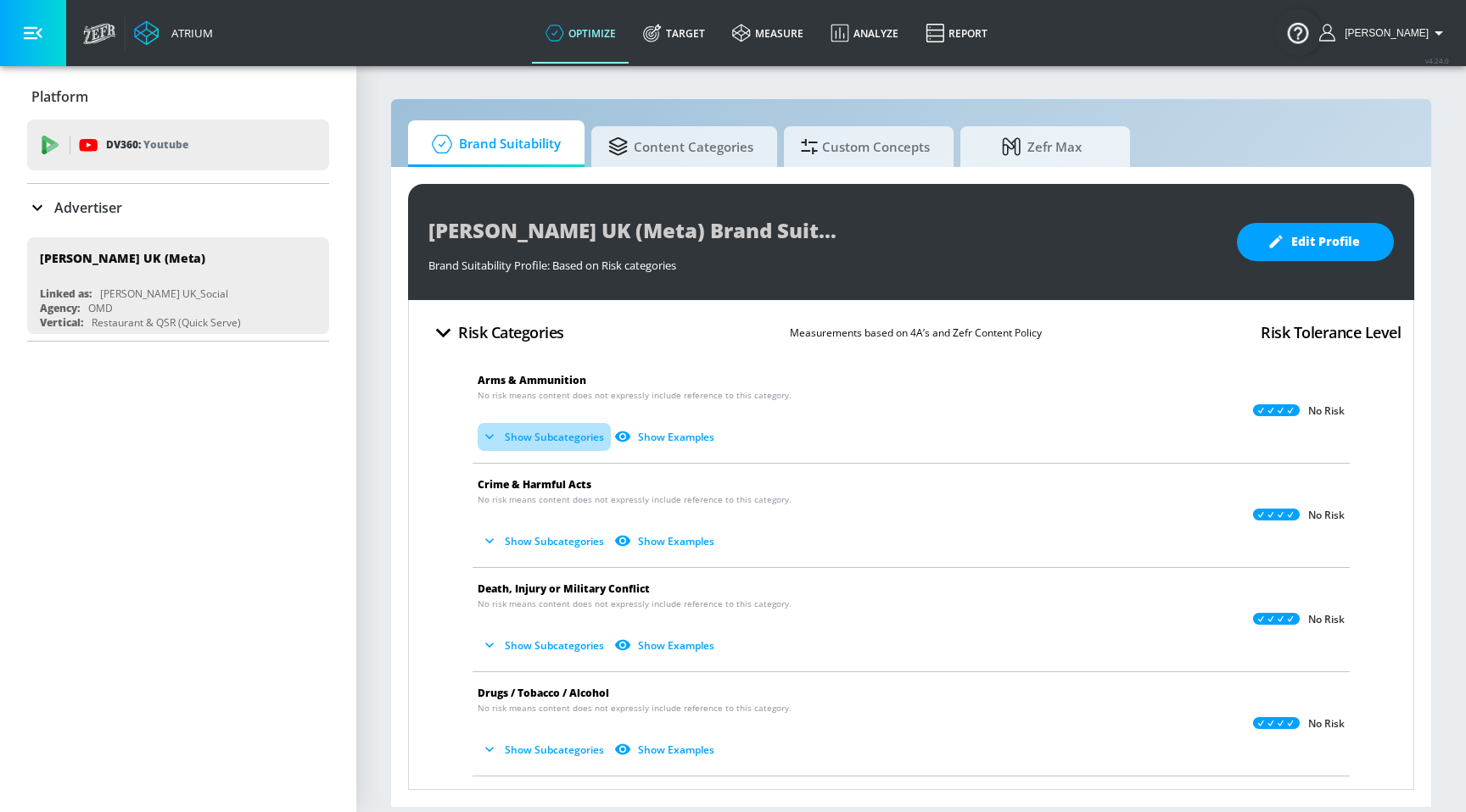
click at [562, 430] on button "Show Subcategories" at bounding box center [543, 437] width 134 height 28
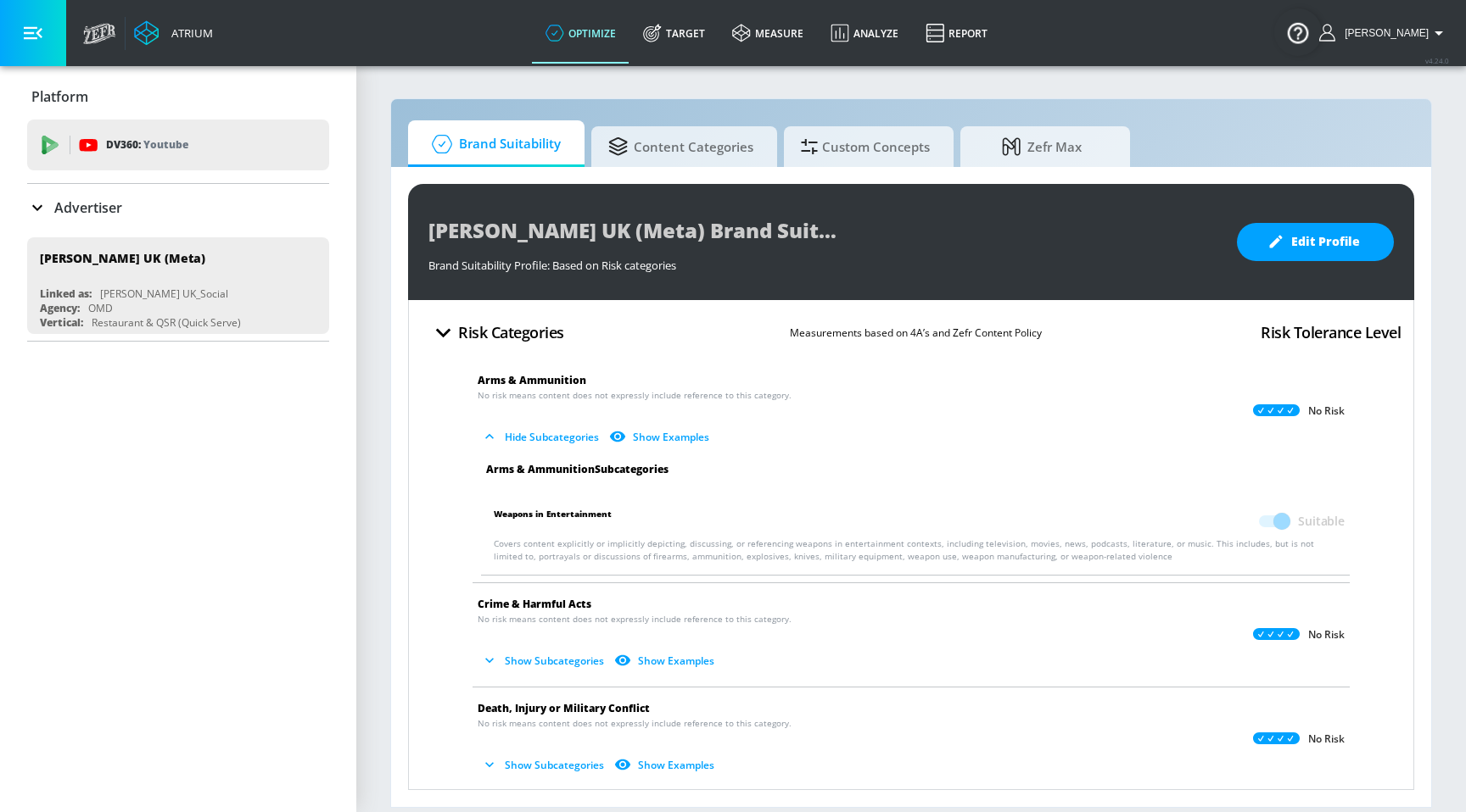
click at [562, 430] on button "Hide Subcategories" at bounding box center [541, 437] width 128 height 28
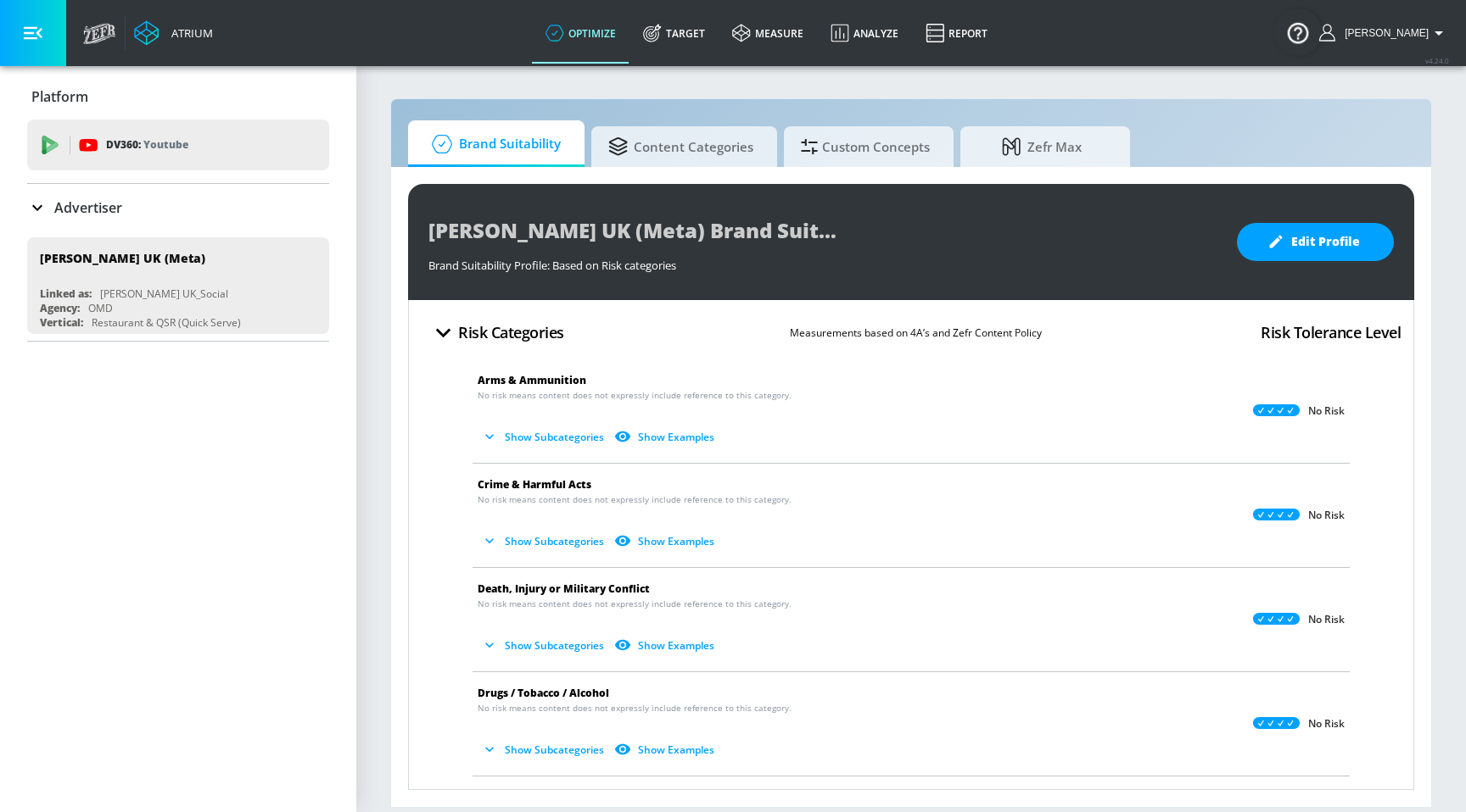
click at [552, 539] on button "Show Subcategories" at bounding box center [543, 541] width 134 height 28
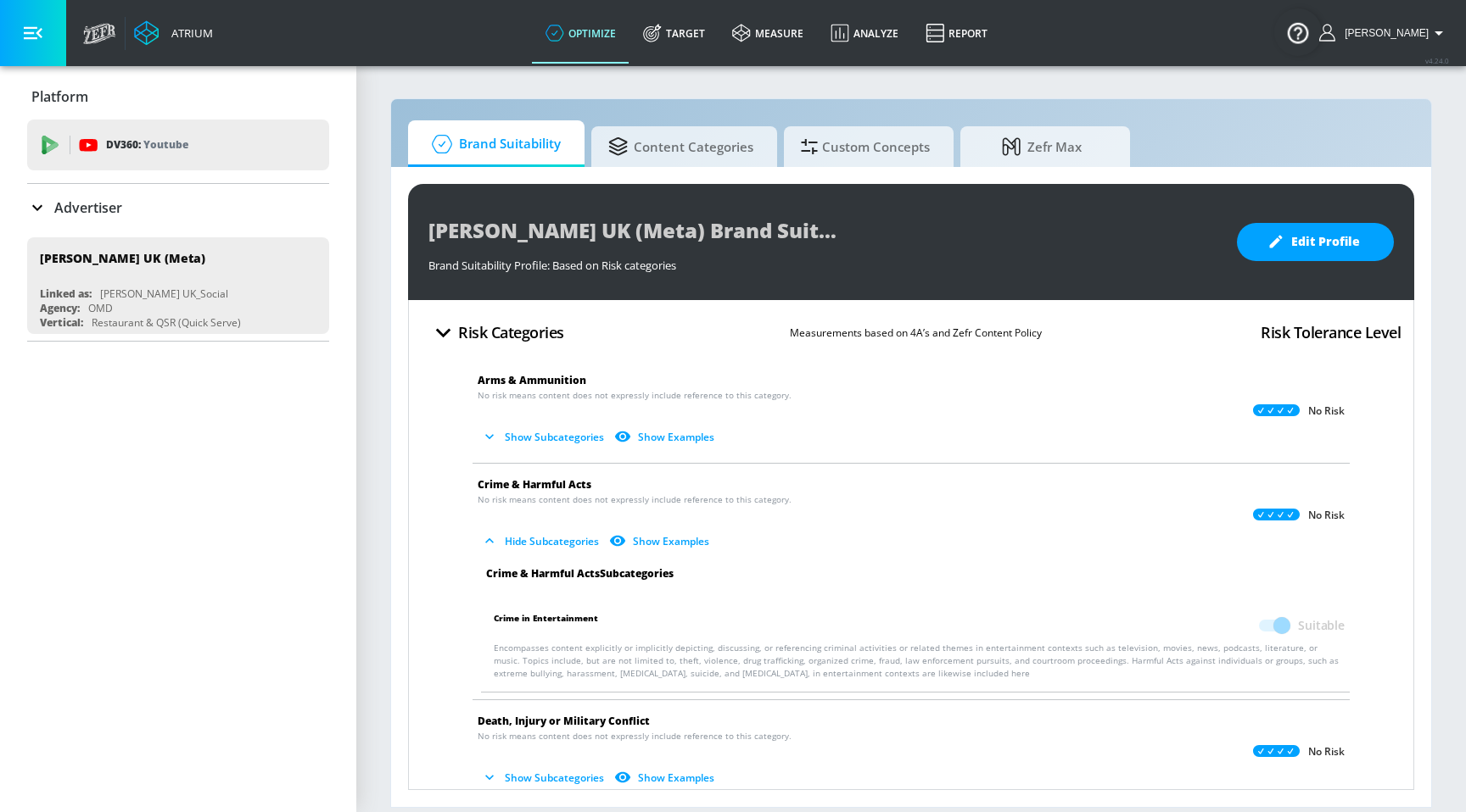
click at [552, 539] on button "Hide Subcategories" at bounding box center [541, 541] width 128 height 28
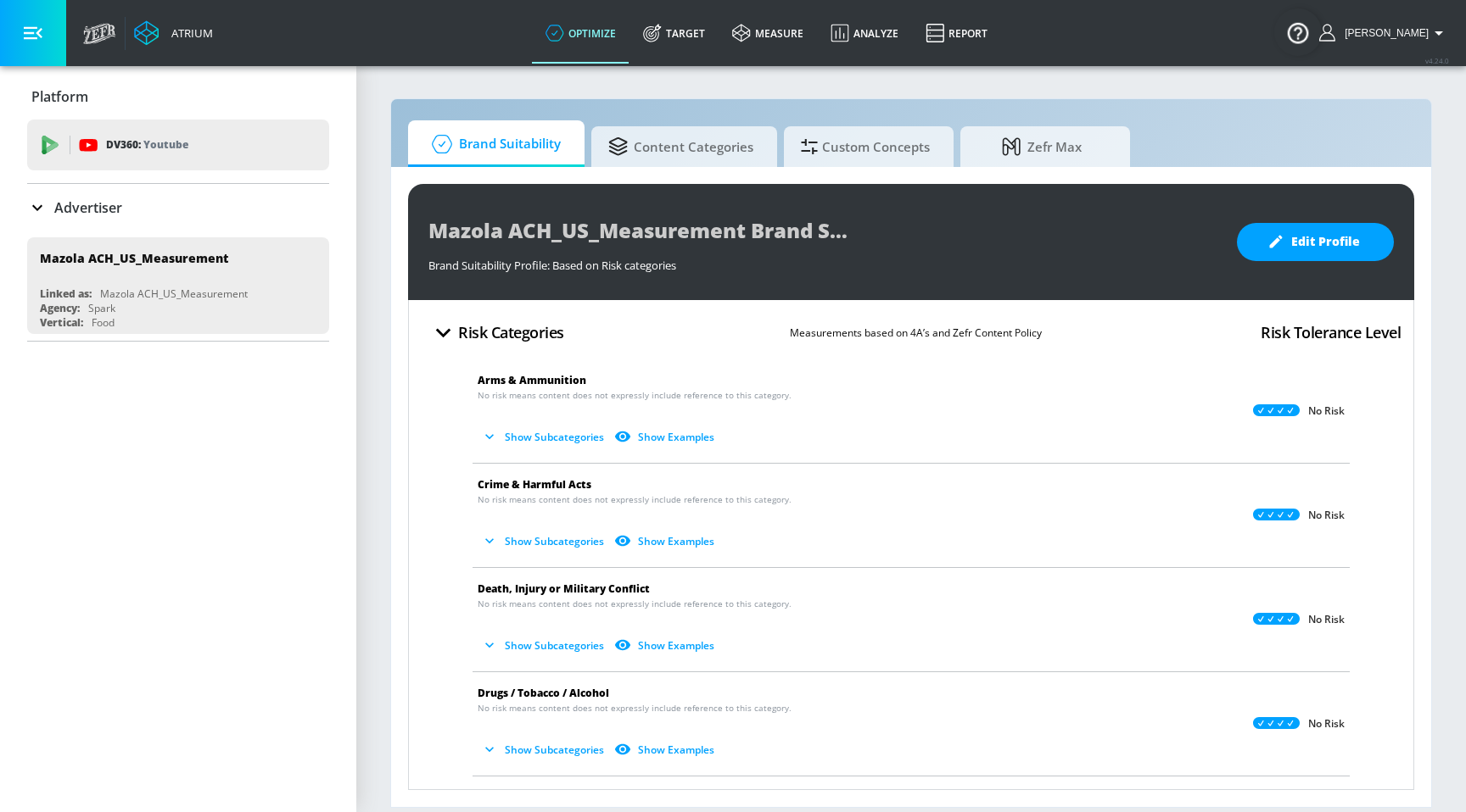
click at [571, 441] on button "Show Subcategories" at bounding box center [543, 437] width 134 height 28
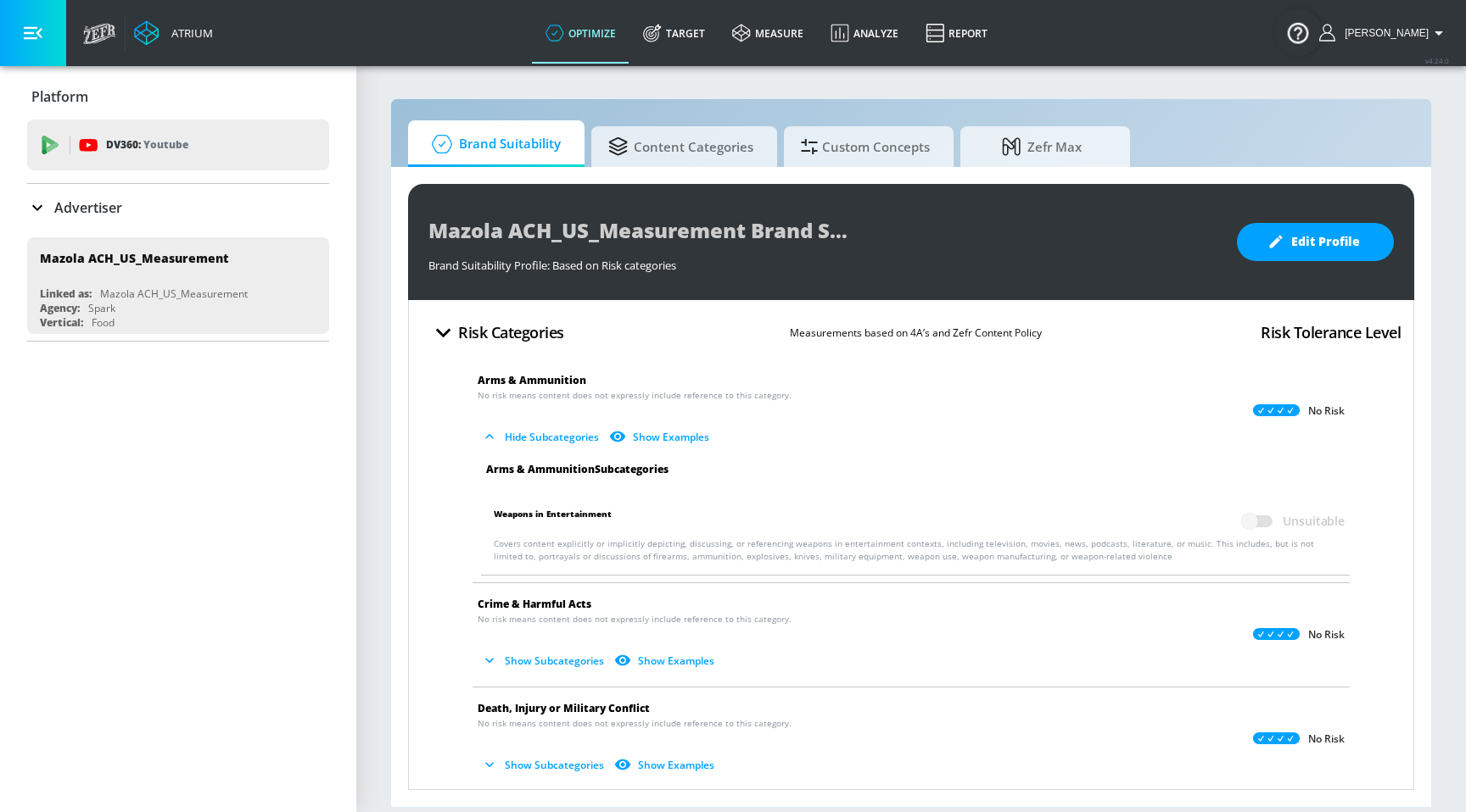
click at [571, 440] on button "Hide Subcategories" at bounding box center [541, 437] width 128 height 28
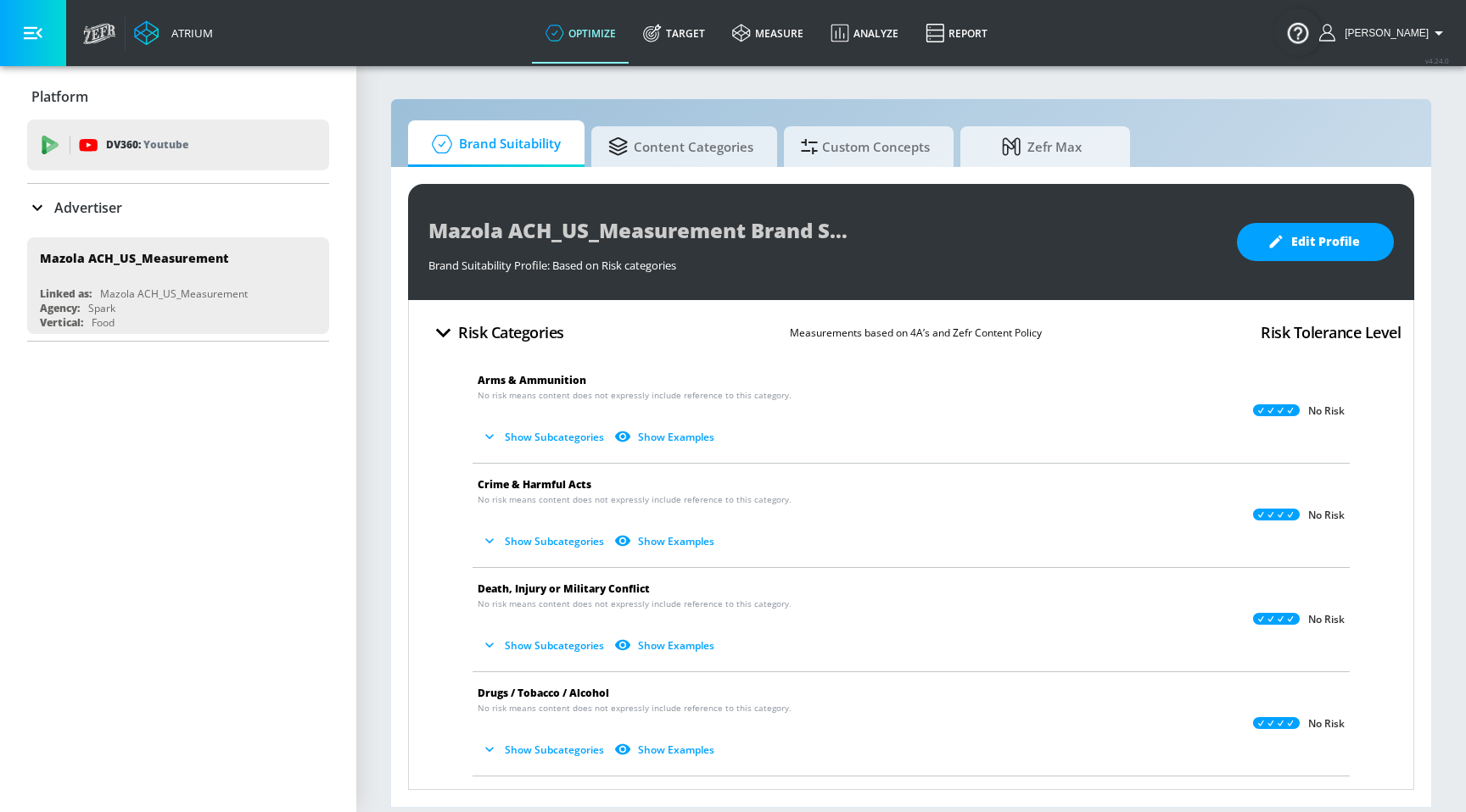
click at [549, 433] on button "Show Subcategories" at bounding box center [543, 437] width 134 height 28
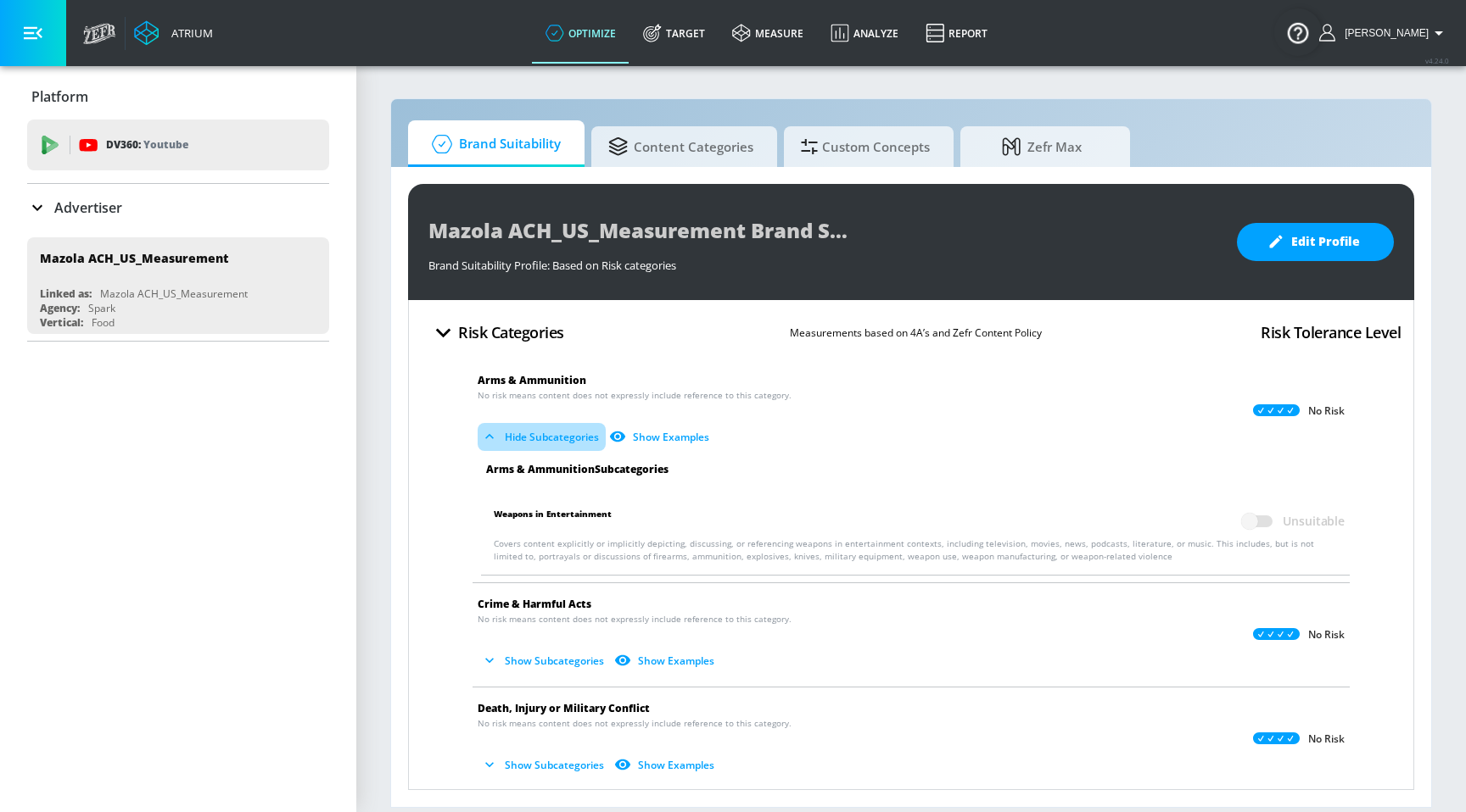
click at [549, 433] on button "Hide Subcategories" at bounding box center [541, 437] width 128 height 28
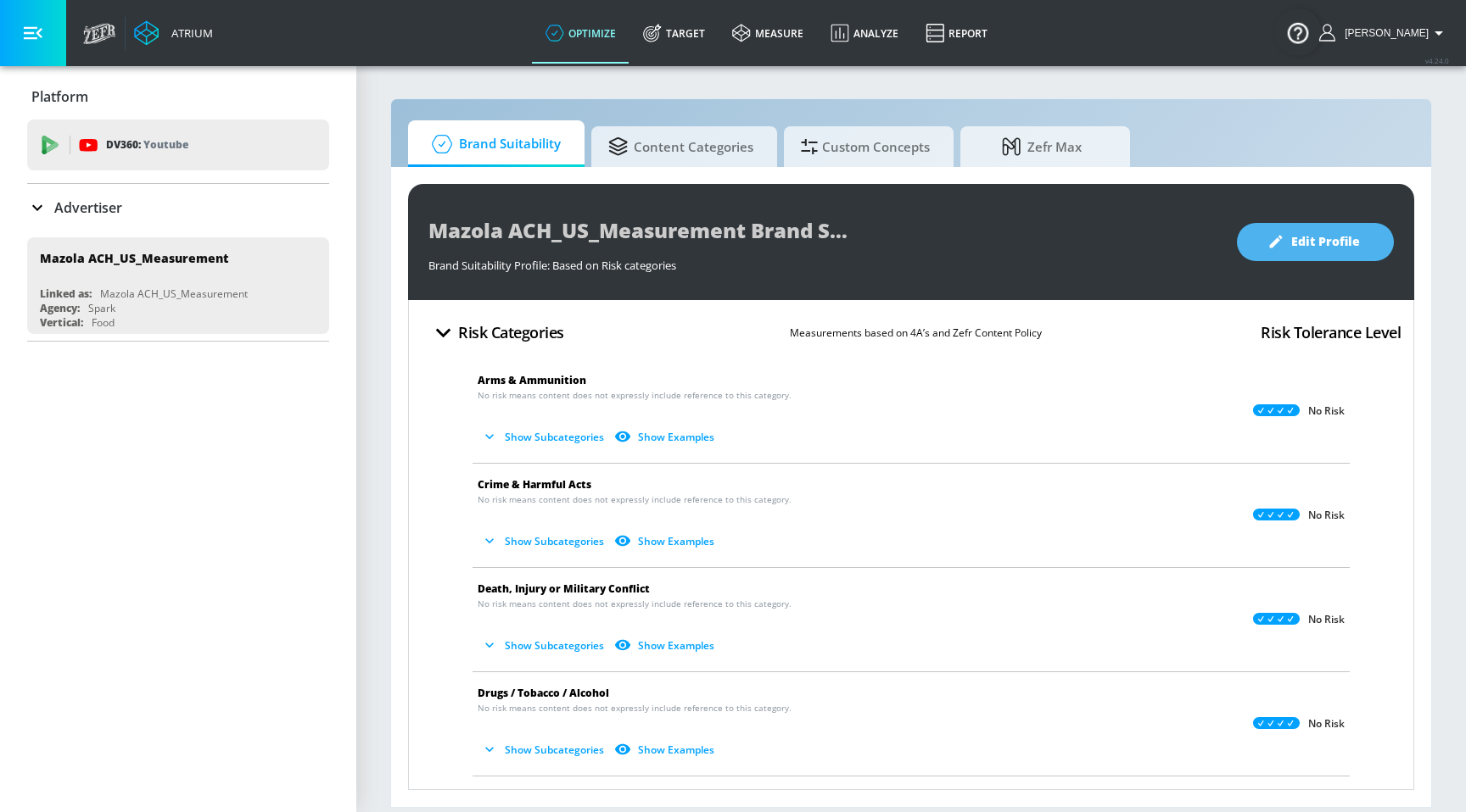
click at [1309, 254] on button "Edit Profile" at bounding box center [1315, 242] width 157 height 38
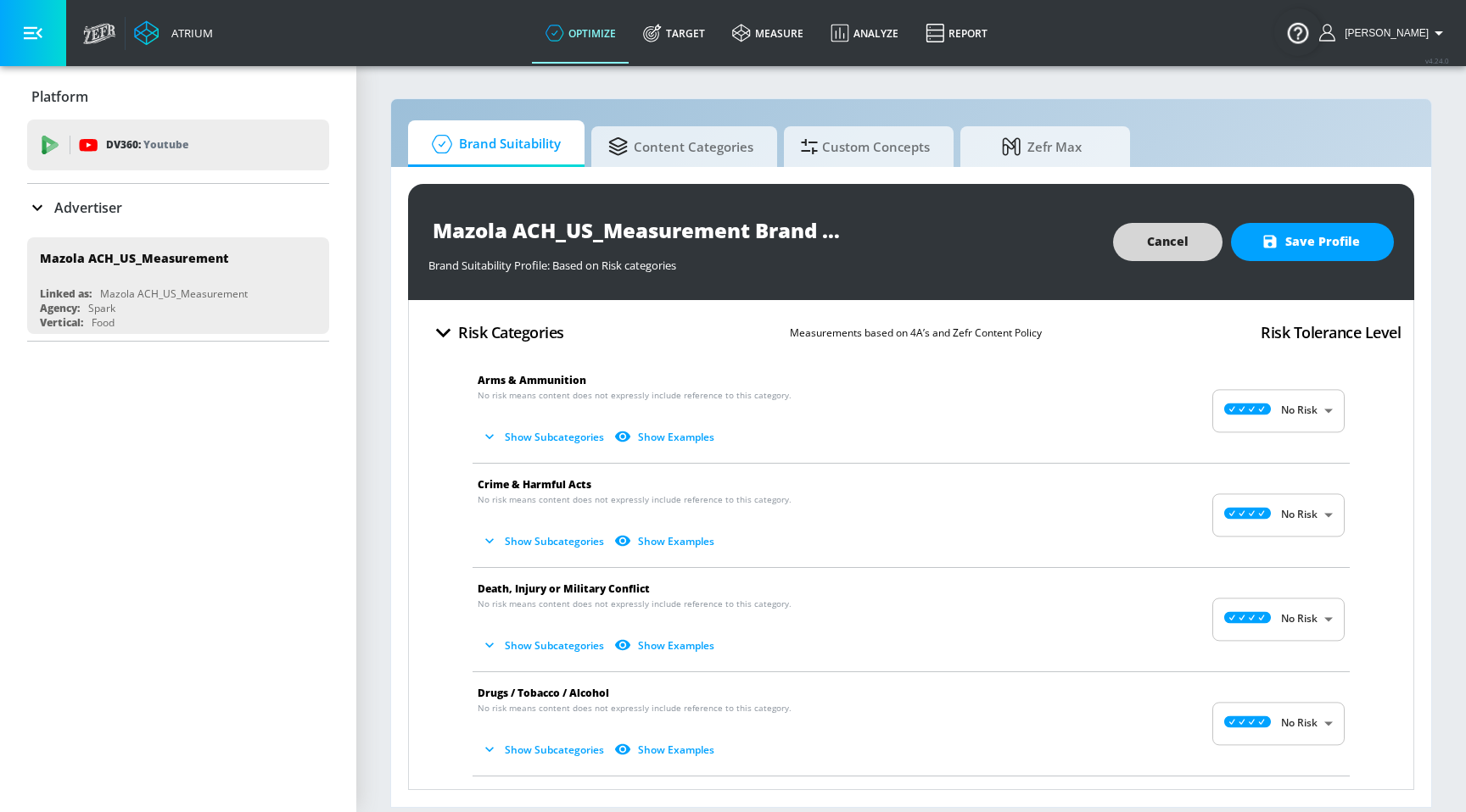
click at [1151, 243] on span "Cancel" at bounding box center [1167, 242] width 42 height 21
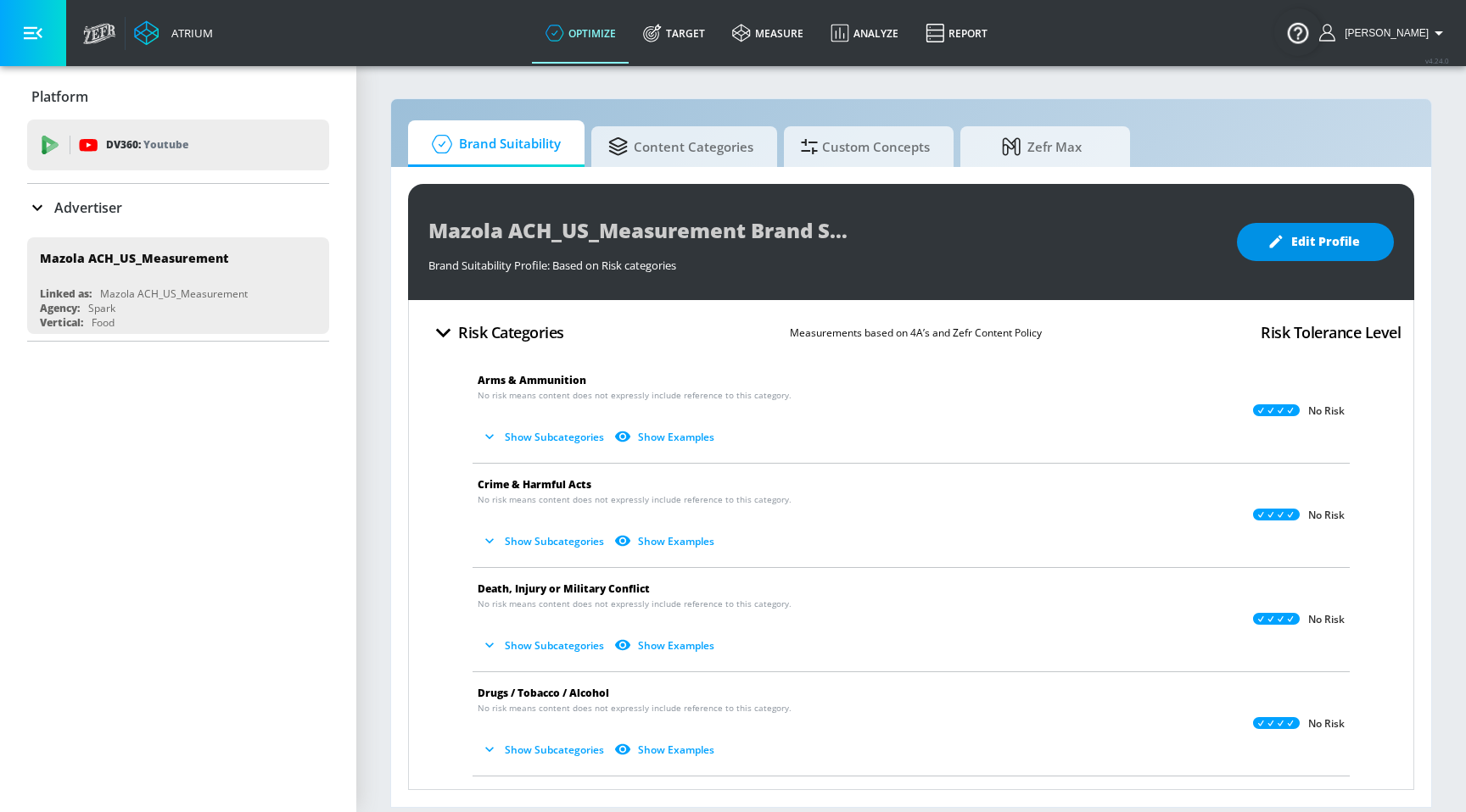
click at [1299, 254] on button "Edit Profile" at bounding box center [1315, 242] width 157 height 38
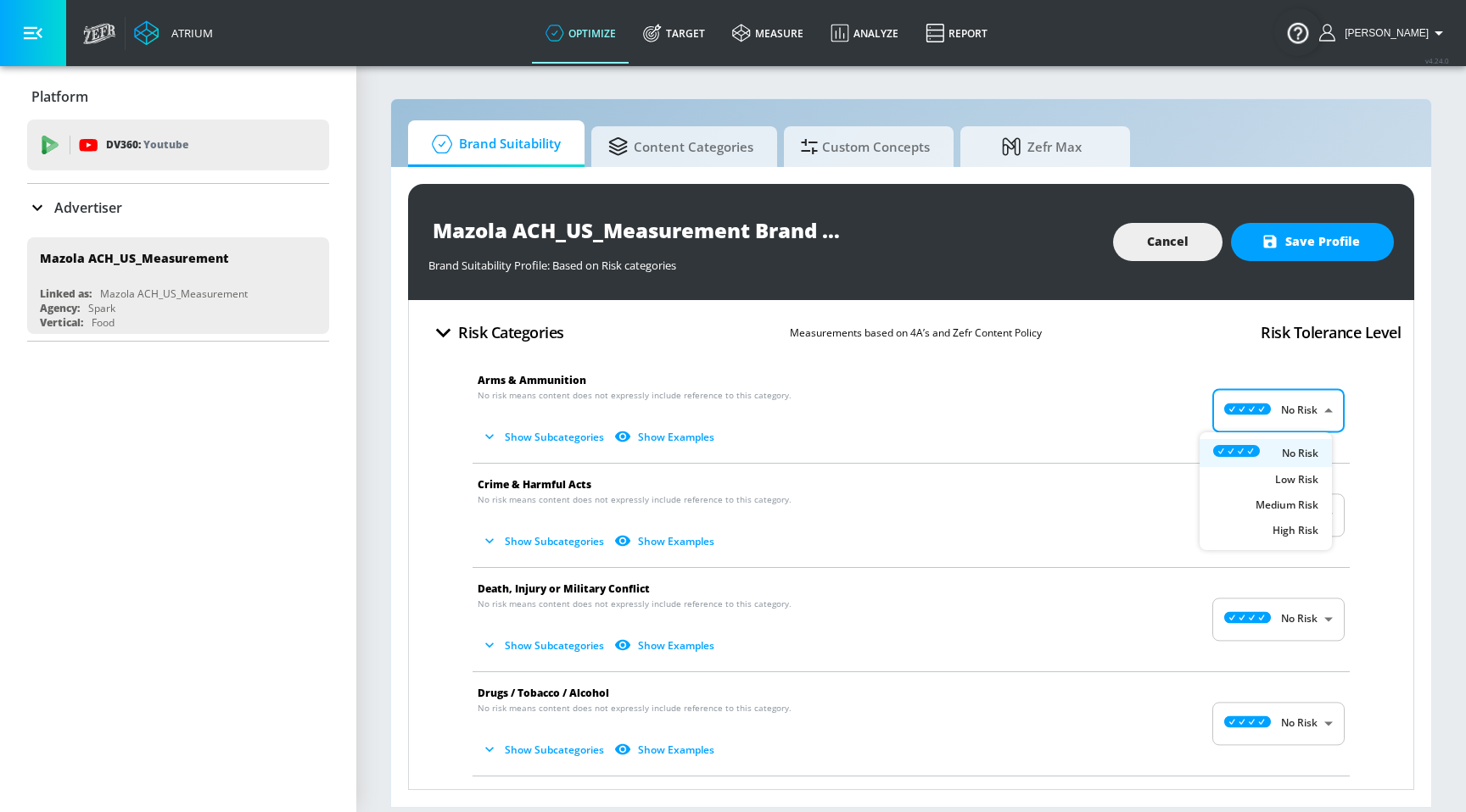
click at [1253, 422] on body "Atrium optimize Target measure Analyze Report optimize Target measure Analyze R…" at bounding box center [733, 406] width 1466 height 812
click at [1096, 360] on div at bounding box center [733, 406] width 1466 height 812
click at [571, 424] on button "Show Subcategories" at bounding box center [543, 437] width 134 height 28
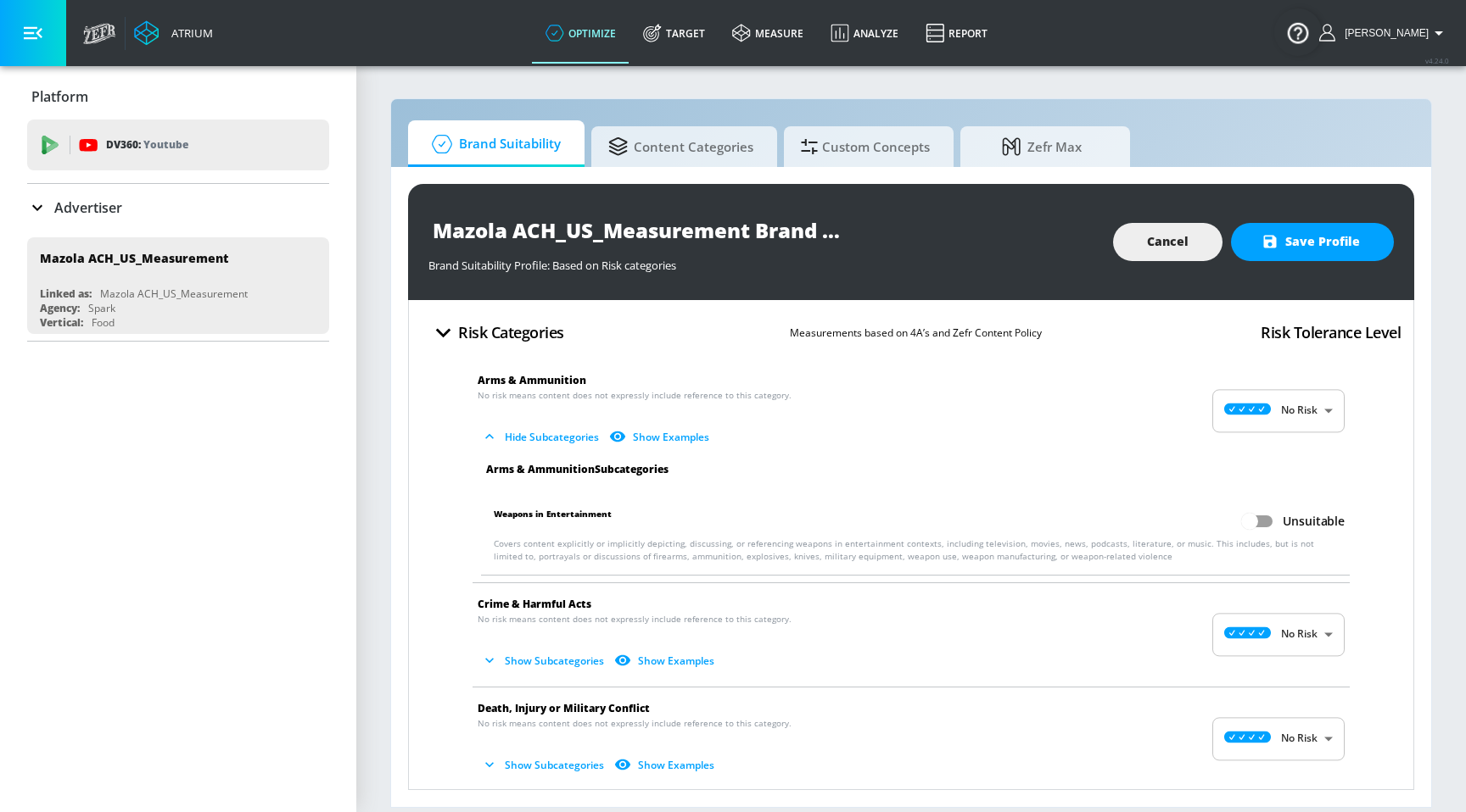
click at [1243, 527] on input "Unsuitable" at bounding box center [1249, 521] width 97 height 33
checkbox input "true"
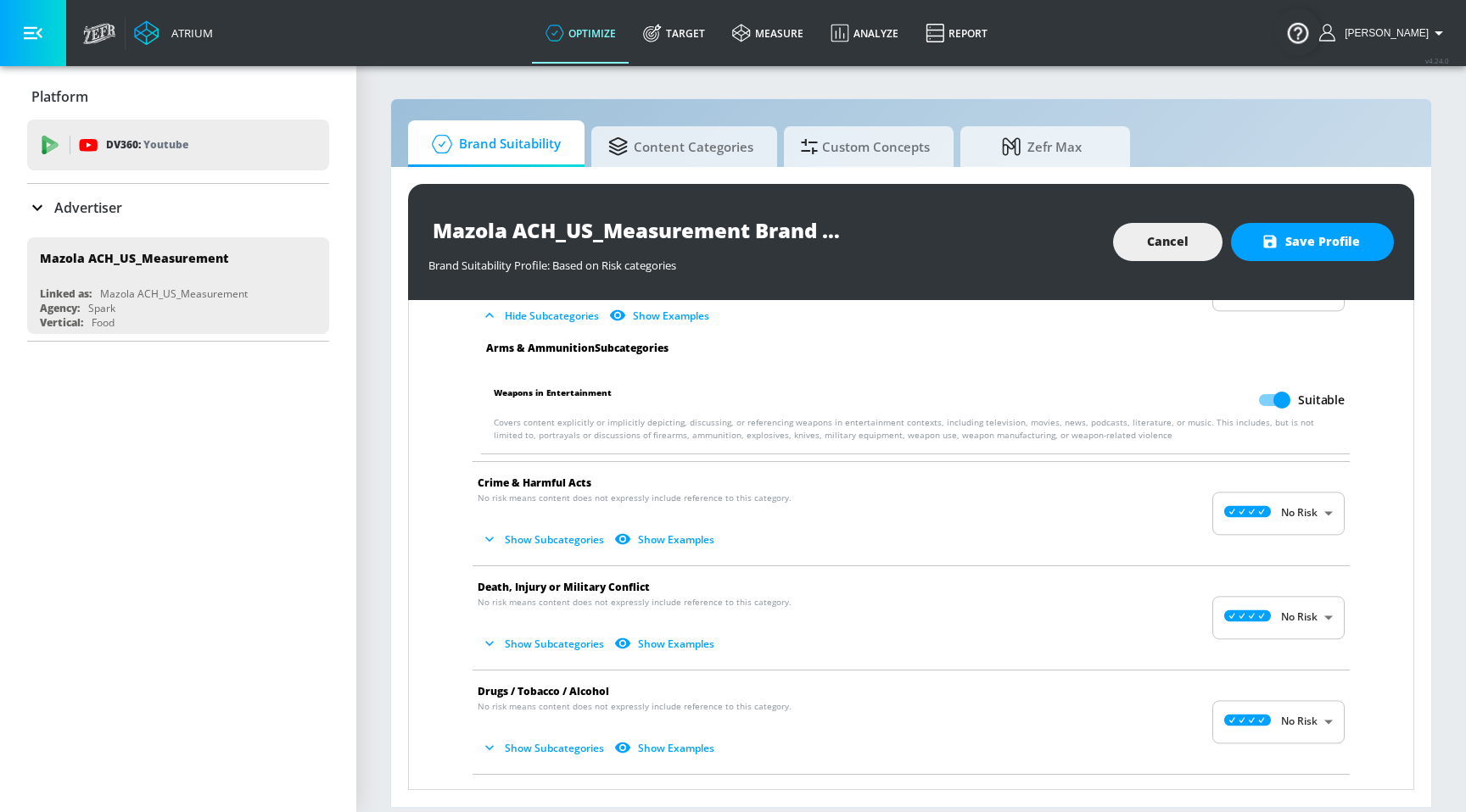
scroll to position [125, 0]
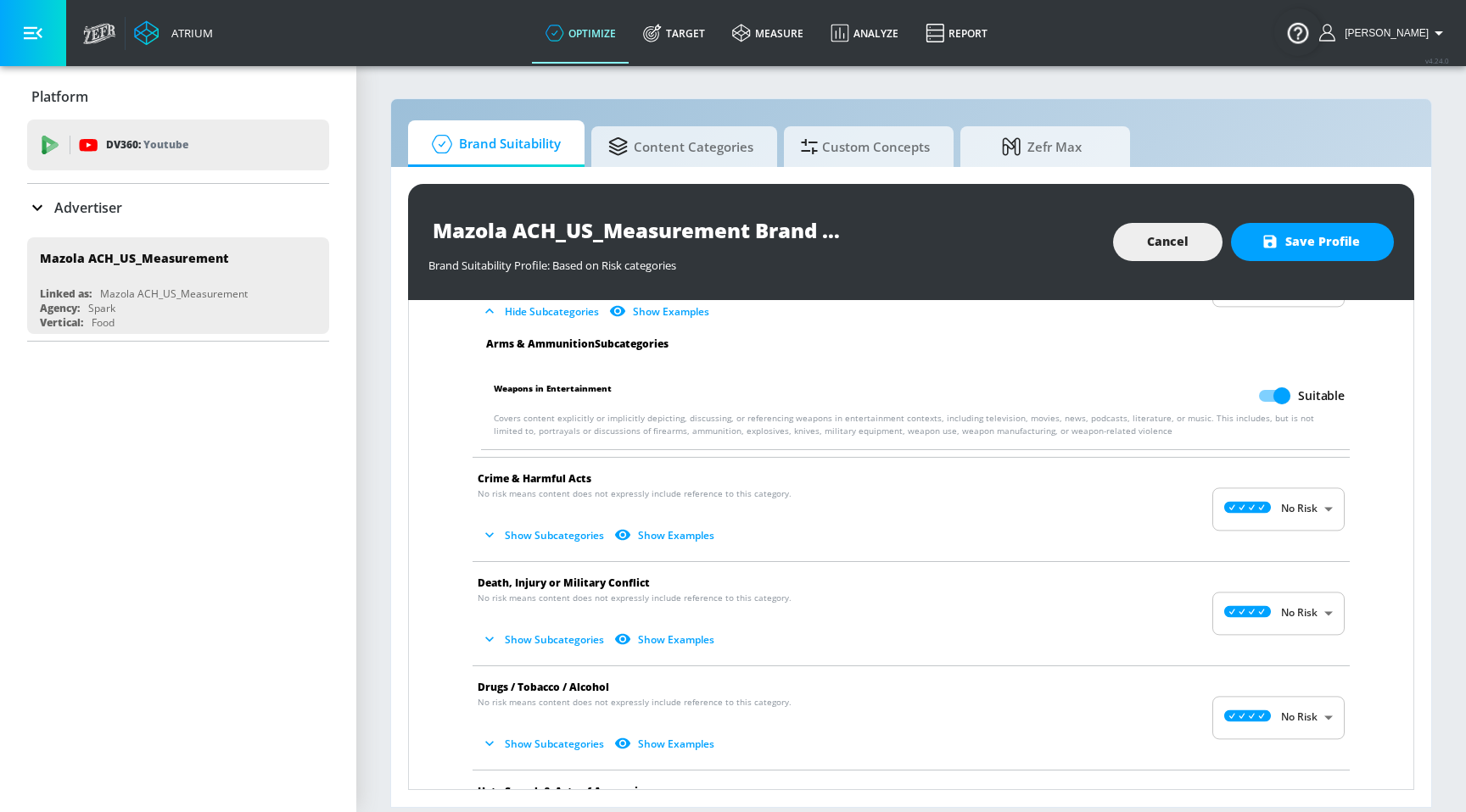
click at [572, 532] on button "Show Subcategories" at bounding box center [543, 536] width 134 height 28
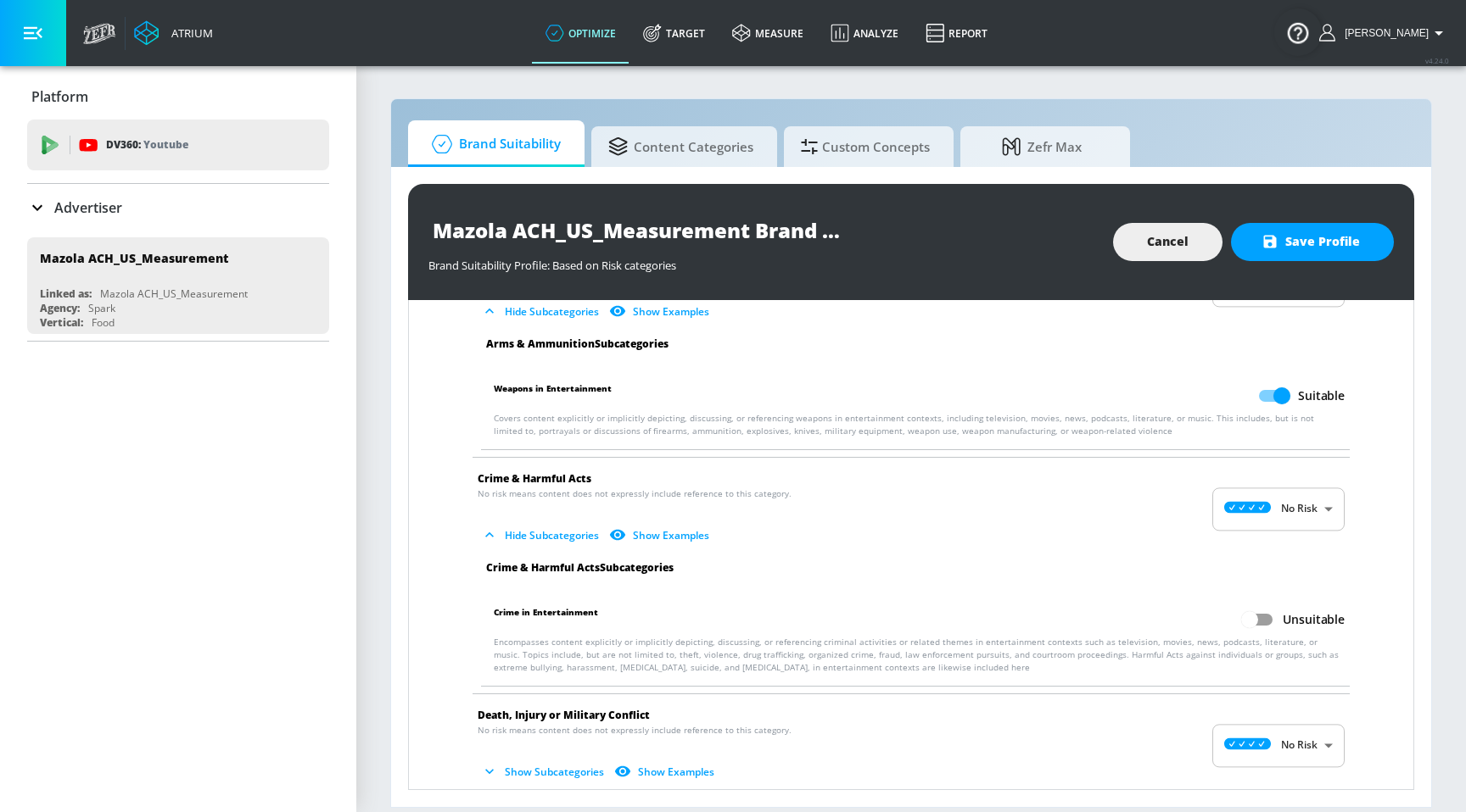
click at [1233, 617] on input "Unsuitable" at bounding box center [1249, 620] width 97 height 33
checkbox input "true"
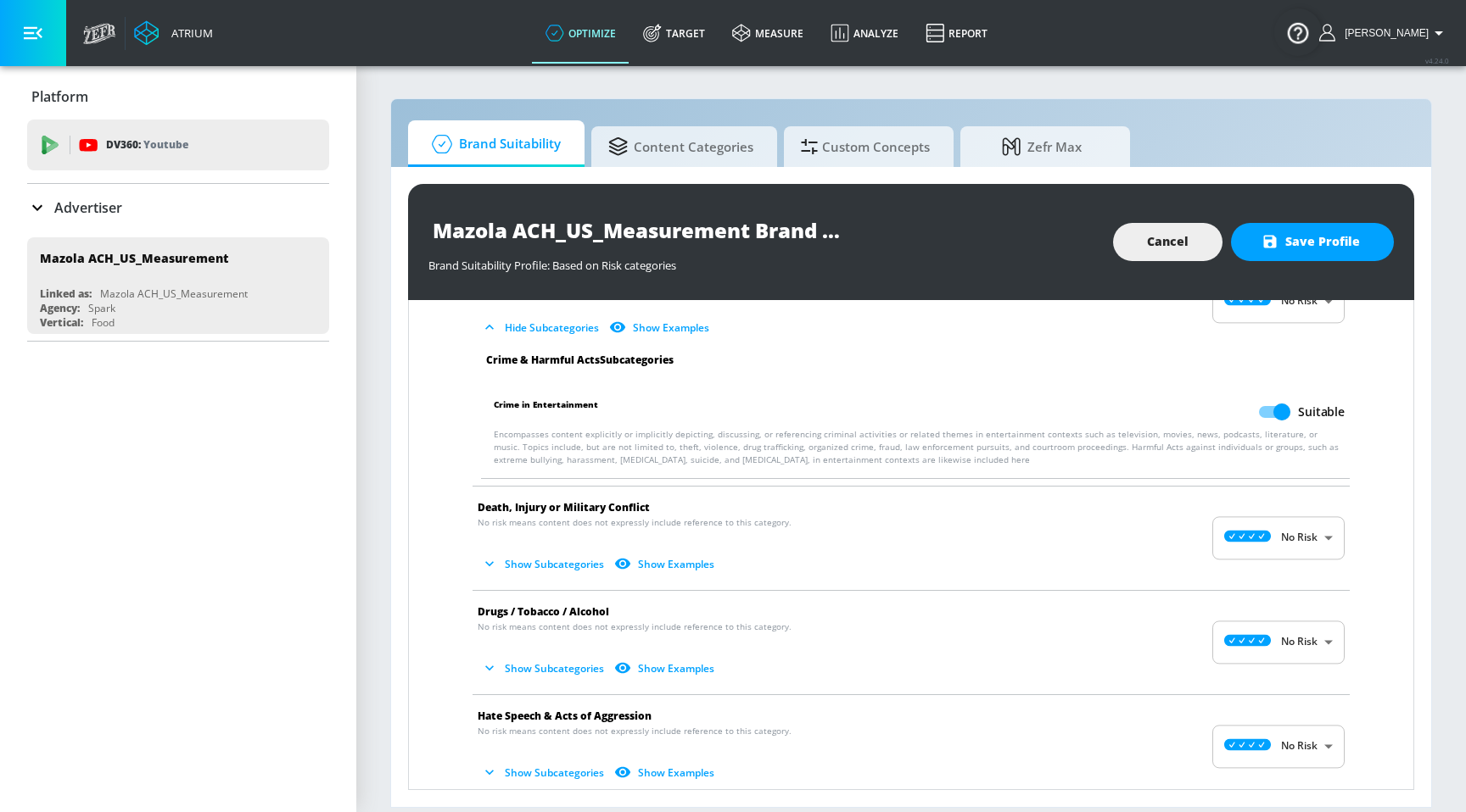
scroll to position [409, 0]
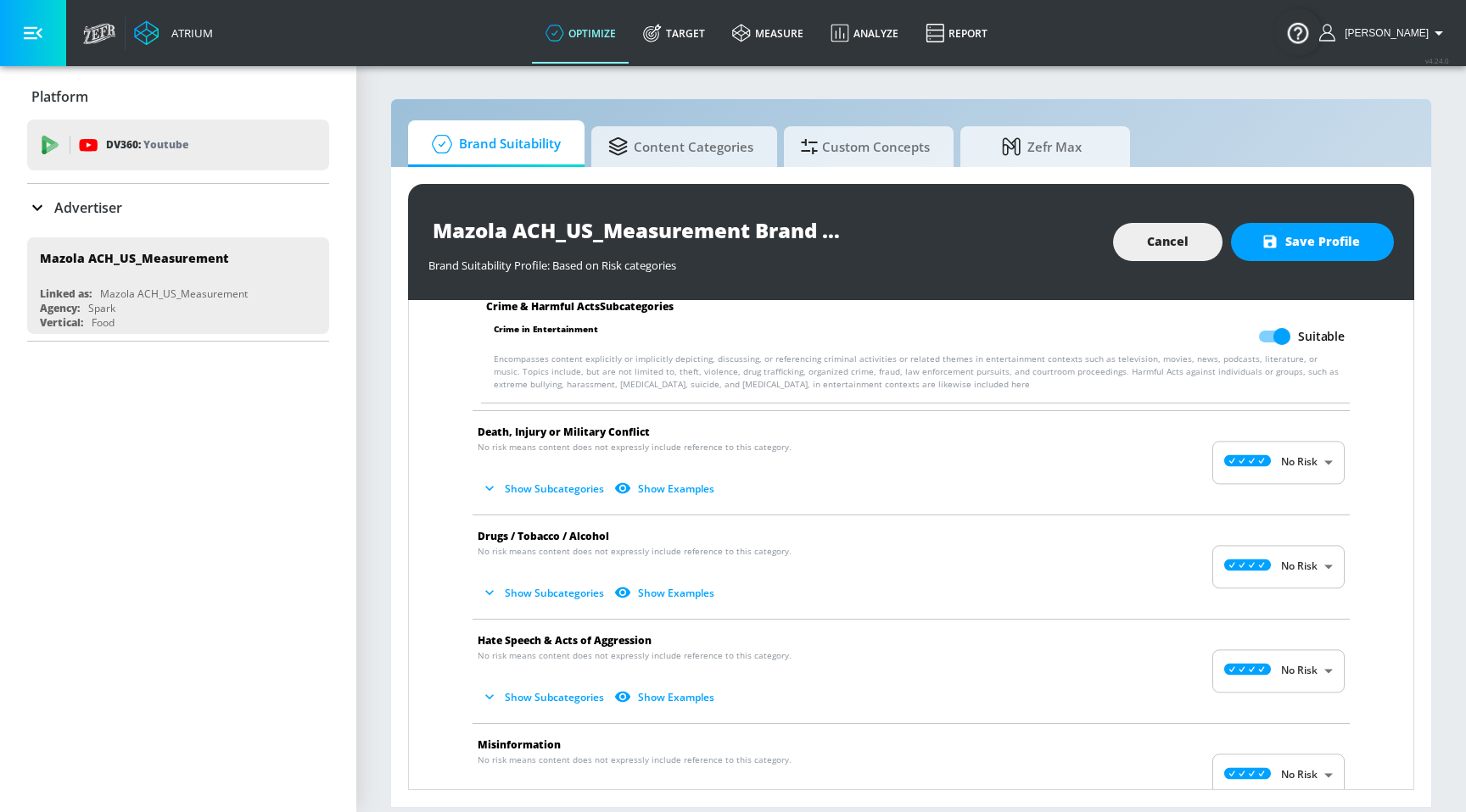
click at [566, 494] on button "Show Subcategories" at bounding box center [543, 489] width 134 height 28
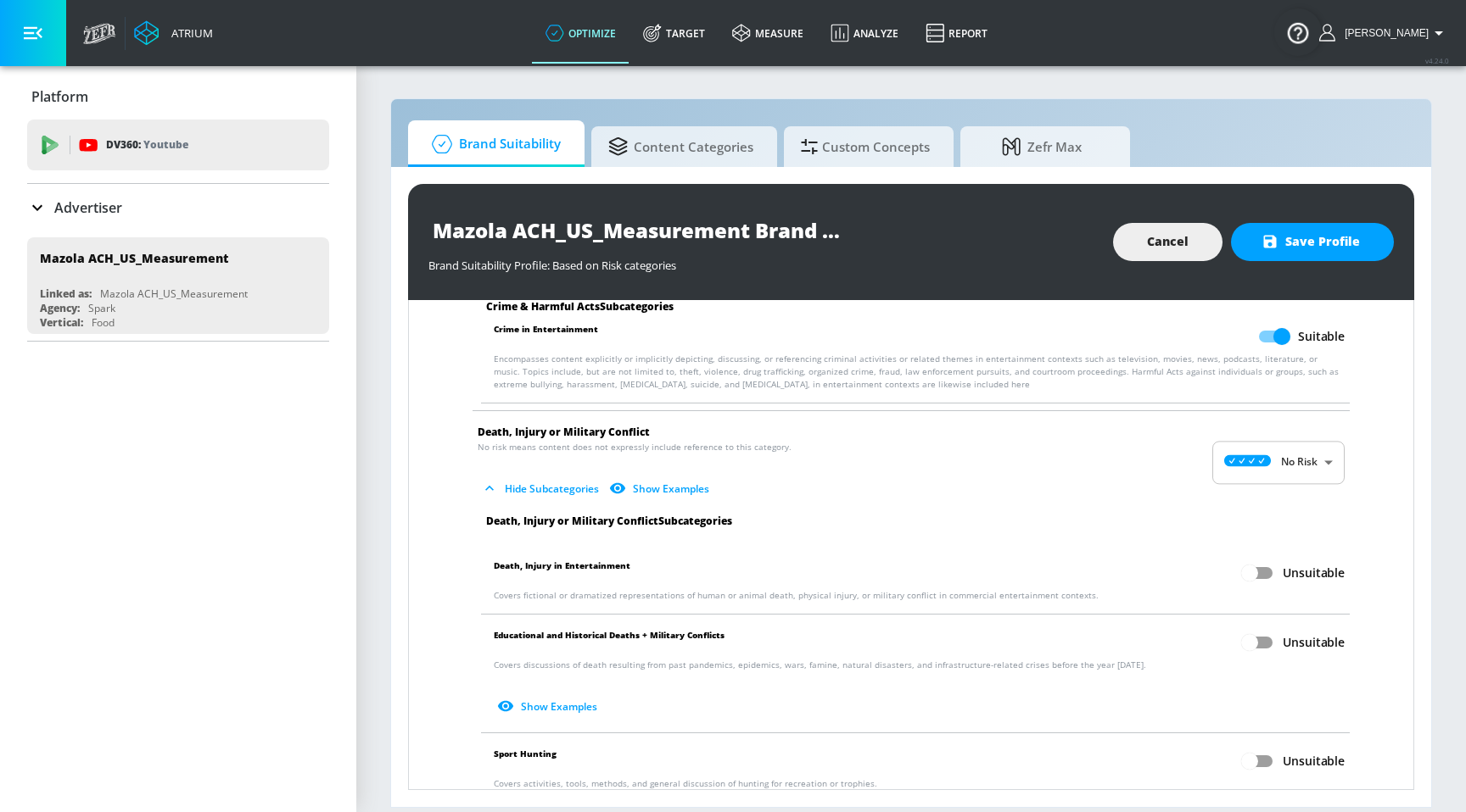
click at [1260, 582] on input "Unsuitable" at bounding box center [1249, 573] width 97 height 33
checkbox input "true"
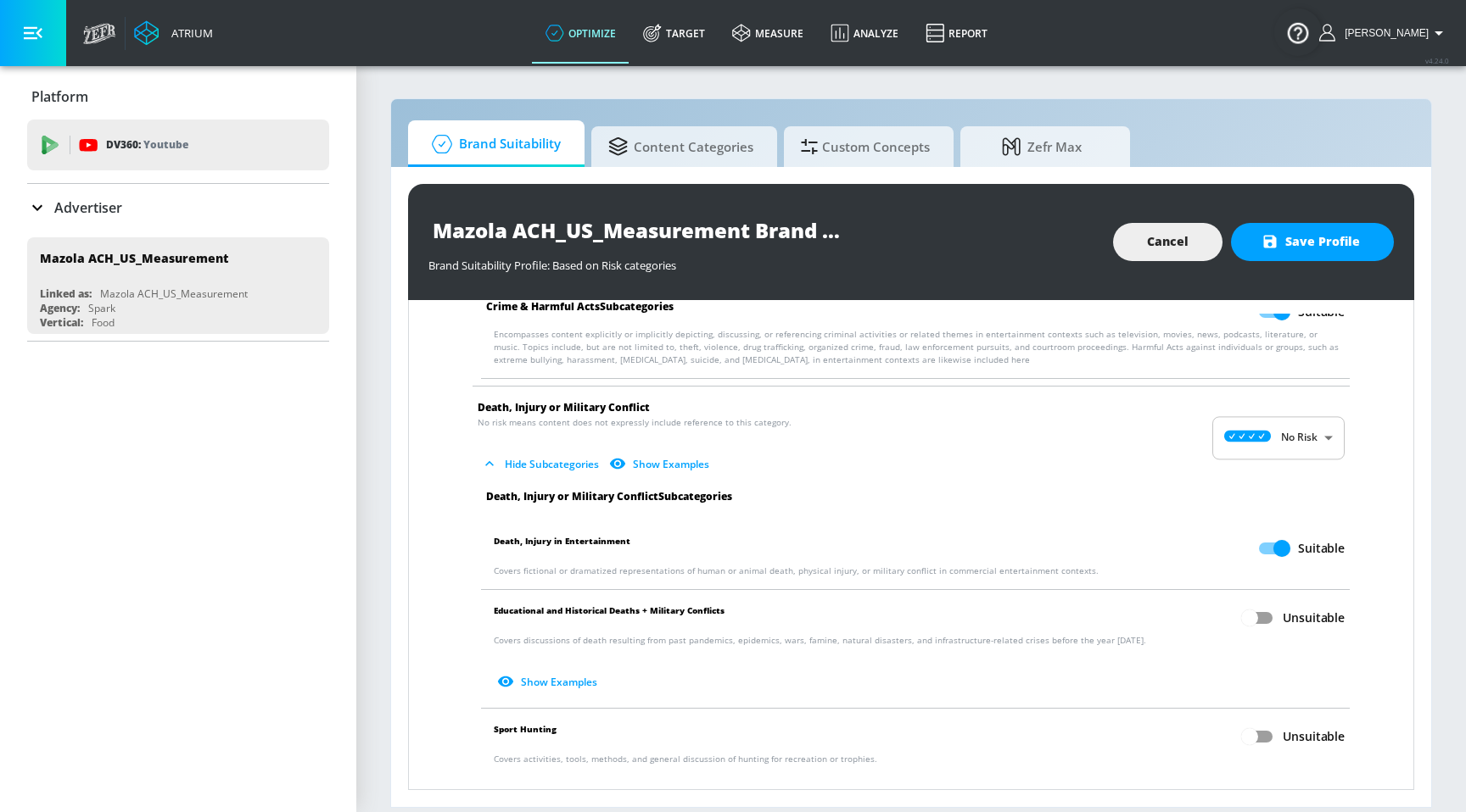
scroll to position [441, 0]
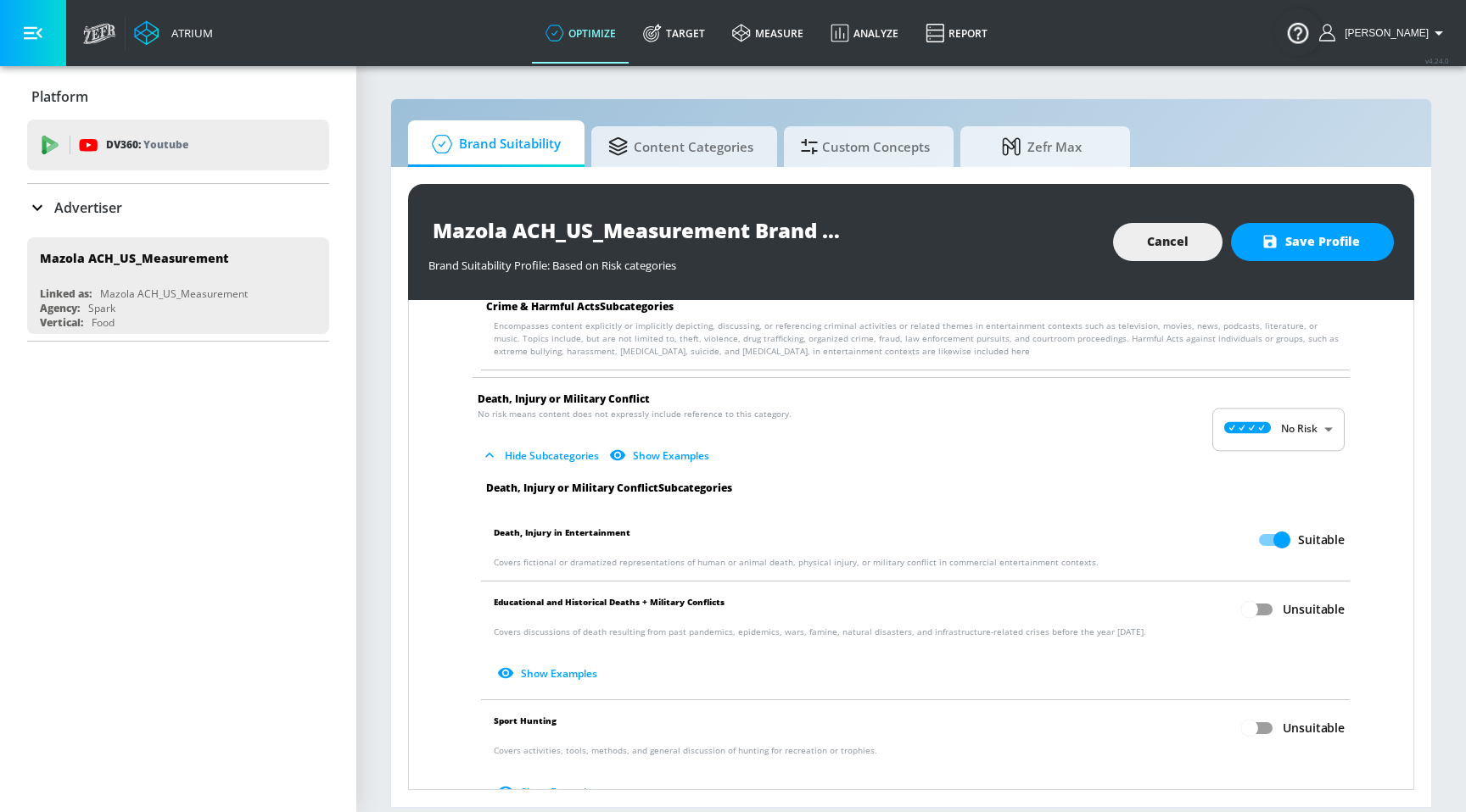
click at [1262, 617] on input "Unsuitable" at bounding box center [1249, 609] width 97 height 33
checkbox input "true"
click at [1248, 743] on input "Unsuitable" at bounding box center [1249, 728] width 97 height 33
checkbox input "true"
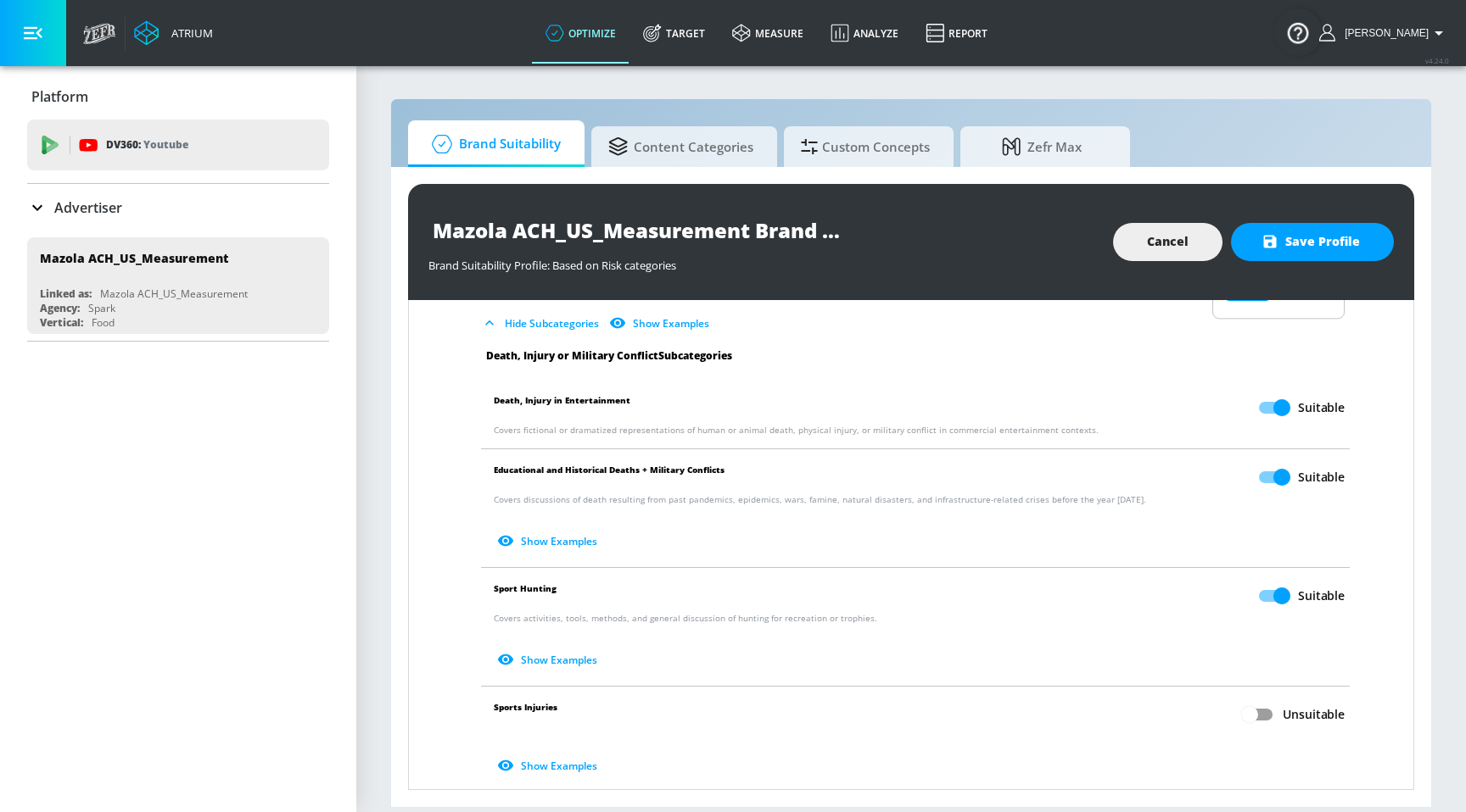
scroll to position [583, 0]
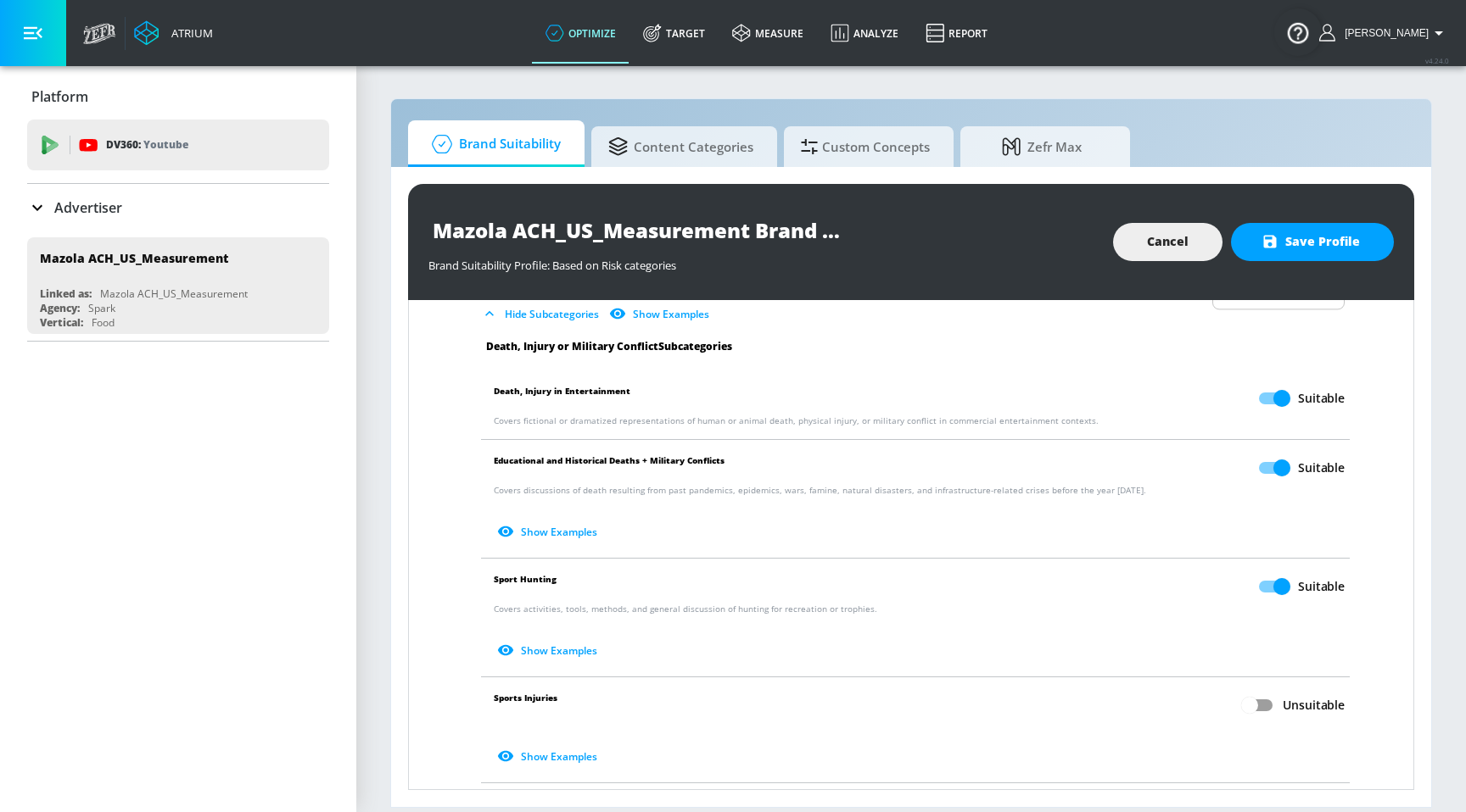
click at [1250, 706] on input "Unsuitable" at bounding box center [1249, 705] width 97 height 33
checkbox input "true"
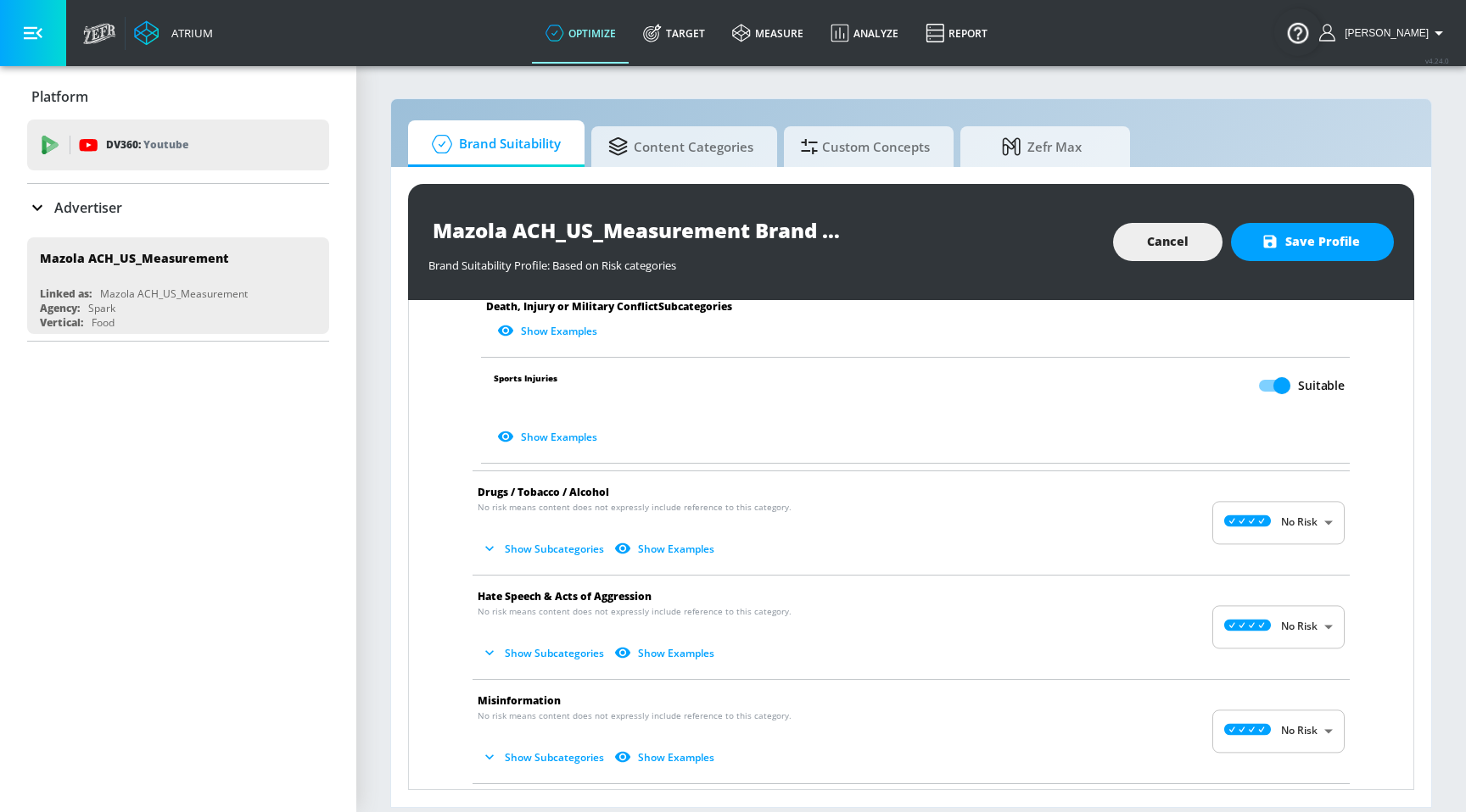
click at [548, 539] on button "Show Subcategories" at bounding box center [543, 549] width 134 height 28
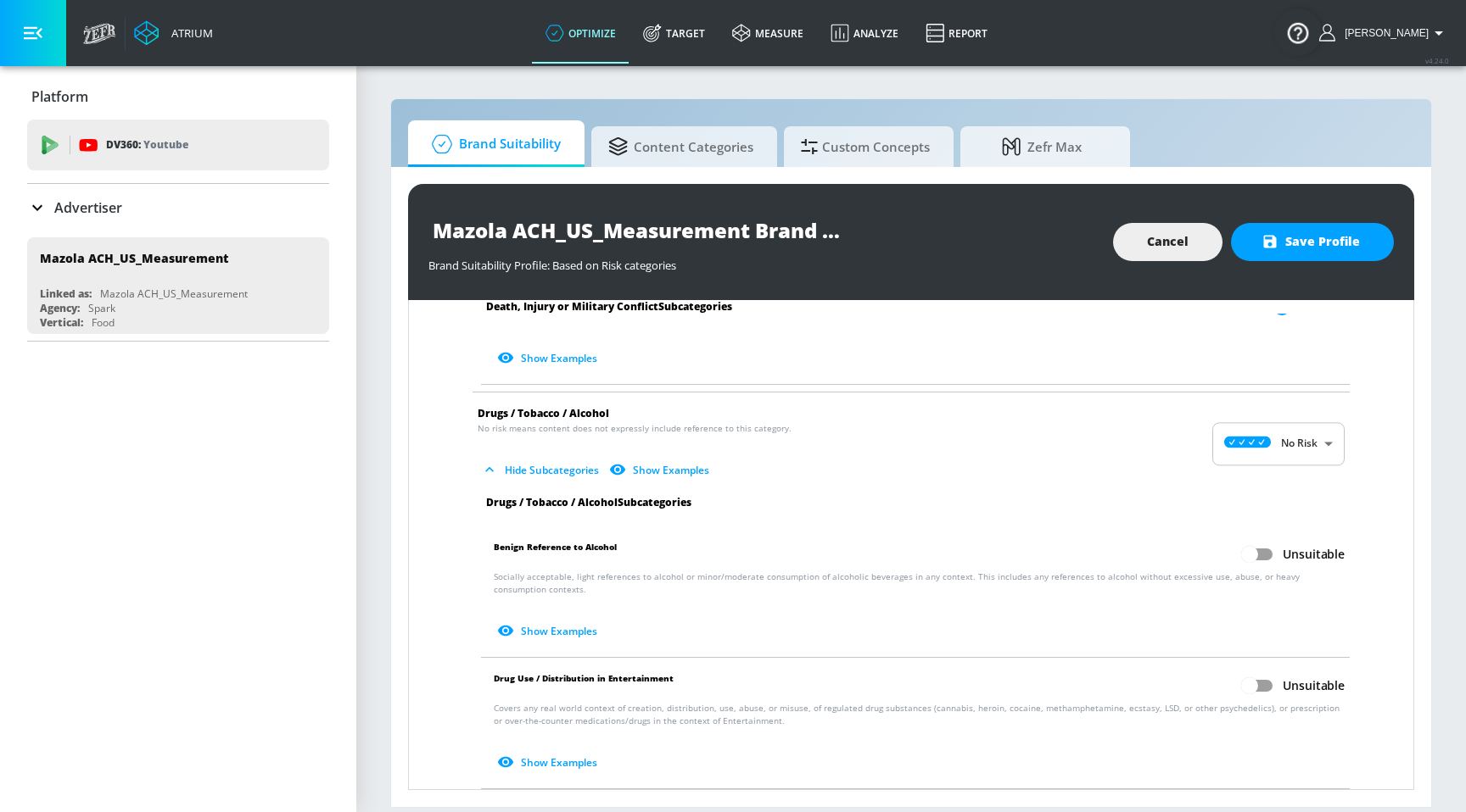
scroll to position [1053, 0]
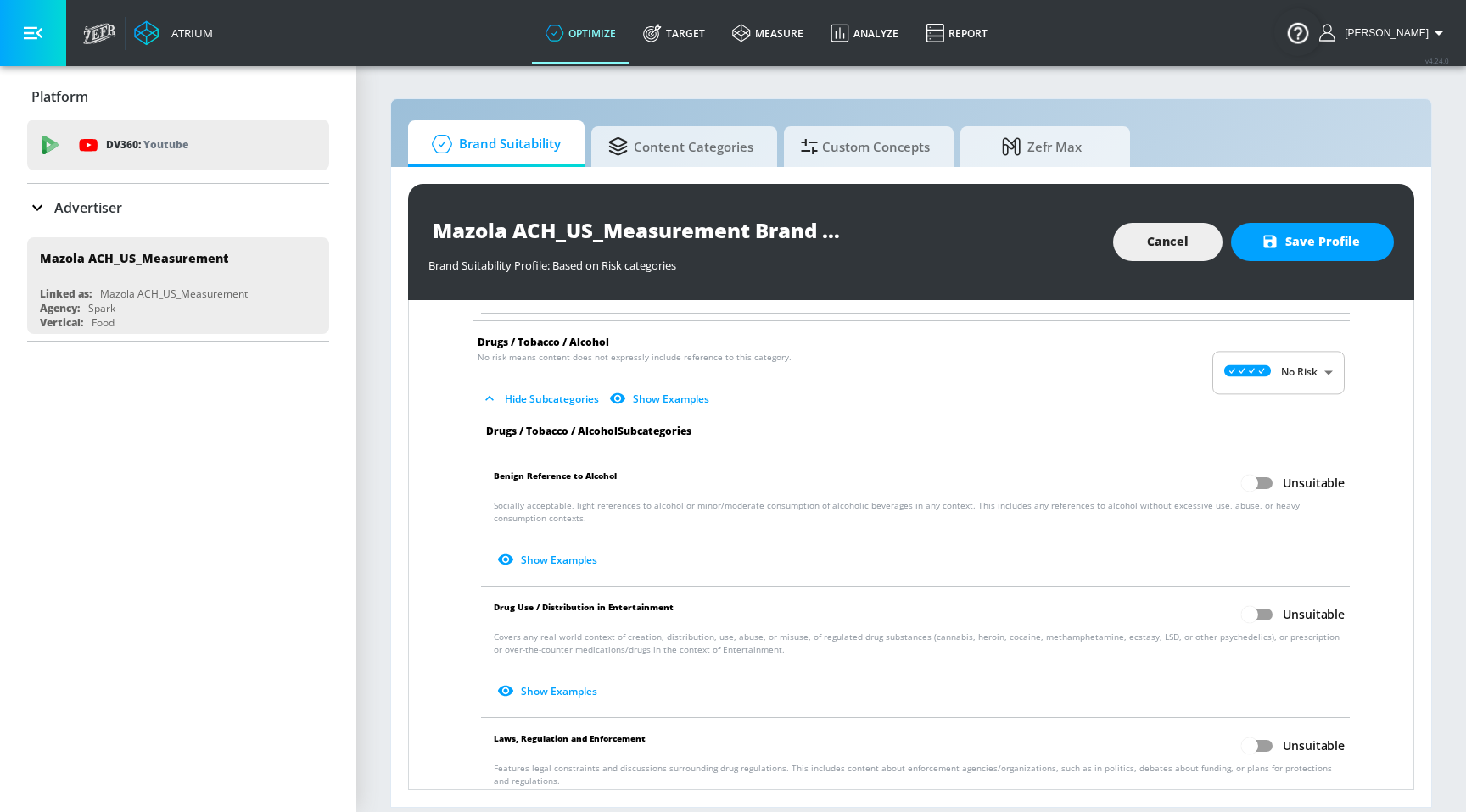
click at [1241, 494] on input "Unsuitable" at bounding box center [1249, 483] width 97 height 33
checkbox input "true"
click at [1251, 623] on input "Unsuitable" at bounding box center [1249, 614] width 97 height 33
checkbox input "true"
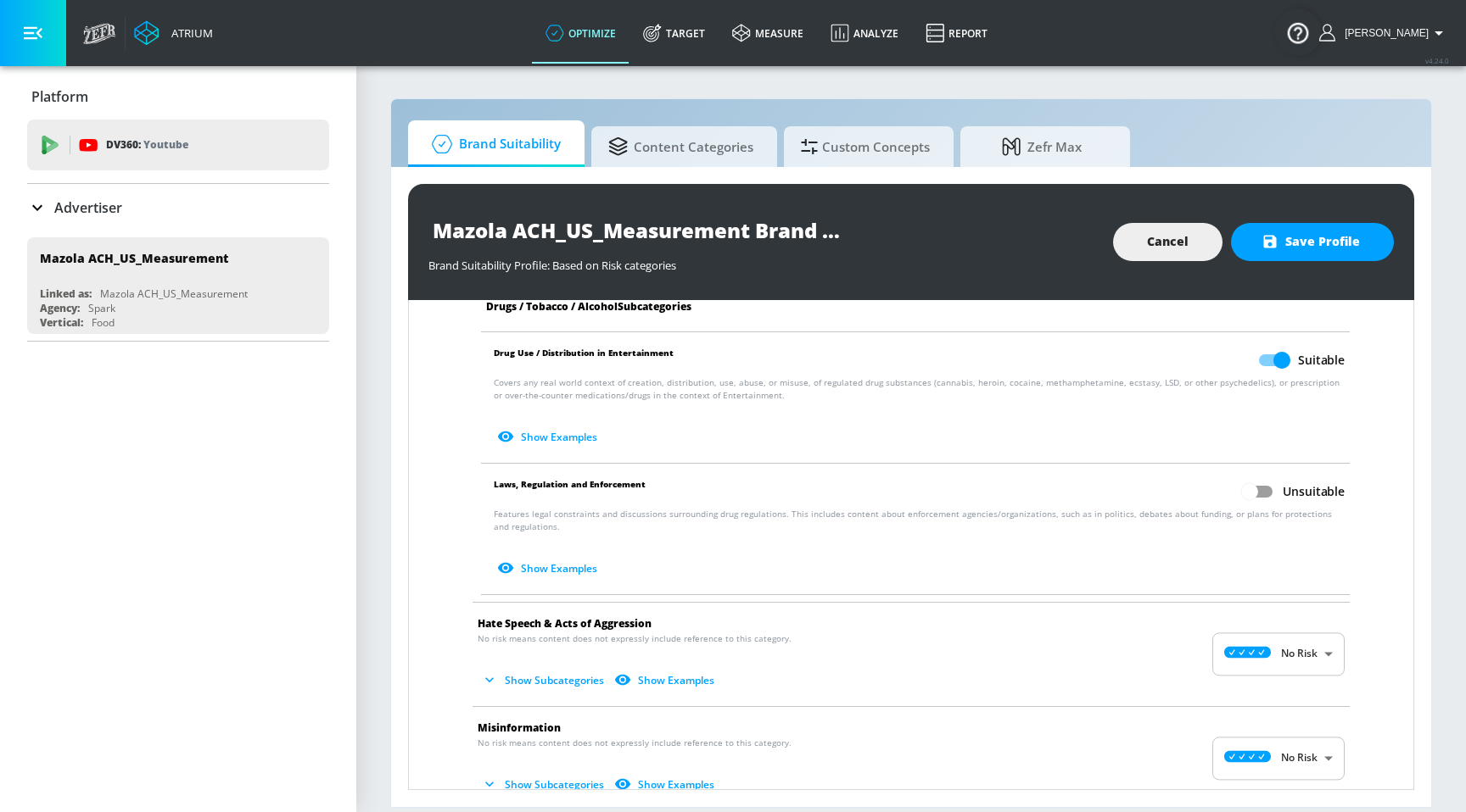
scroll to position [1346, 0]
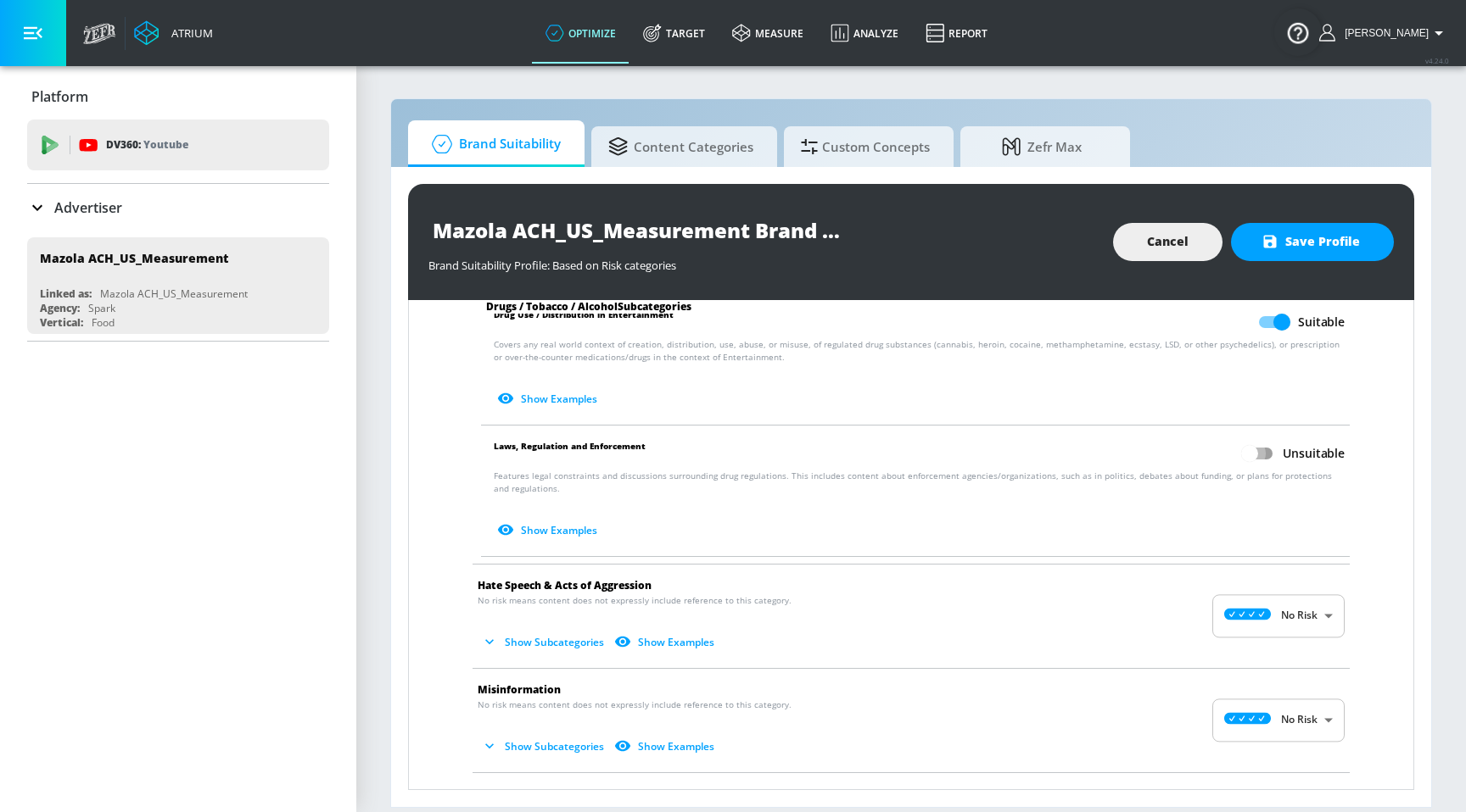
click at [1238, 455] on input "Unsuitable" at bounding box center [1249, 454] width 97 height 33
checkbox input "true"
click at [552, 652] on button "Show Subcategories" at bounding box center [543, 642] width 134 height 28
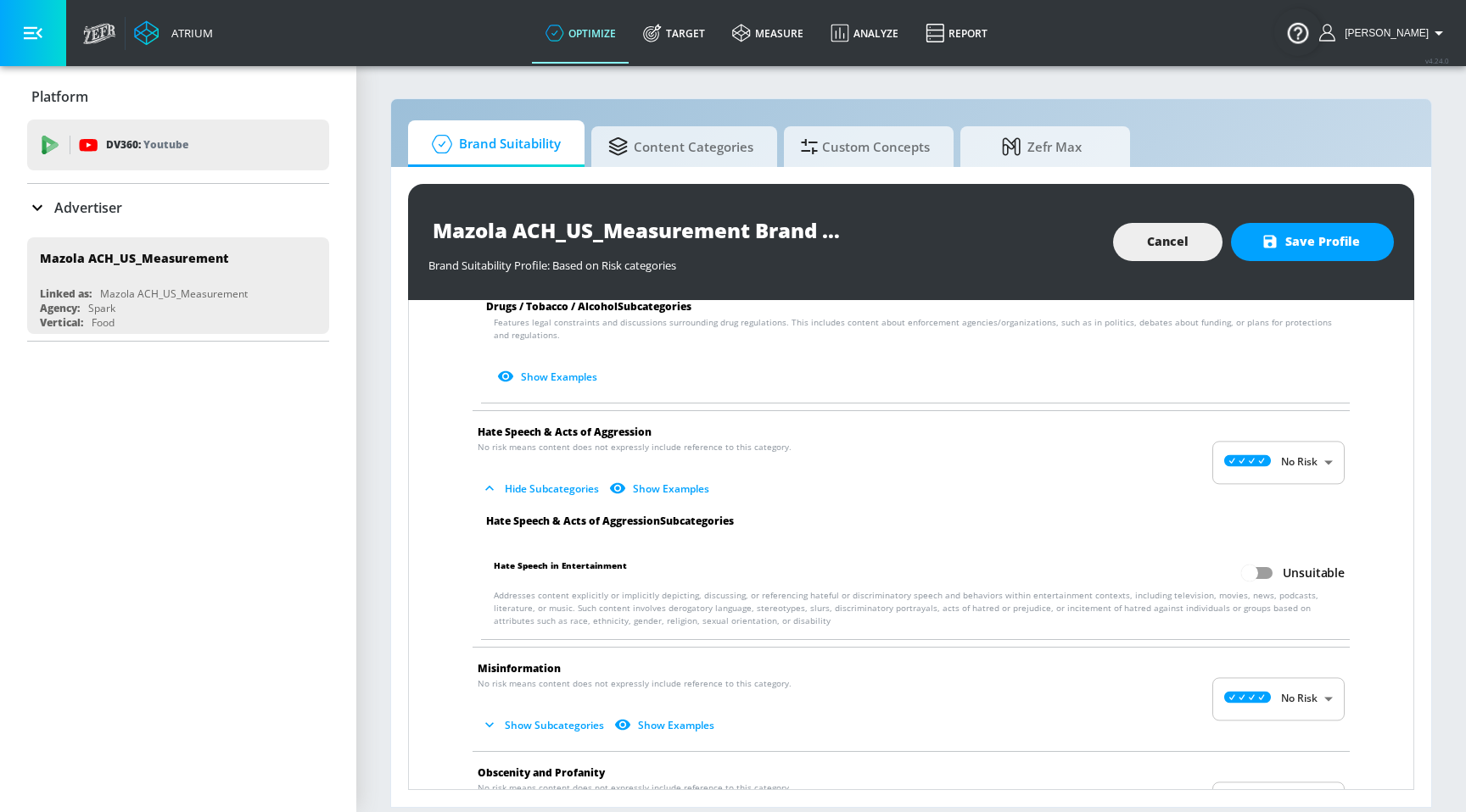
scroll to position [1508, 0]
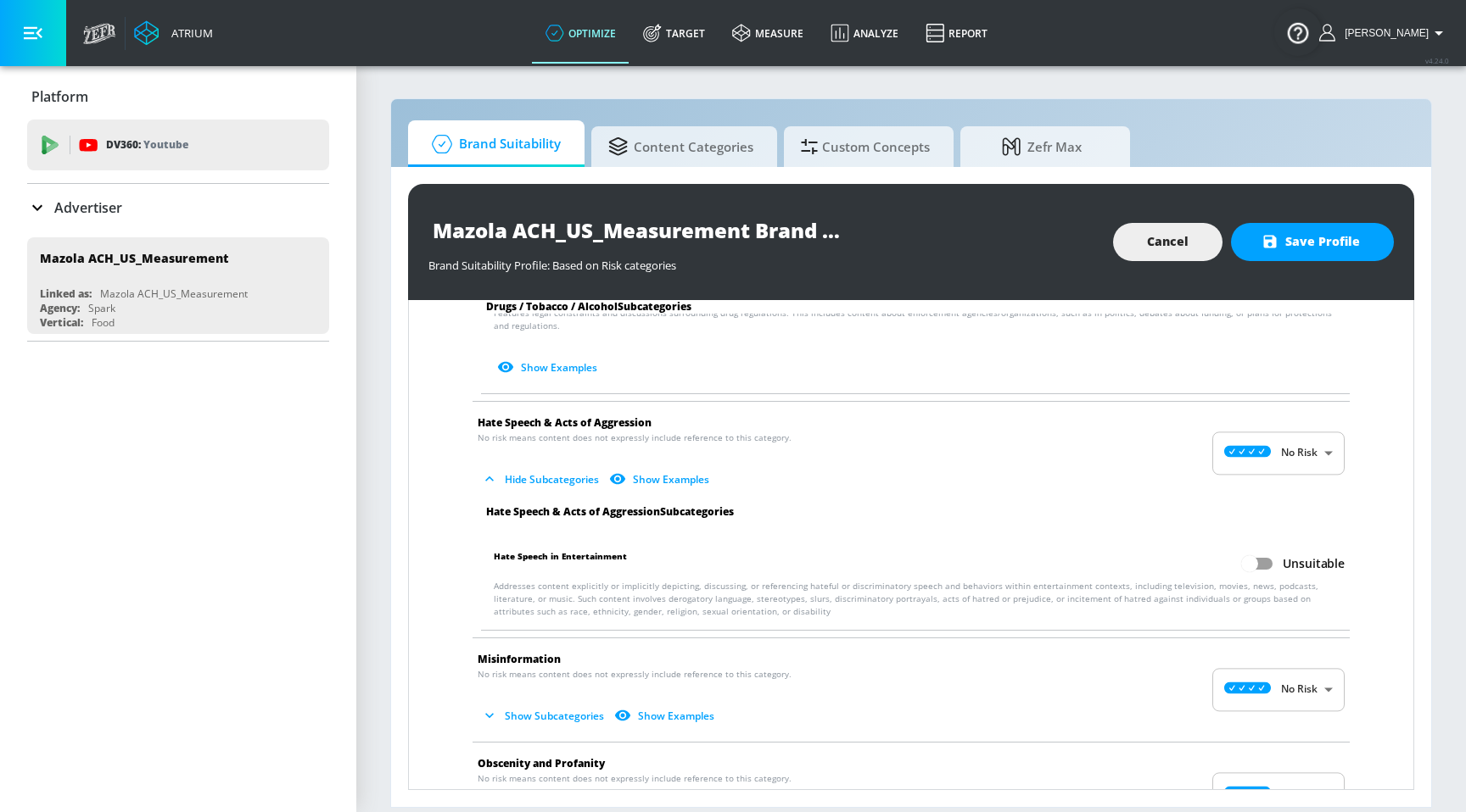
click at [1255, 554] on input "Unsuitable" at bounding box center [1249, 564] width 97 height 33
checkbox input "true"
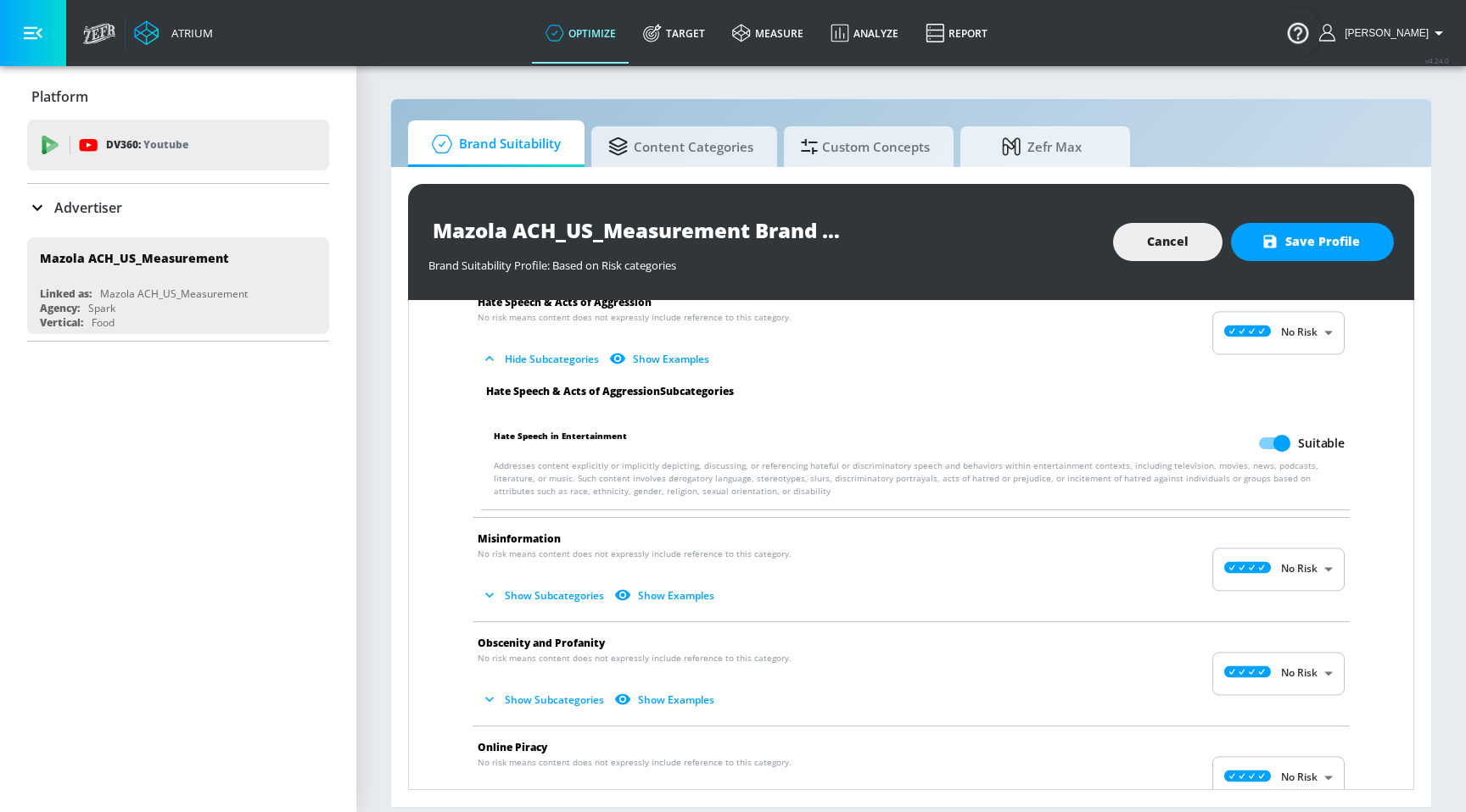
scroll to position [1632, 0]
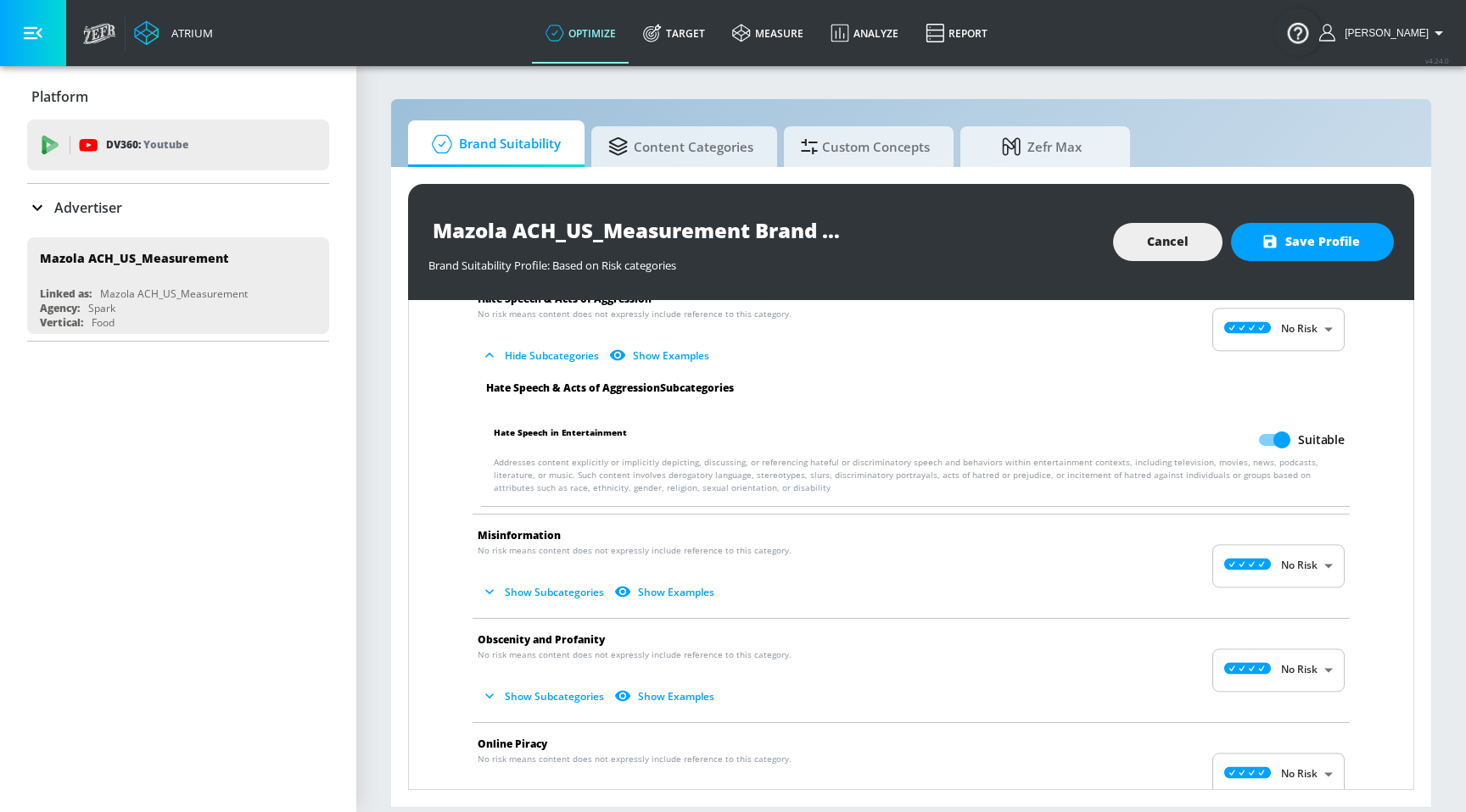
click at [556, 596] on button "Show Subcategories" at bounding box center [543, 592] width 134 height 28
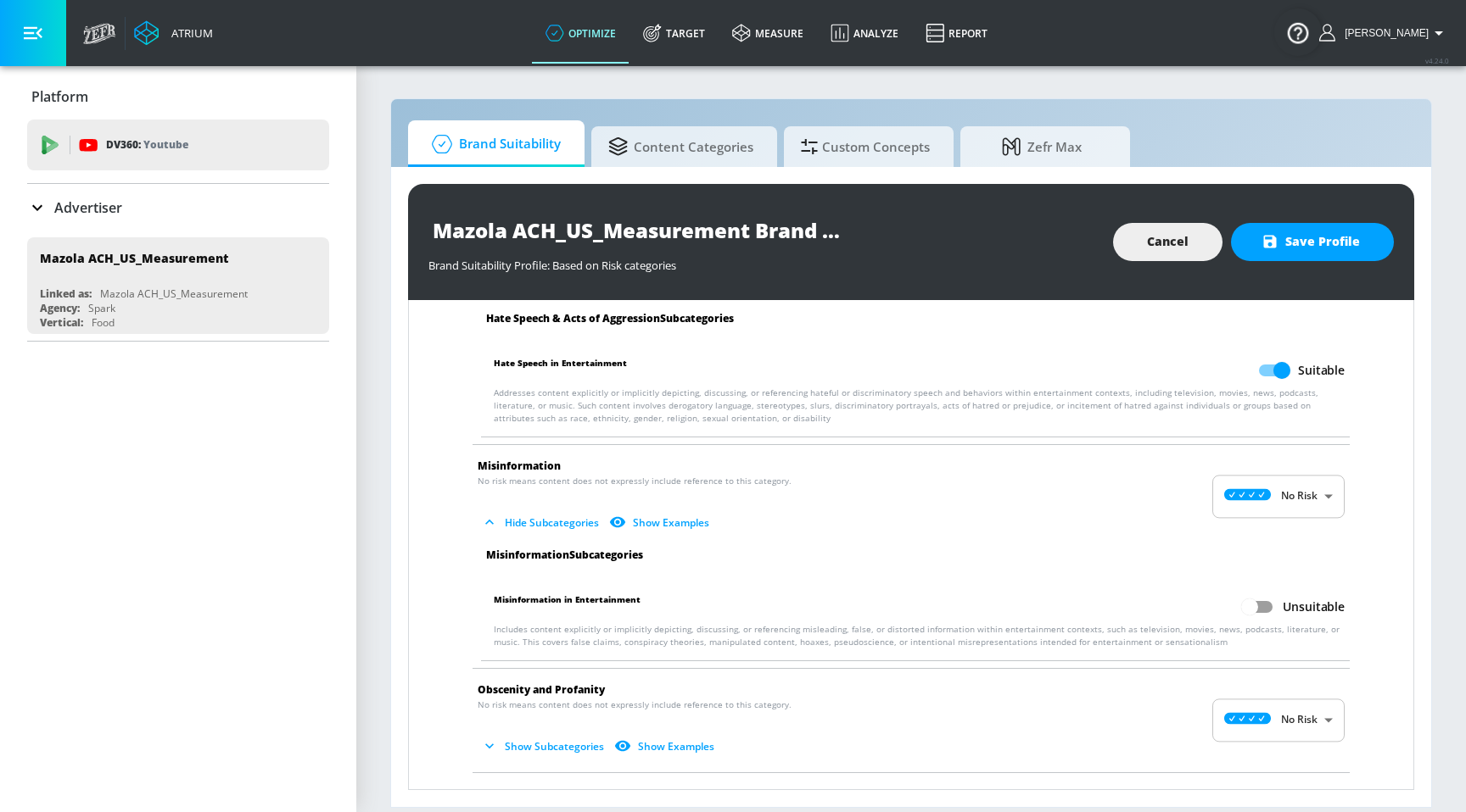
scroll to position [1782, 0]
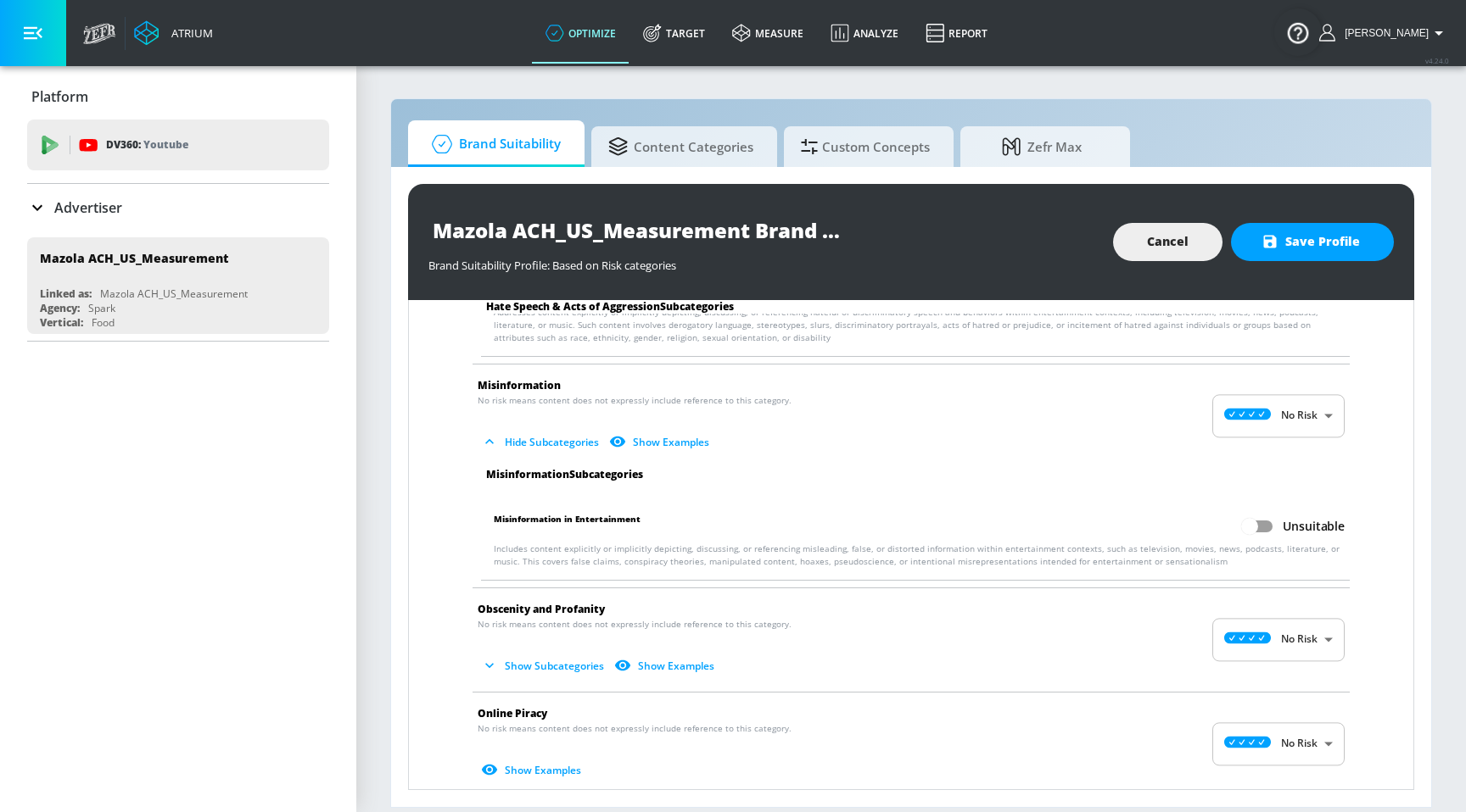
click at [1247, 515] on input "Unsuitable" at bounding box center [1249, 526] width 97 height 33
checkbox input "true"
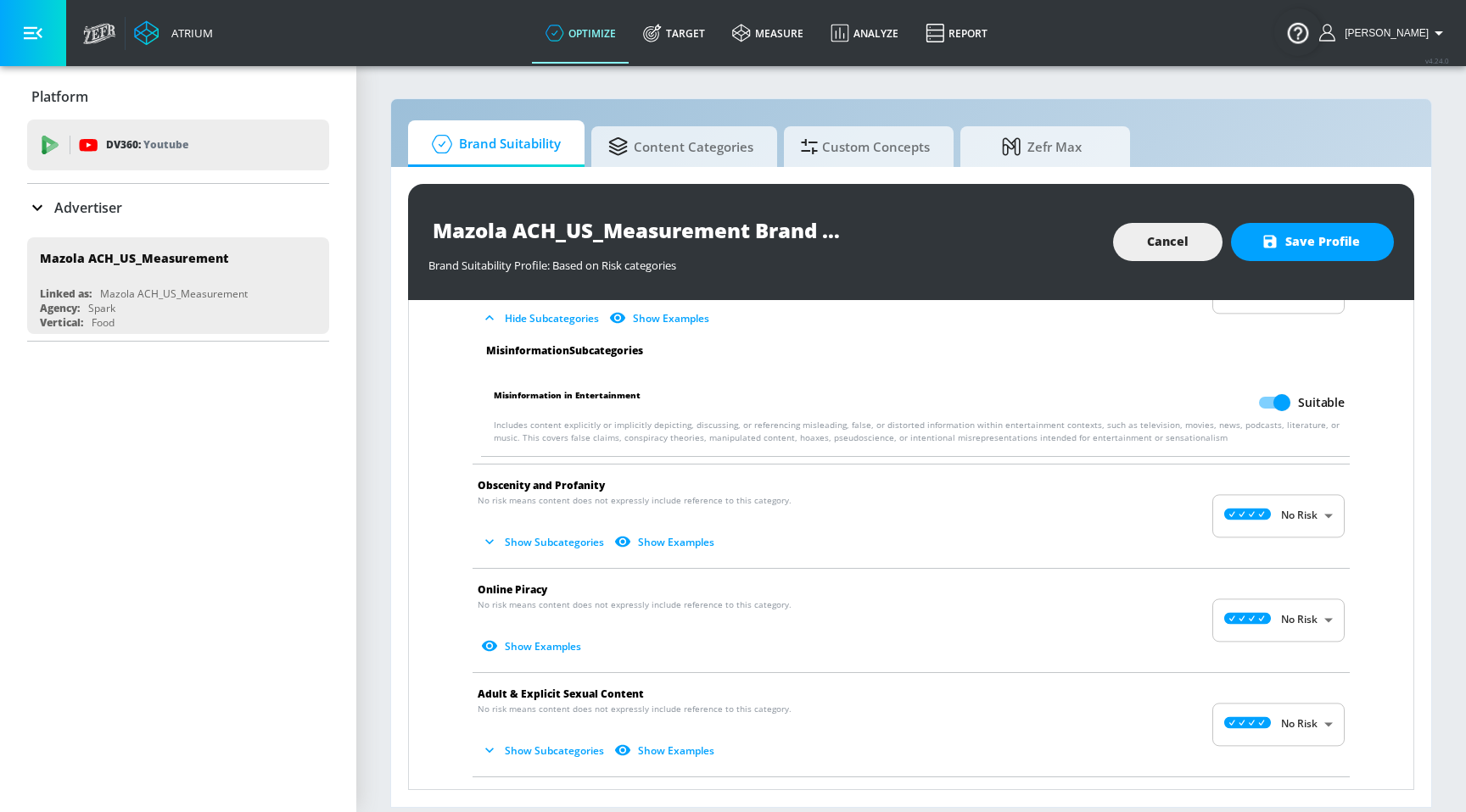
scroll to position [1907, 0]
click at [562, 550] on button "Show Subcategories" at bounding box center [543, 541] width 134 height 28
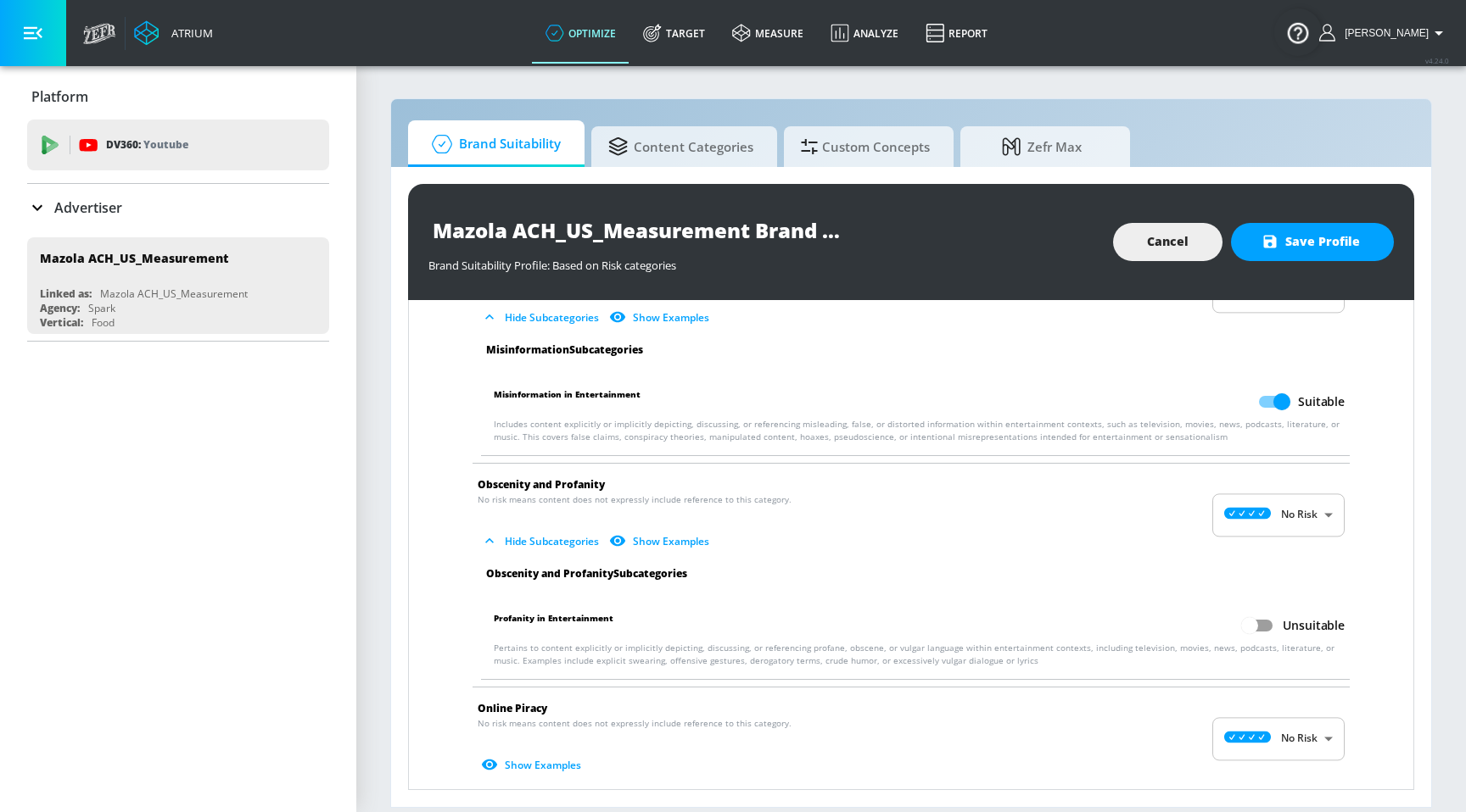
click at [1256, 634] on input "Unsuitable" at bounding box center [1249, 625] width 97 height 33
checkbox input "true"
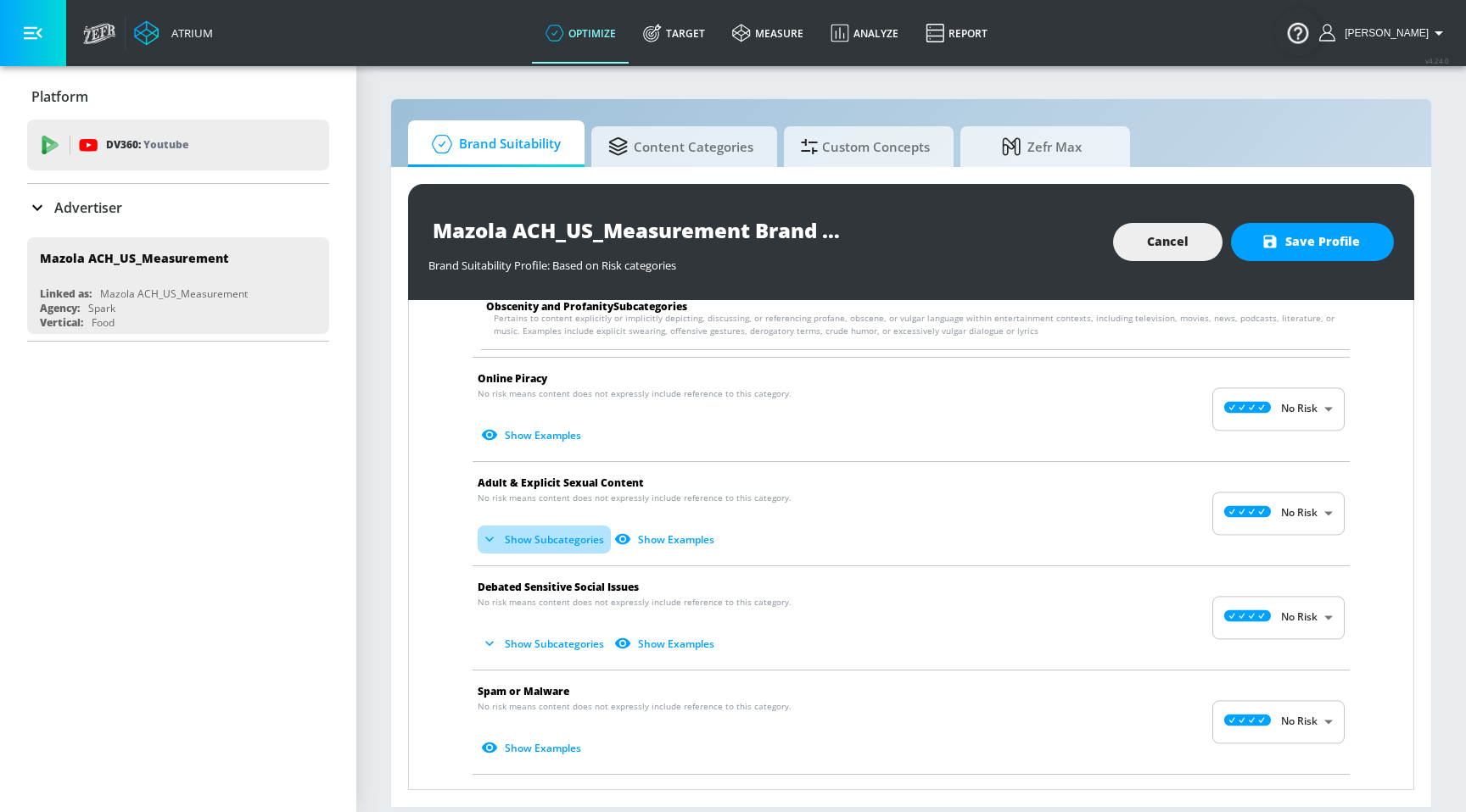
click at [584, 549] on button "Show Subcategories" at bounding box center [543, 539] width 134 height 28
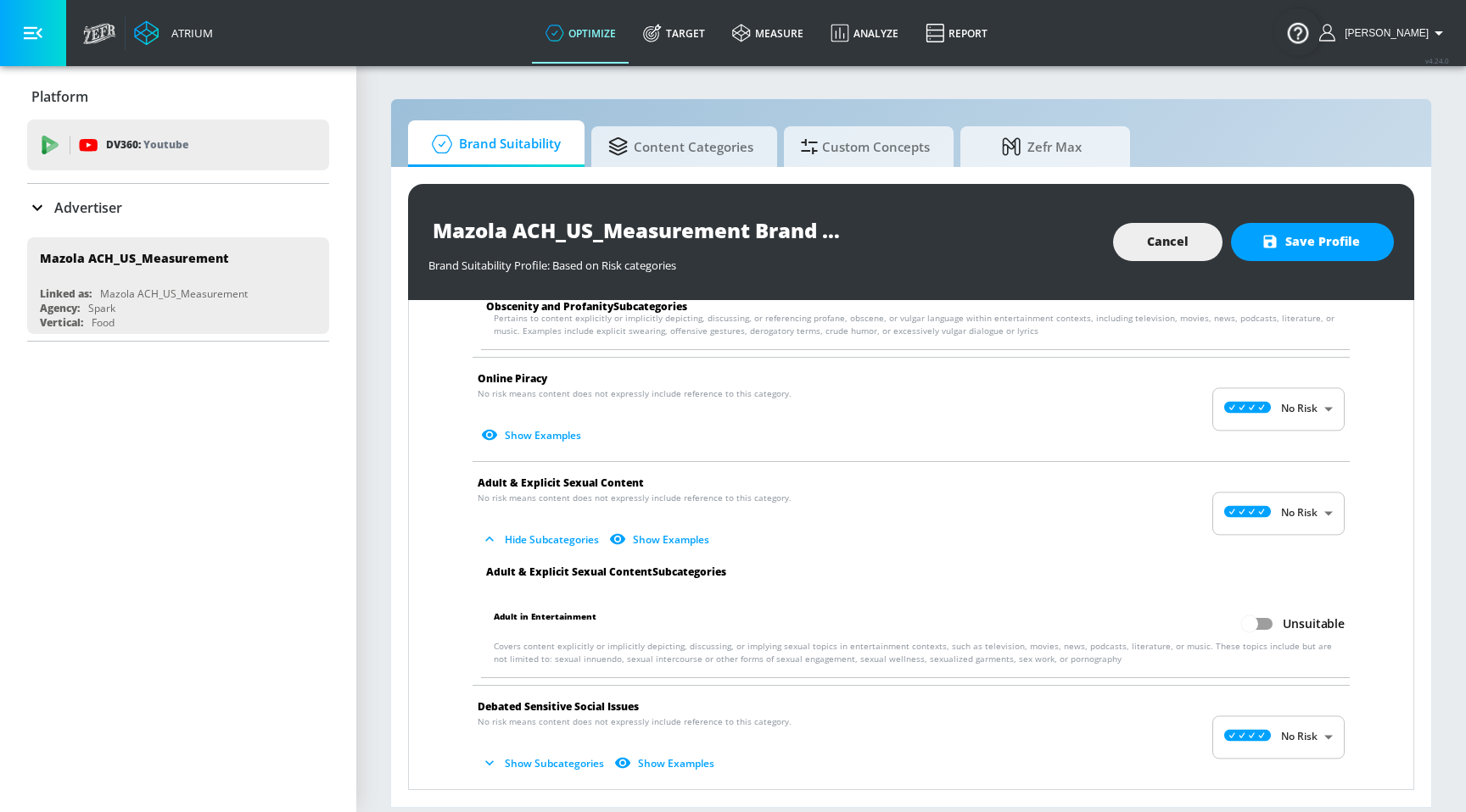
click at [1237, 624] on input "Unsuitable" at bounding box center [1249, 623] width 97 height 33
checkbox input "true"
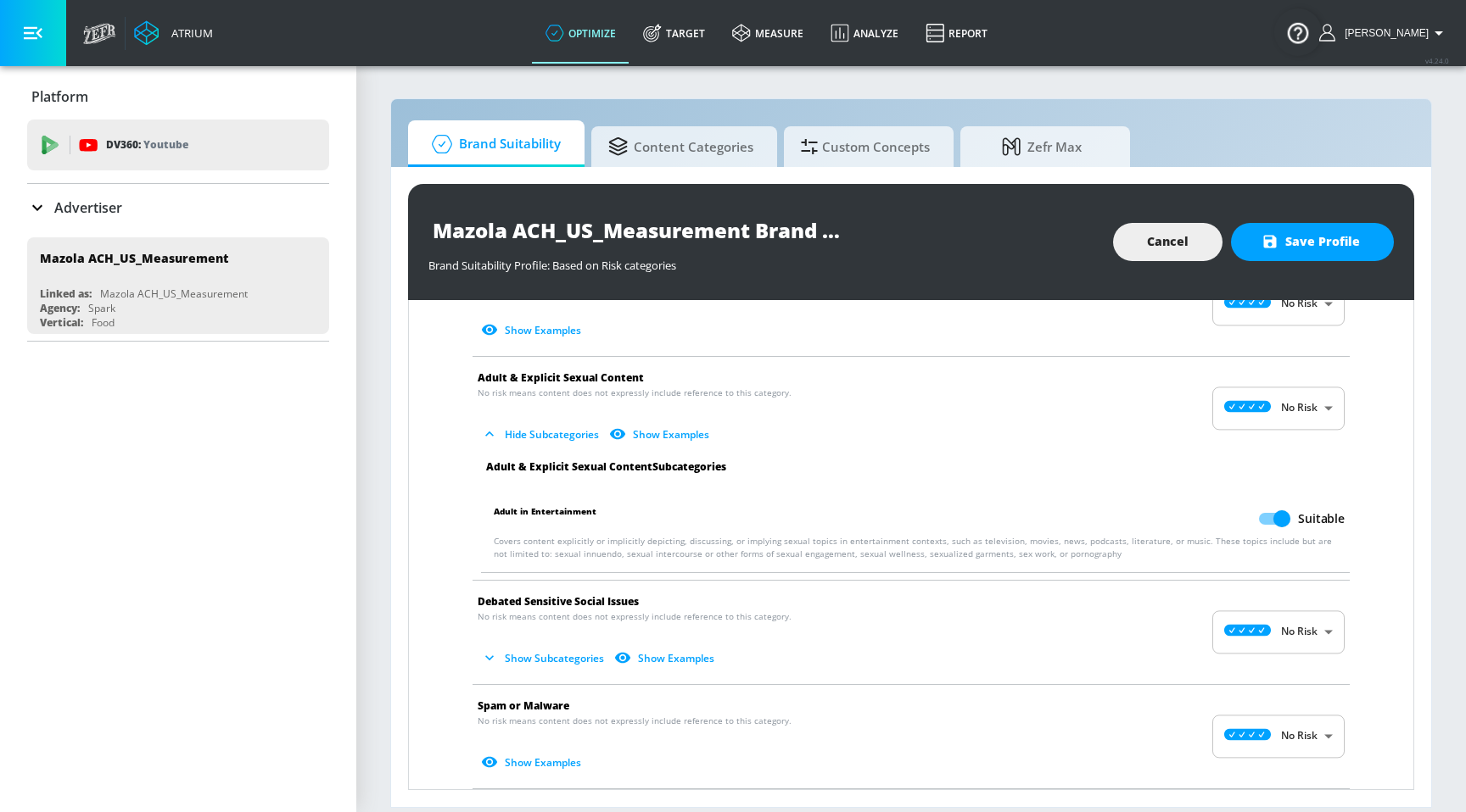
scroll to position [2412, 0]
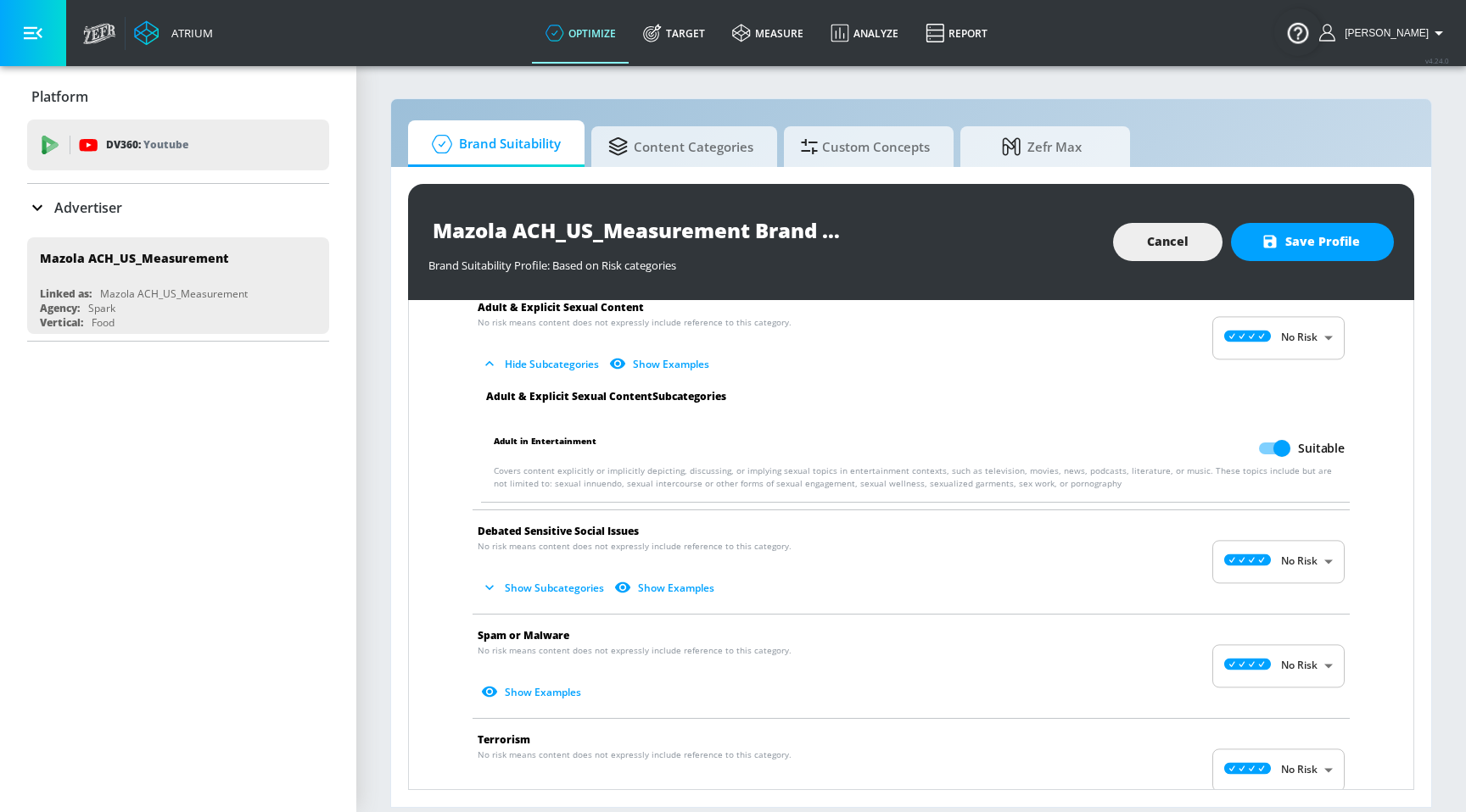
click at [537, 581] on button "Show Subcategories" at bounding box center [543, 588] width 134 height 28
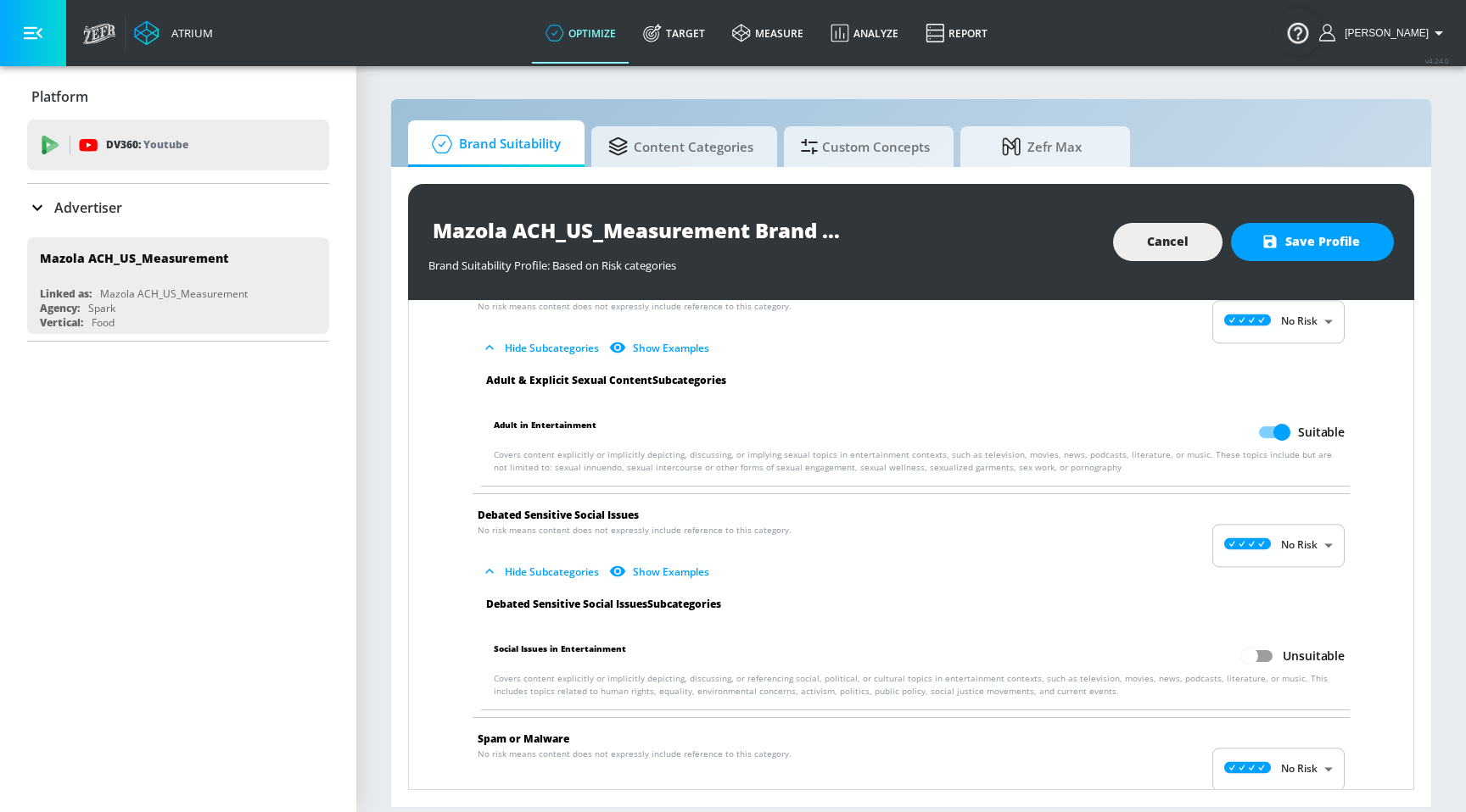
scroll to position [2442, 0]
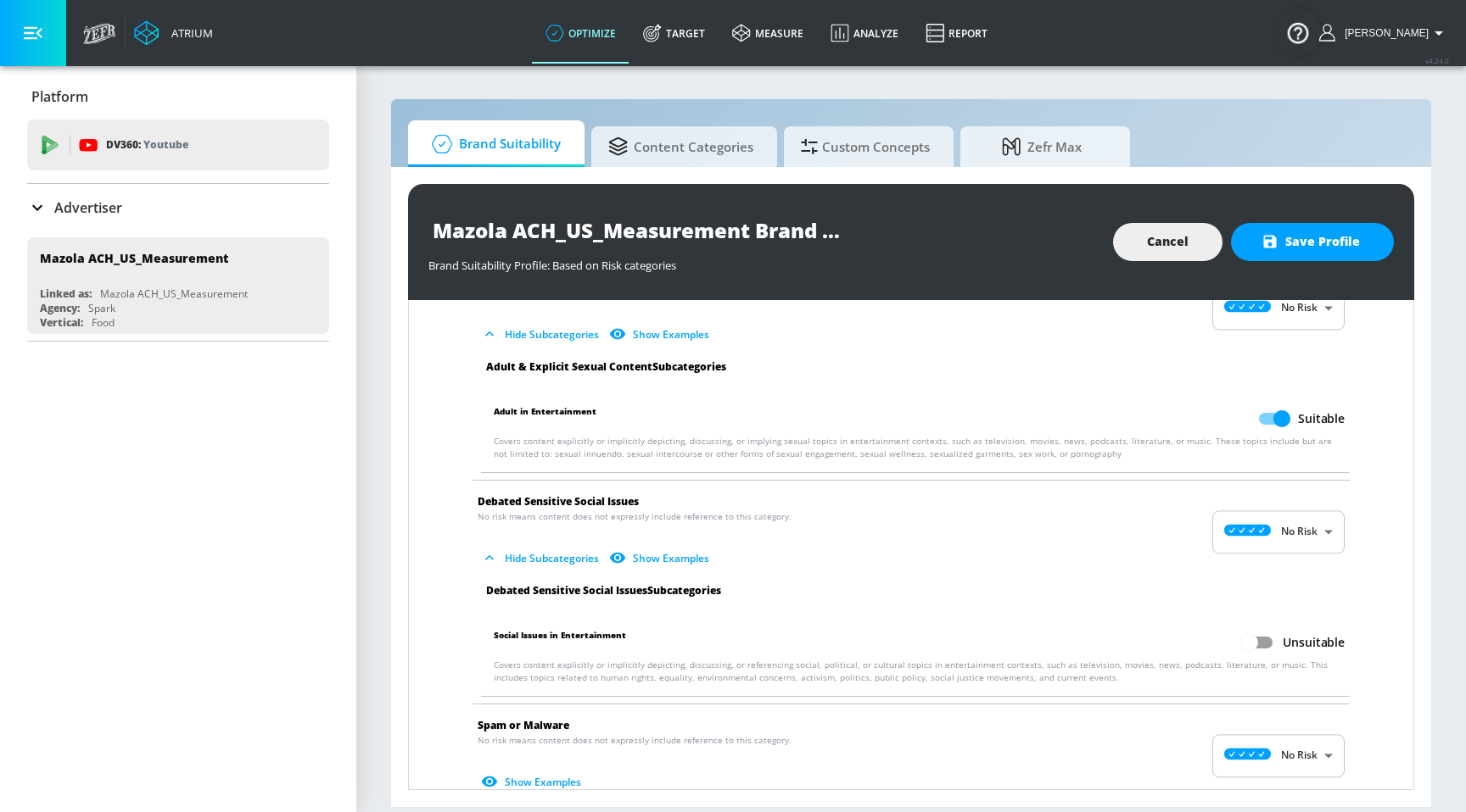
click at [1248, 646] on input "Unsuitable" at bounding box center [1249, 642] width 97 height 33
checkbox input "true"
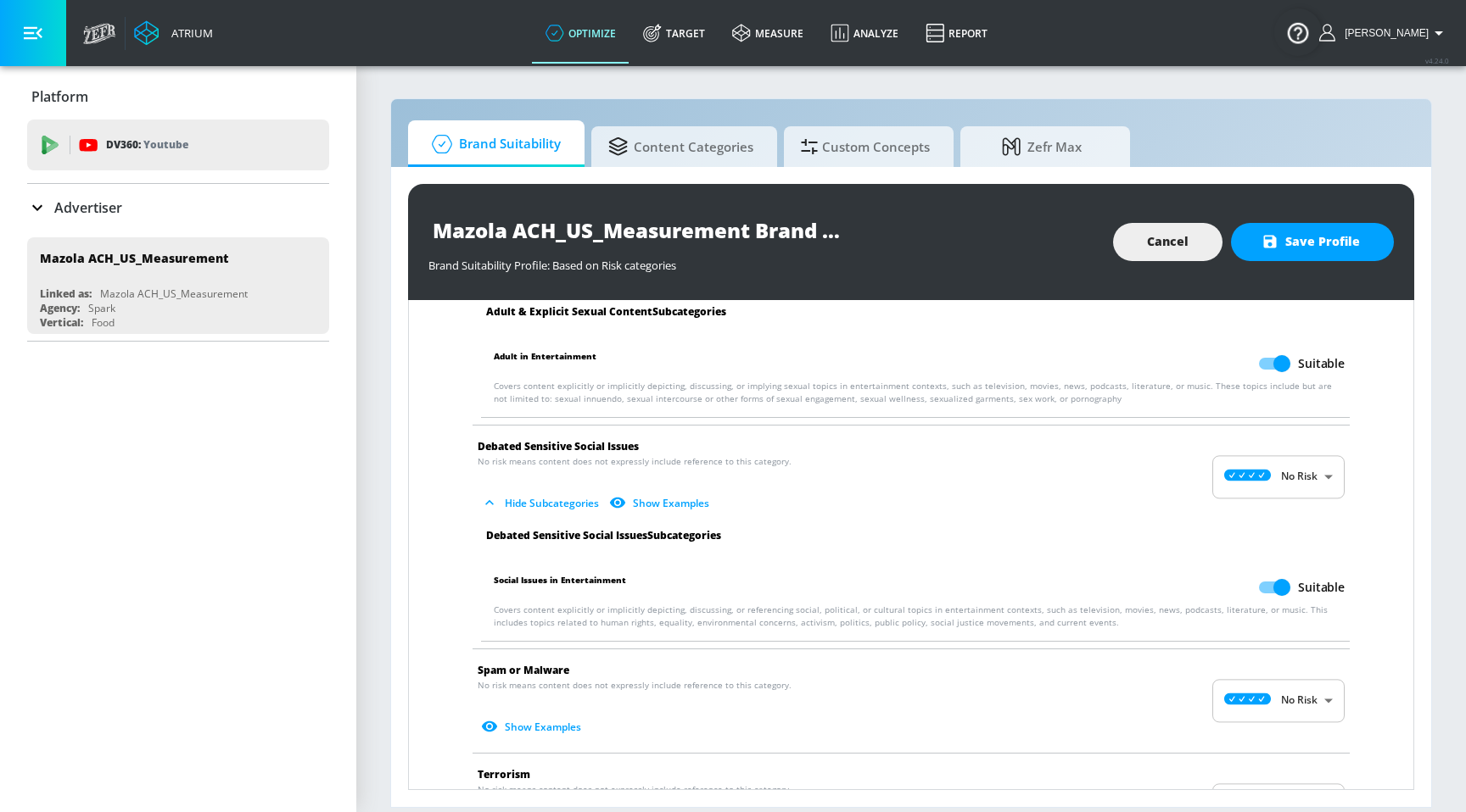
scroll to position [2574, 0]
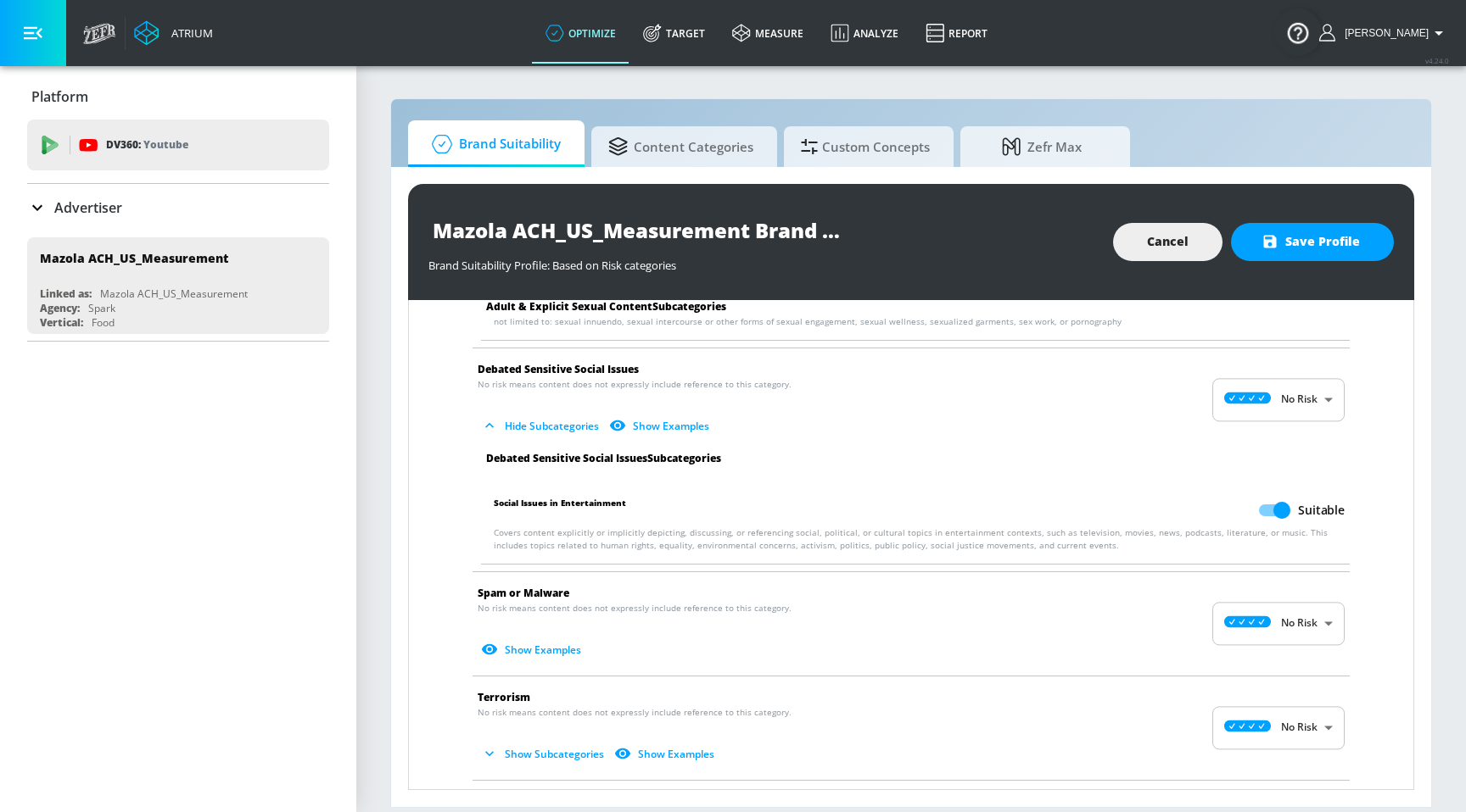
click at [562, 757] on button "Show Subcategories" at bounding box center [543, 754] width 134 height 28
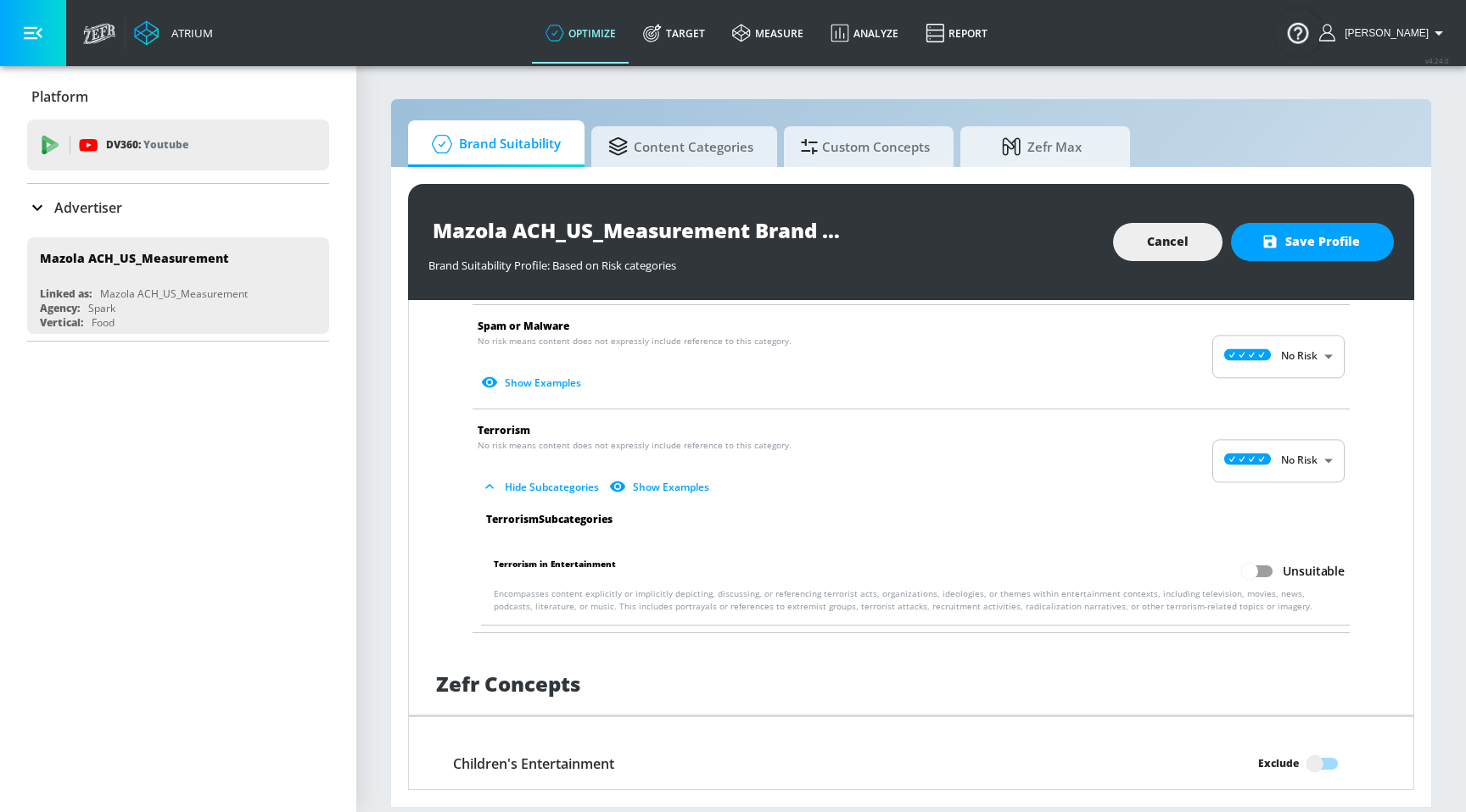
scroll to position [2842, 0]
click at [1235, 569] on input "Unsuitable" at bounding box center [1249, 570] width 97 height 33
checkbox input "true"
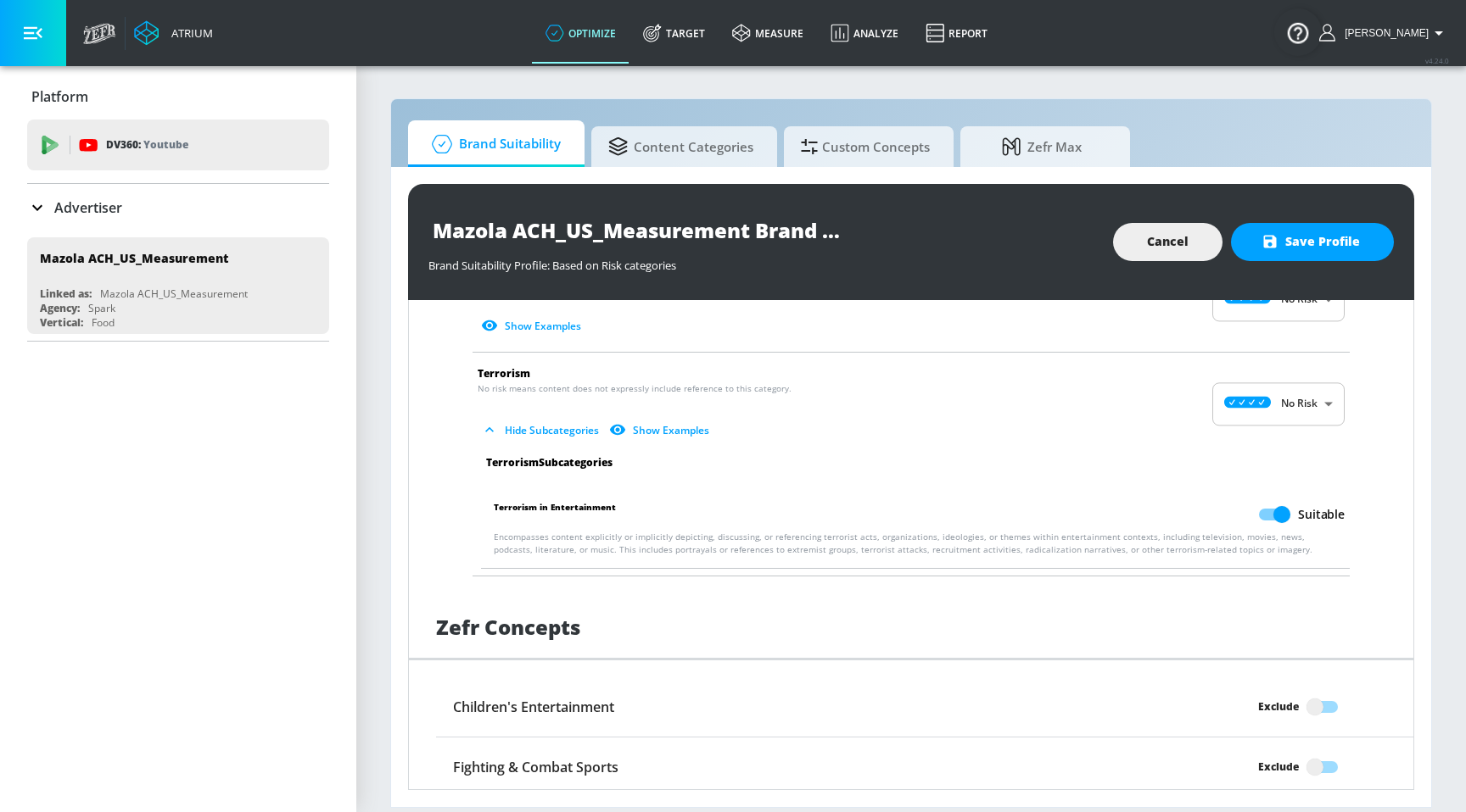
scroll to position [3146, 0]
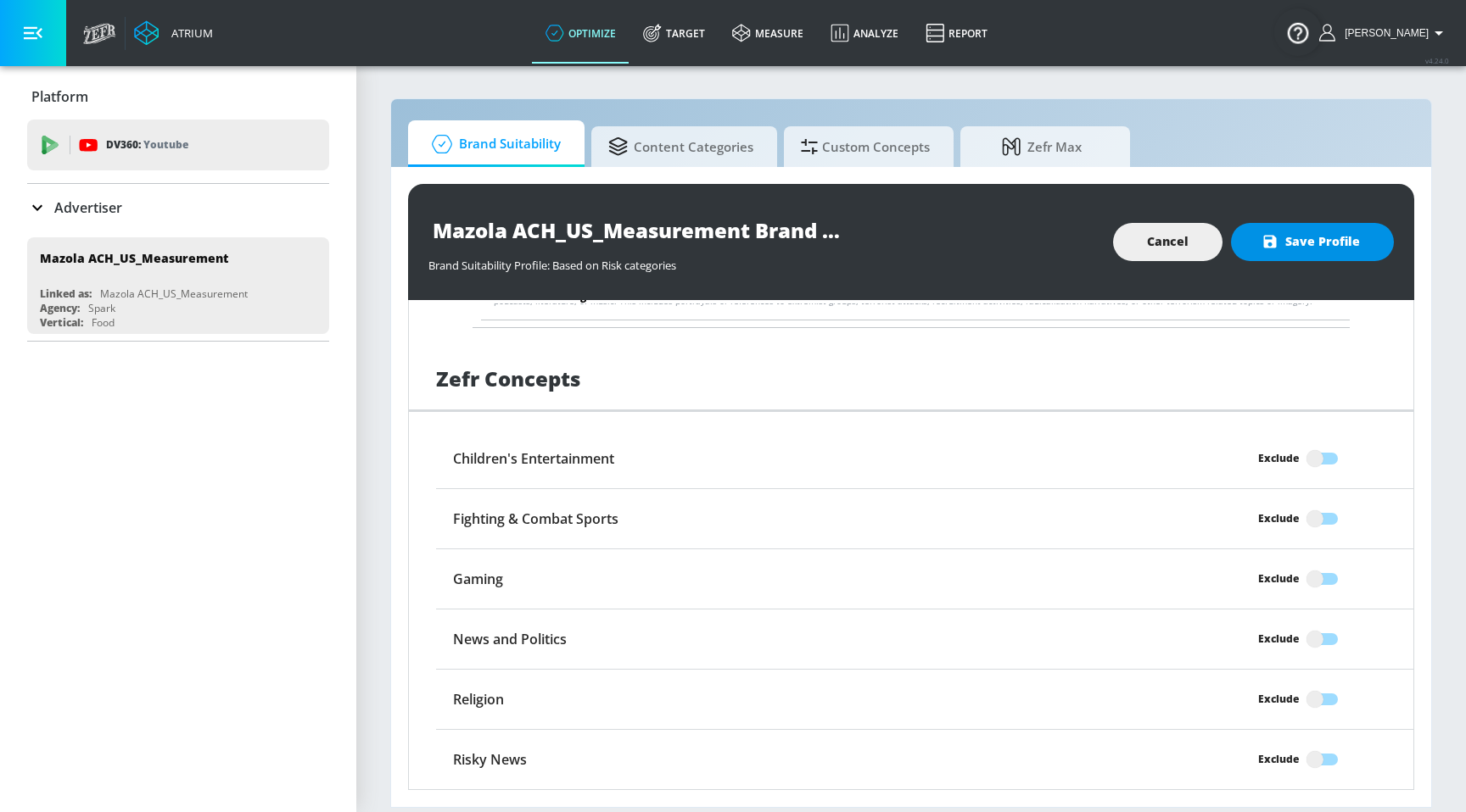
click at [1309, 231] on span "Save Profile" at bounding box center [1312, 242] width 95 height 21
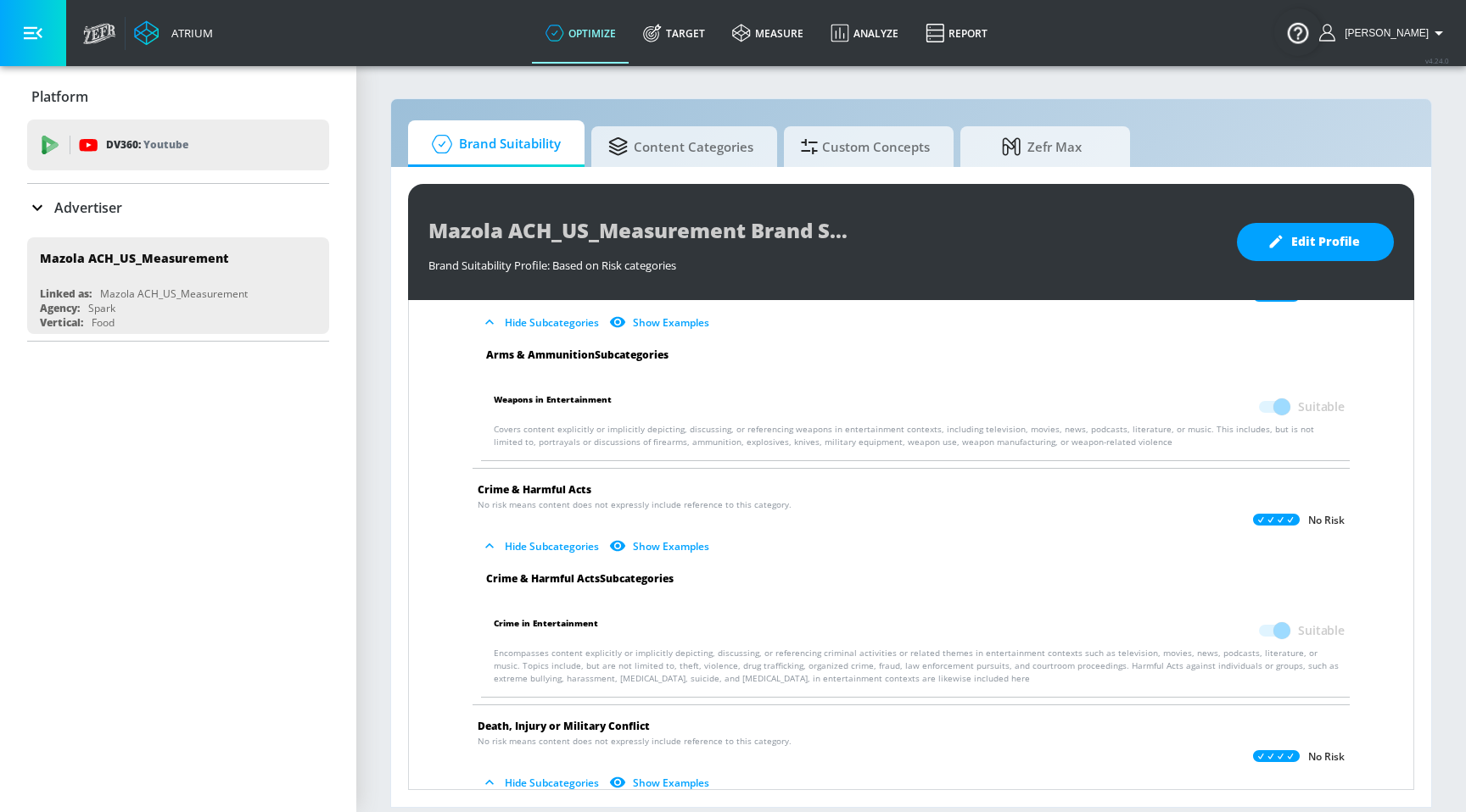
scroll to position [0, 0]
